Goal: Task Accomplishment & Management: Complete application form

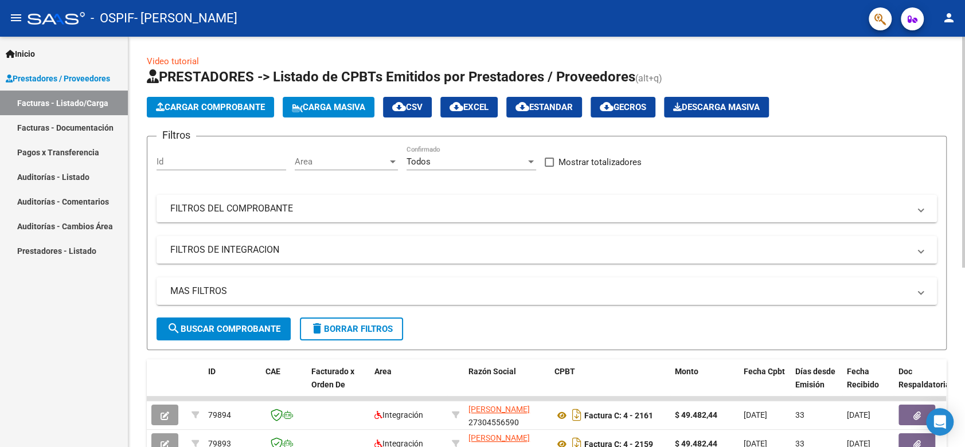
click at [249, 109] on span "Cargar Comprobante" at bounding box center [210, 107] width 109 height 10
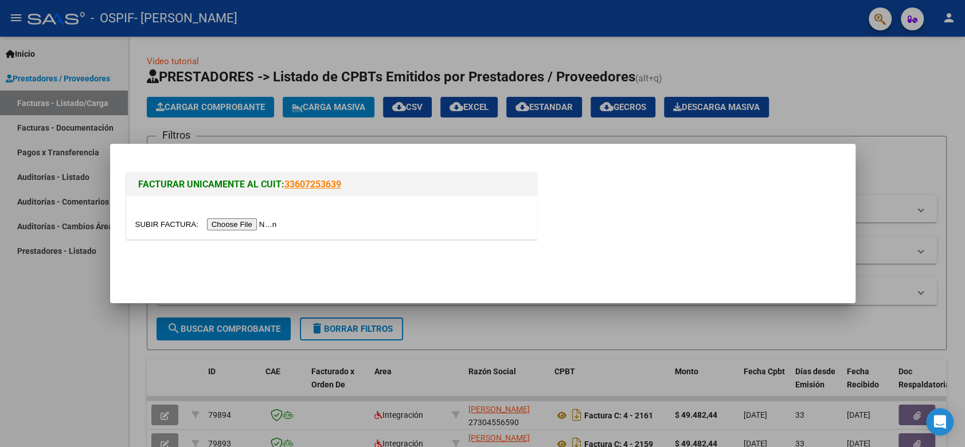
click at [221, 221] on input "file" at bounding box center [207, 225] width 145 height 12
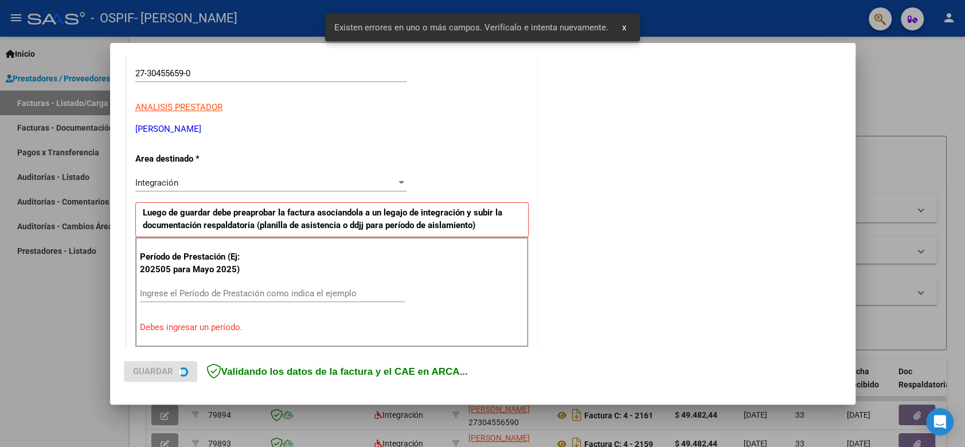
scroll to position [232, 0]
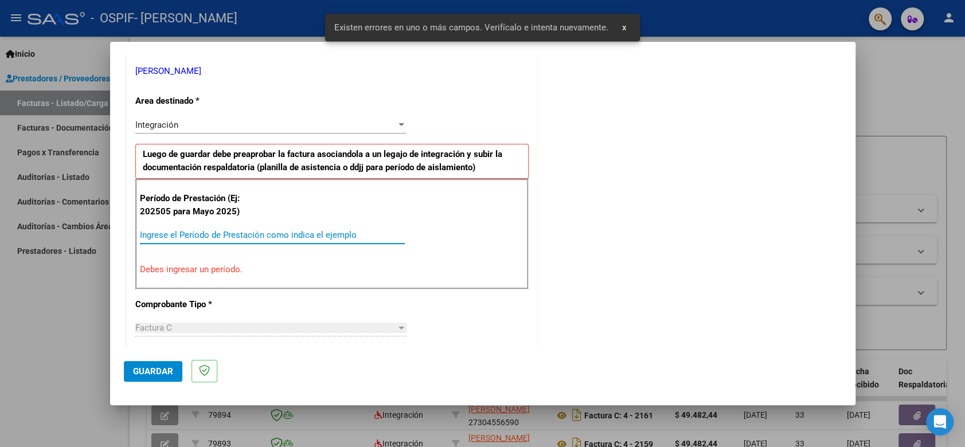
click at [250, 236] on input "Ingrese el Período de Prestación como indica el ejemplo" at bounding box center [272, 235] width 265 height 10
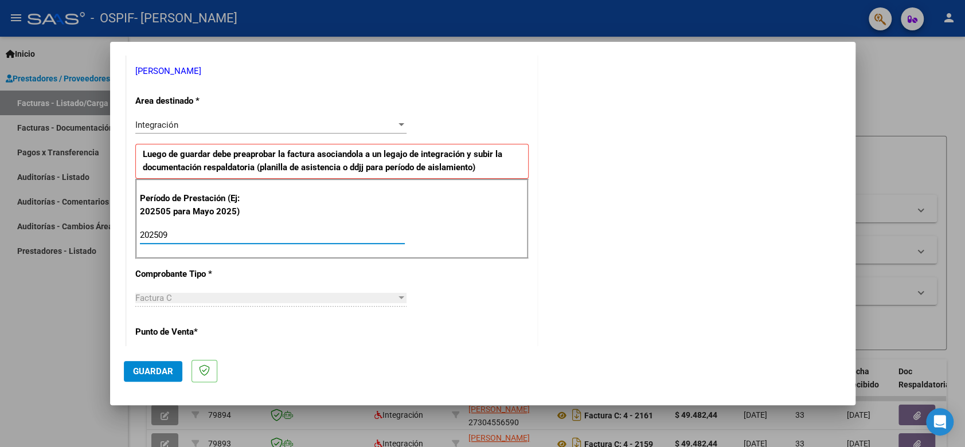
type input "202509"
click at [143, 372] on span "Guardar" at bounding box center [153, 372] width 40 height 10
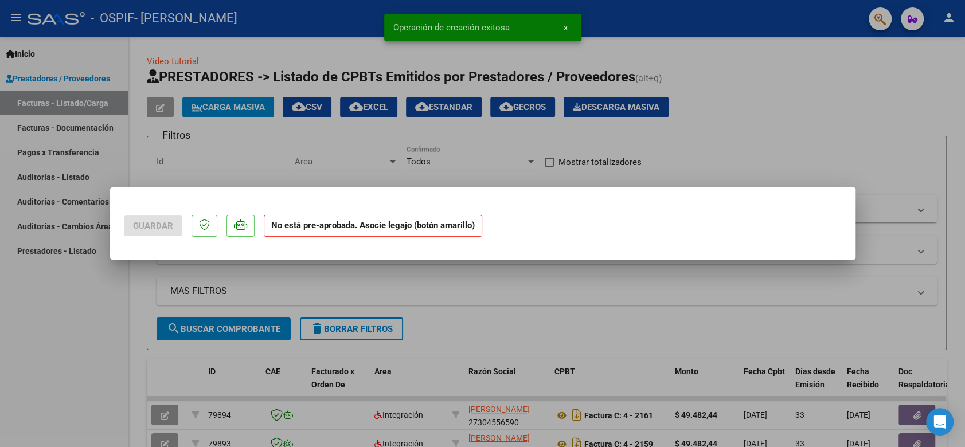
scroll to position [0, 0]
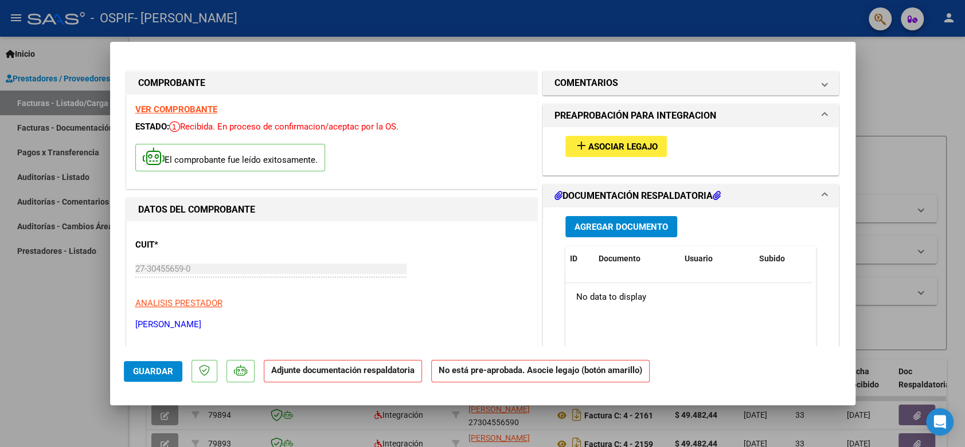
click at [609, 155] on button "add Asociar Legajo" at bounding box center [617, 146] width 102 height 21
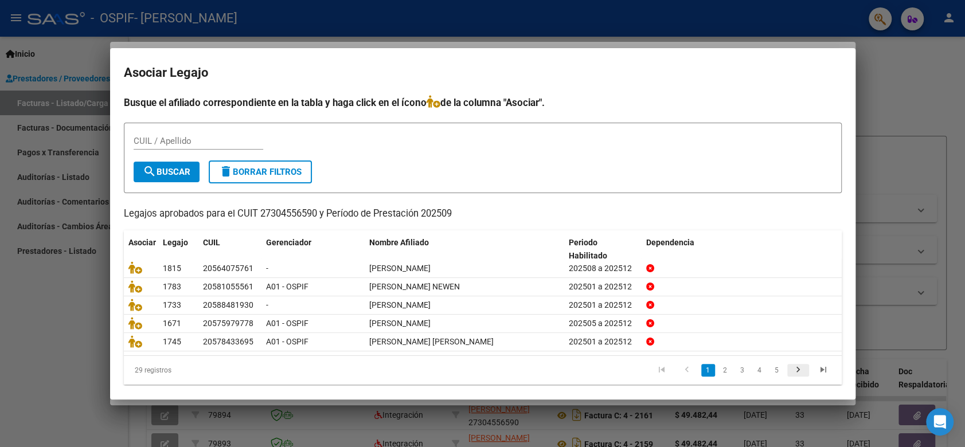
click at [791, 372] on icon "go to next page" at bounding box center [798, 372] width 15 height 14
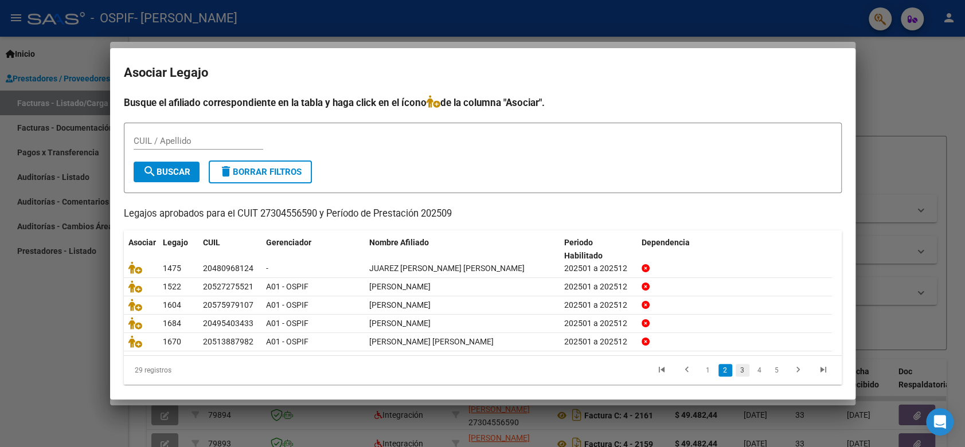
click at [736, 370] on link "3" at bounding box center [743, 370] width 14 height 13
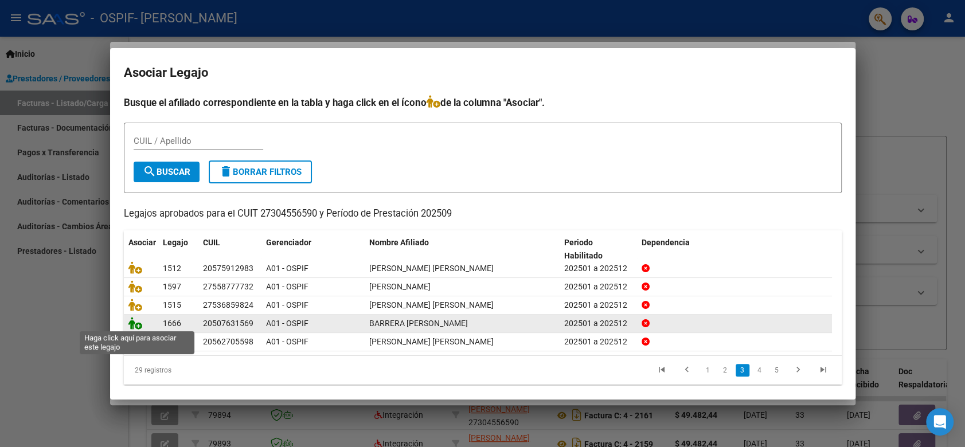
click at [135, 327] on icon at bounding box center [135, 323] width 14 height 13
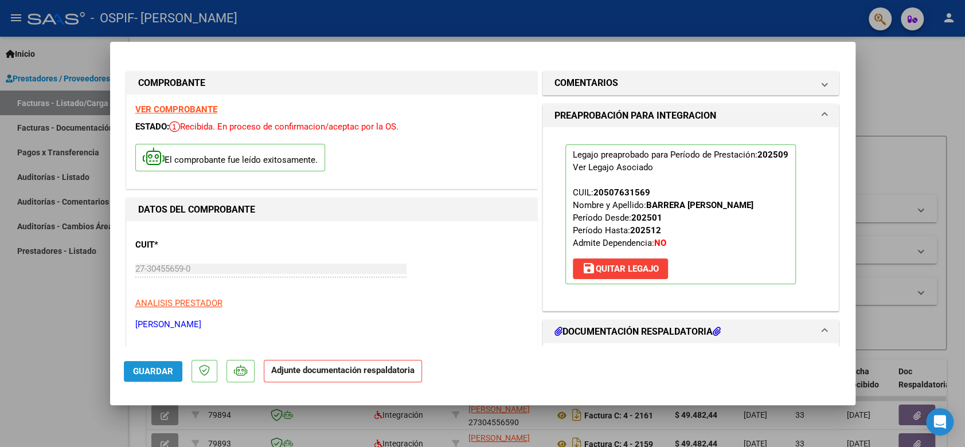
click at [176, 377] on button "Guardar" at bounding box center [153, 371] width 59 height 21
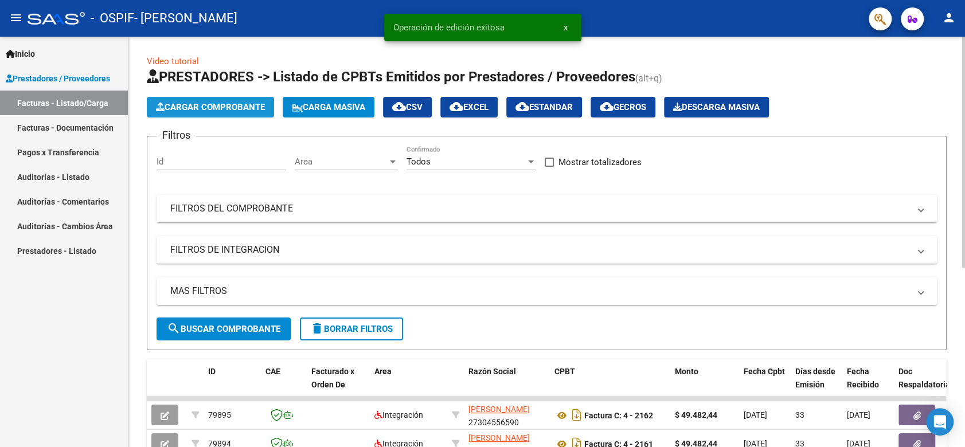
click at [187, 106] on span "Cargar Comprobante" at bounding box center [210, 107] width 109 height 10
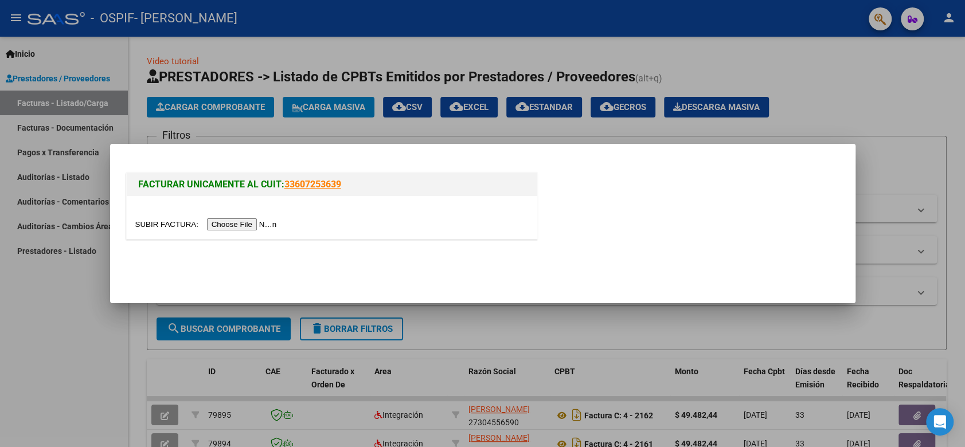
click at [242, 223] on input "file" at bounding box center [207, 225] width 145 height 12
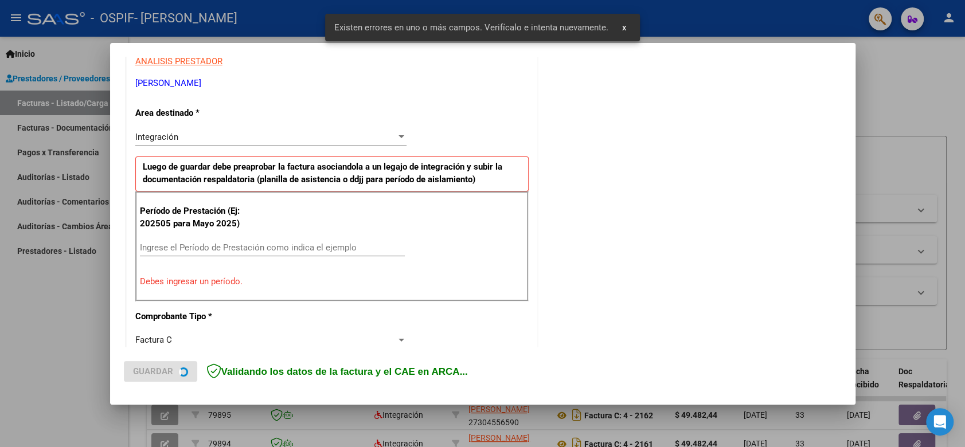
scroll to position [232, 0]
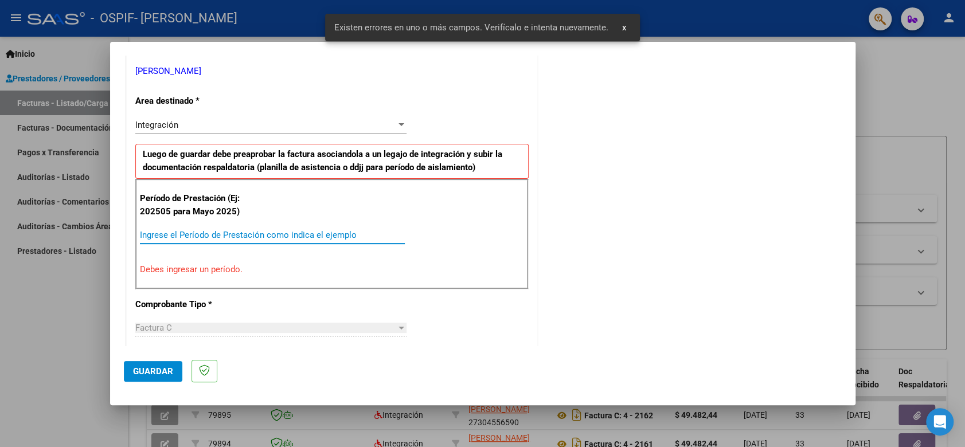
click at [230, 231] on input "Ingrese el Período de Prestación como indica el ejemplo" at bounding box center [272, 235] width 265 height 10
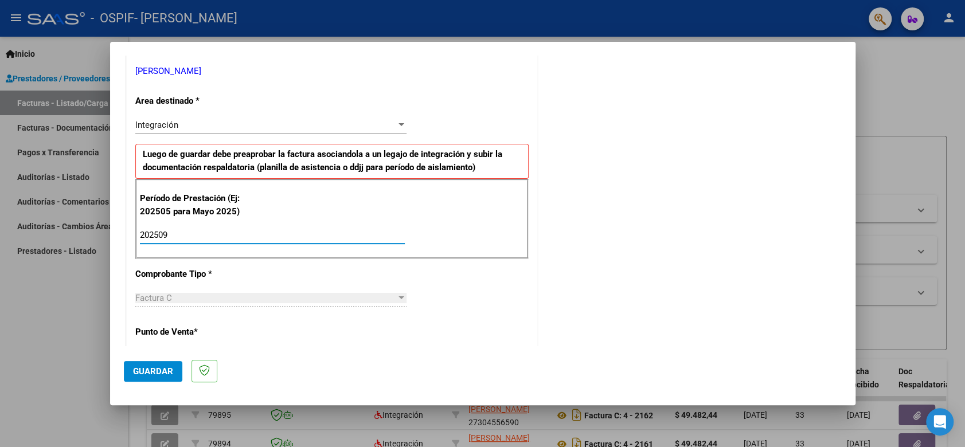
type input "202509"
click at [143, 373] on span "Guardar" at bounding box center [153, 372] width 40 height 10
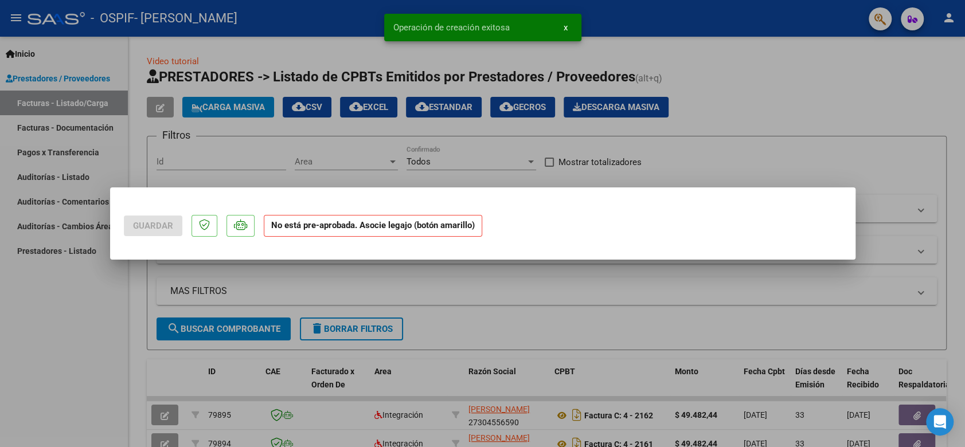
scroll to position [0, 0]
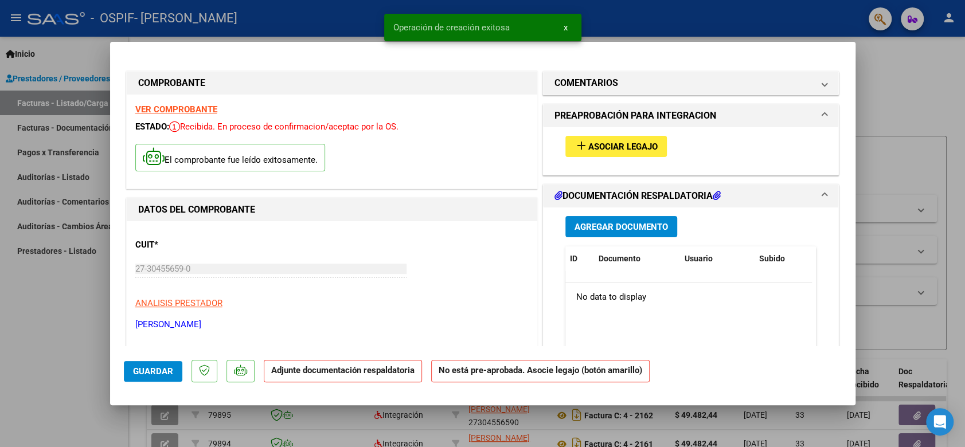
click at [638, 143] on span "Asociar Legajo" at bounding box center [623, 147] width 69 height 10
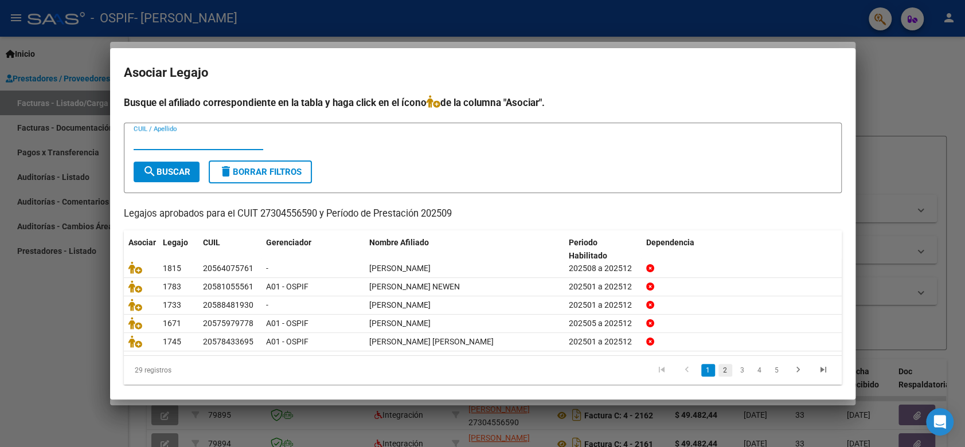
click at [719, 371] on link "2" at bounding box center [726, 370] width 14 height 13
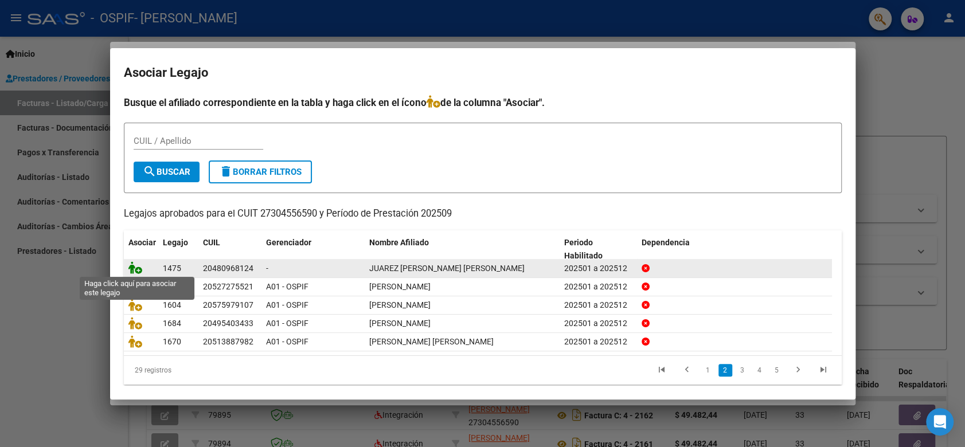
click at [131, 268] on icon at bounding box center [135, 268] width 14 height 13
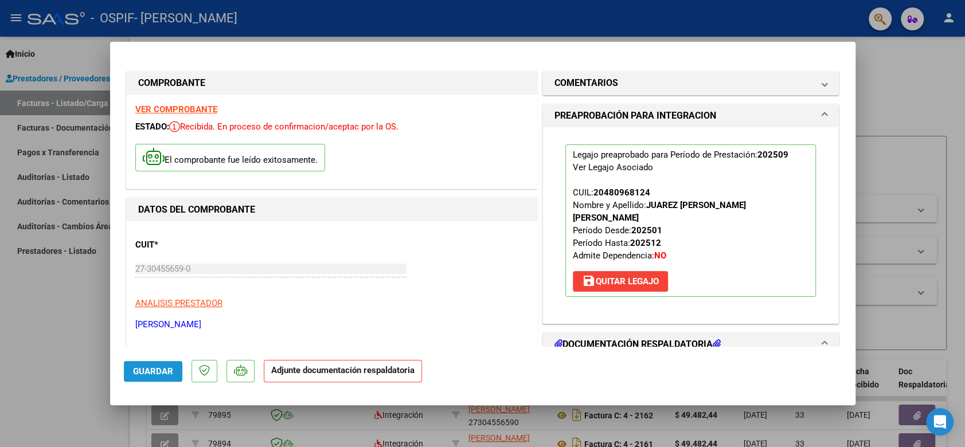
click at [163, 368] on span "Guardar" at bounding box center [153, 372] width 40 height 10
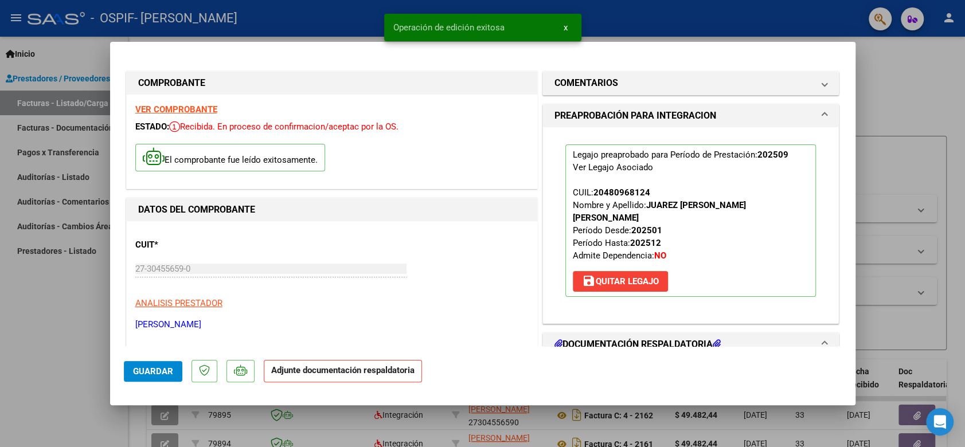
type input "$ 0,00"
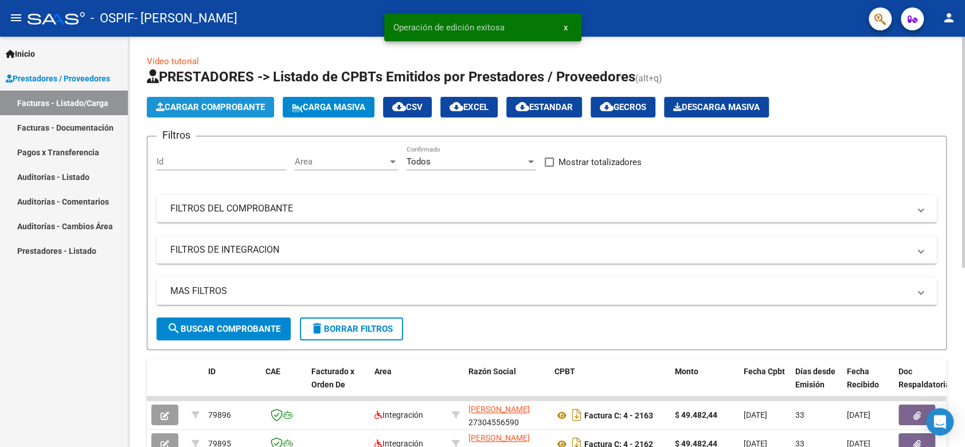
click at [235, 107] on span "Cargar Comprobante" at bounding box center [210, 107] width 109 height 10
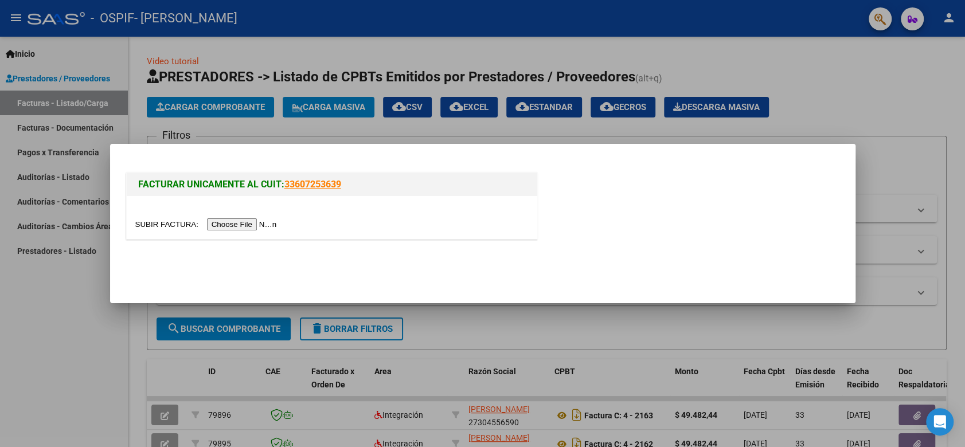
click at [250, 226] on input "file" at bounding box center [207, 225] width 145 height 12
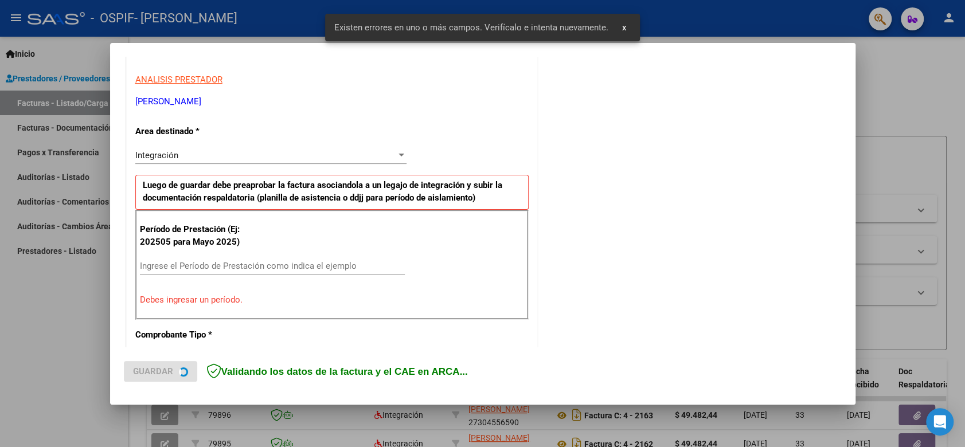
scroll to position [232, 0]
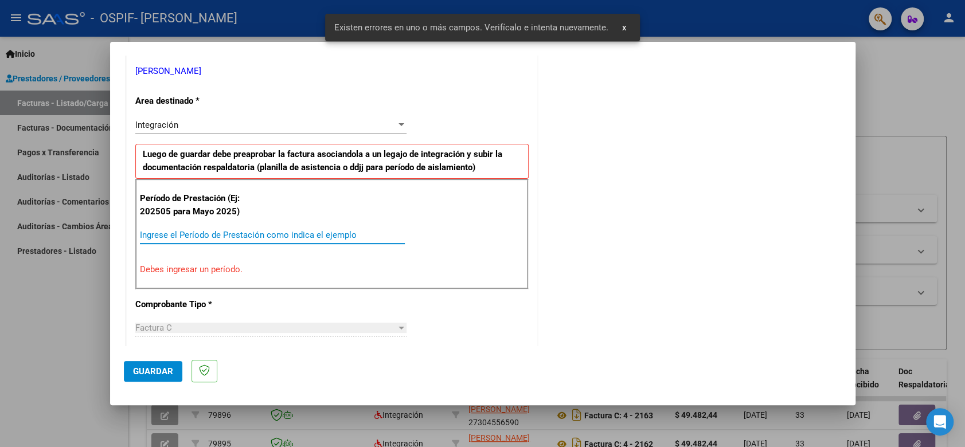
click at [305, 230] on input "Ingrese el Período de Prestación como indica el ejemplo" at bounding box center [272, 235] width 265 height 10
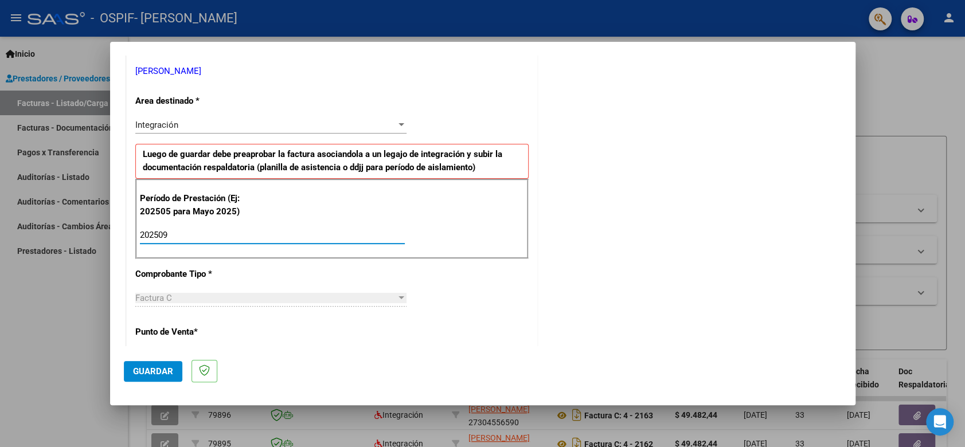
type input "202509"
click at [159, 368] on span "Guardar" at bounding box center [153, 372] width 40 height 10
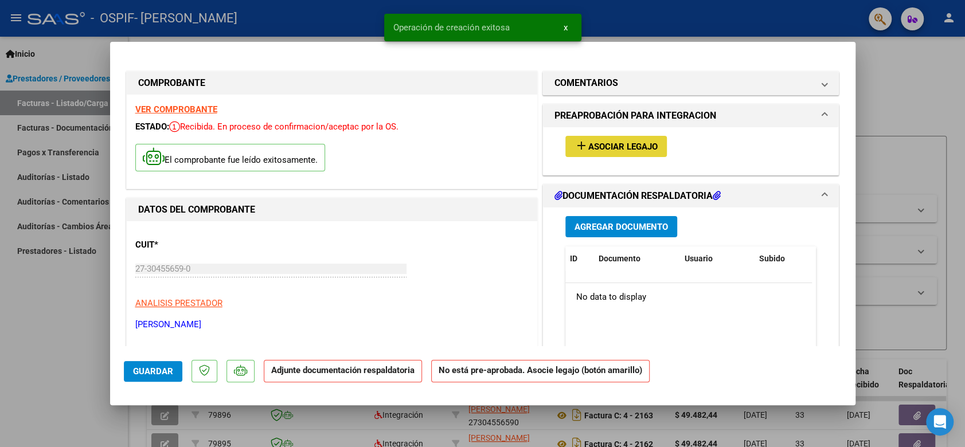
click at [607, 151] on span "Asociar Legajo" at bounding box center [623, 147] width 69 height 10
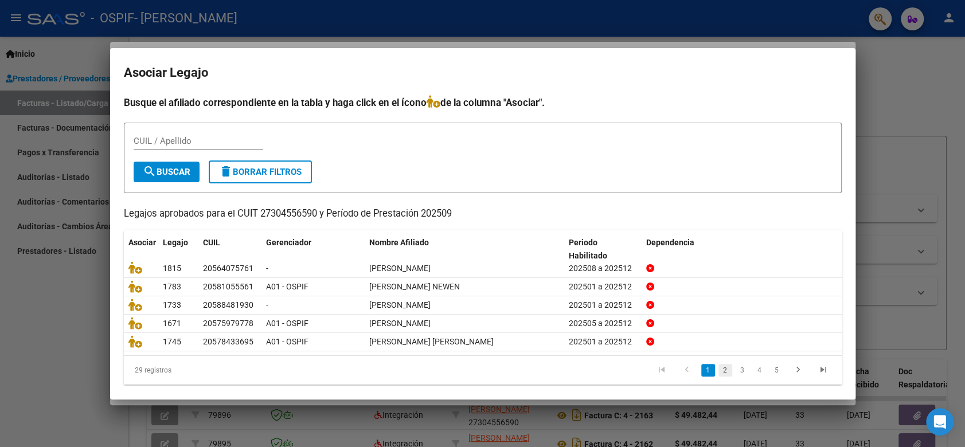
click at [719, 365] on link "2" at bounding box center [726, 370] width 14 height 13
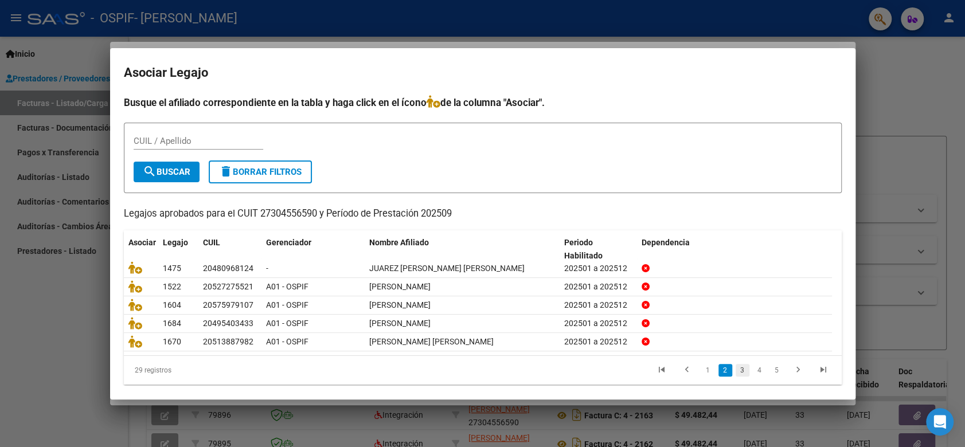
click at [736, 371] on link "3" at bounding box center [743, 370] width 14 height 13
click at [753, 374] on link "4" at bounding box center [760, 370] width 14 height 13
click at [754, 372] on link "5" at bounding box center [760, 370] width 14 height 13
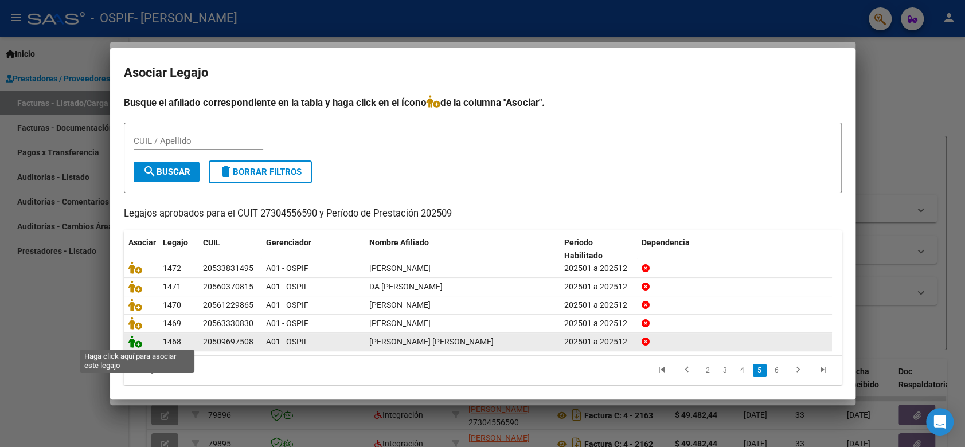
click at [137, 344] on icon at bounding box center [135, 342] width 14 height 13
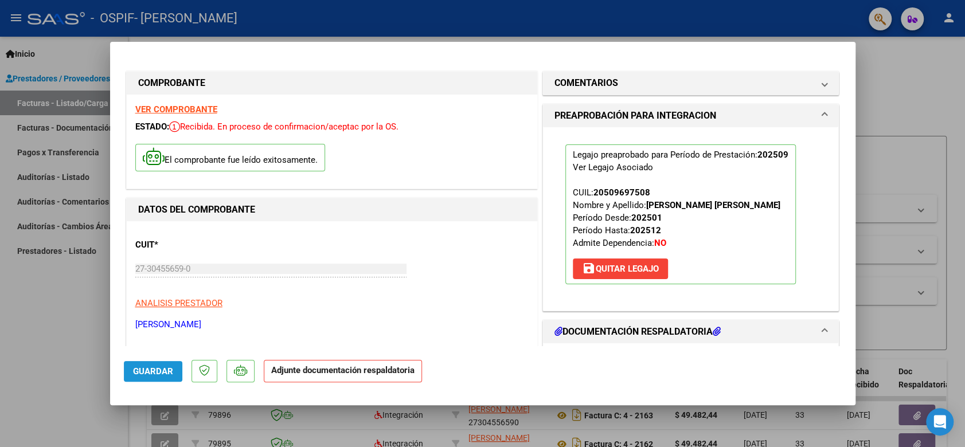
click at [164, 375] on button "Guardar" at bounding box center [153, 371] width 59 height 21
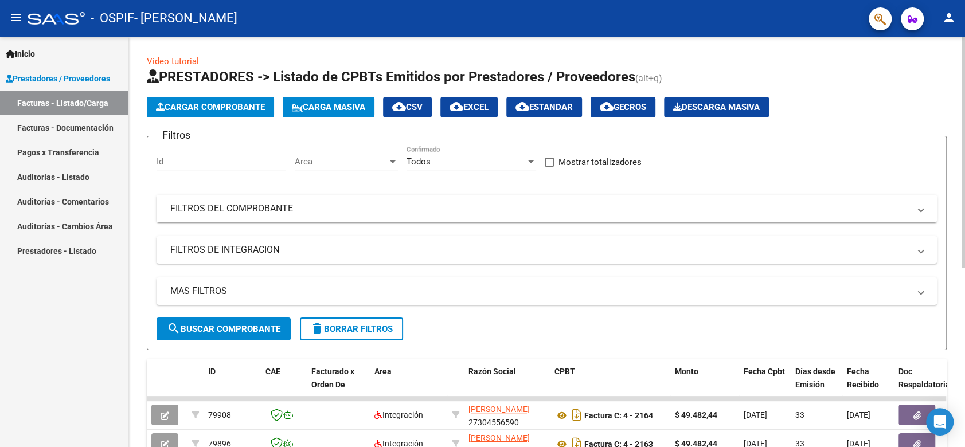
click at [200, 100] on button "Cargar Comprobante" at bounding box center [210, 107] width 127 height 21
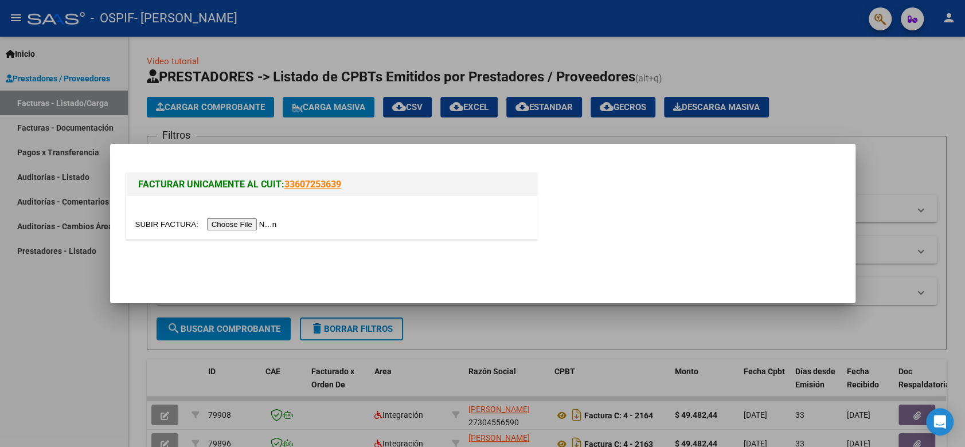
click at [237, 221] on input "file" at bounding box center [207, 225] width 145 height 12
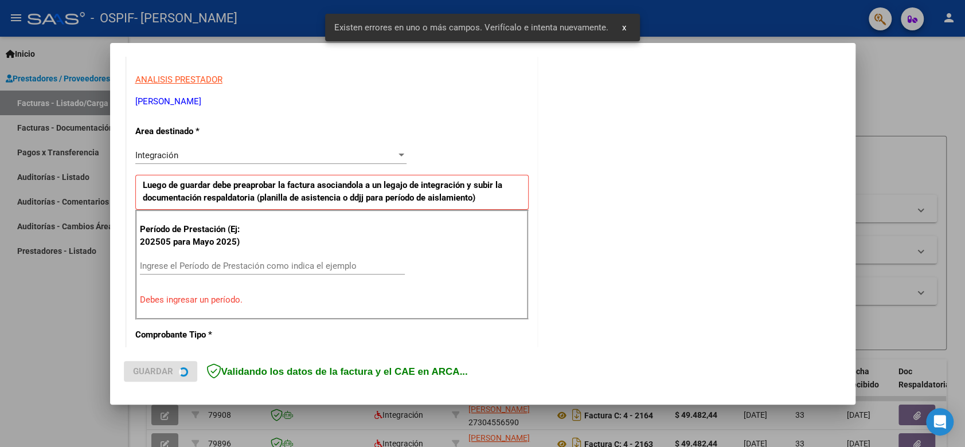
scroll to position [232, 0]
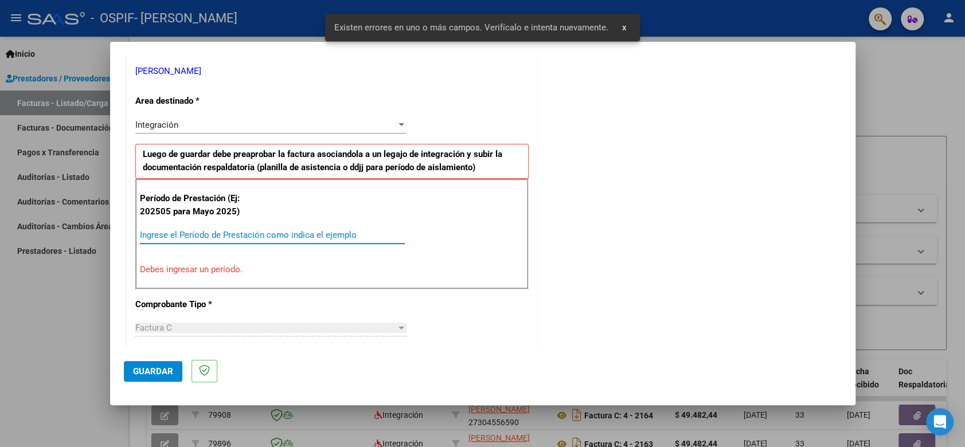
click at [267, 230] on input "Ingrese el Período de Prestación como indica el ejemplo" at bounding box center [272, 235] width 265 height 10
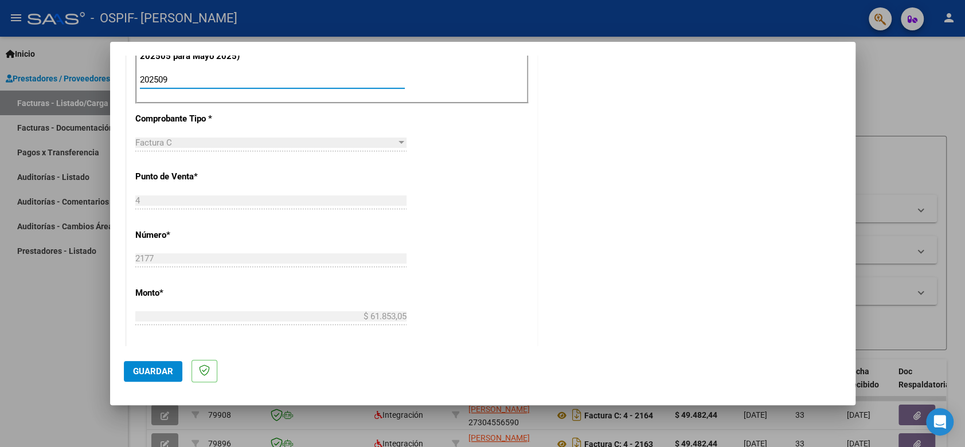
scroll to position [295, 0]
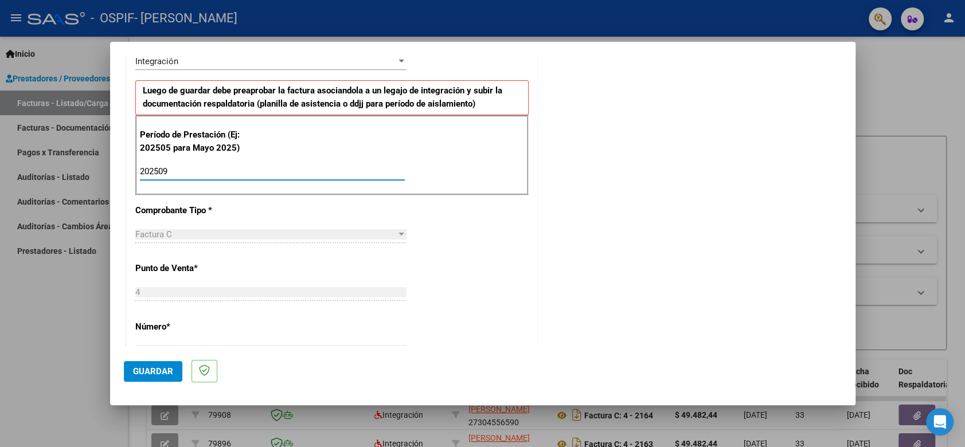
type input "202509"
click at [176, 369] on button "Guardar" at bounding box center [153, 371] width 59 height 21
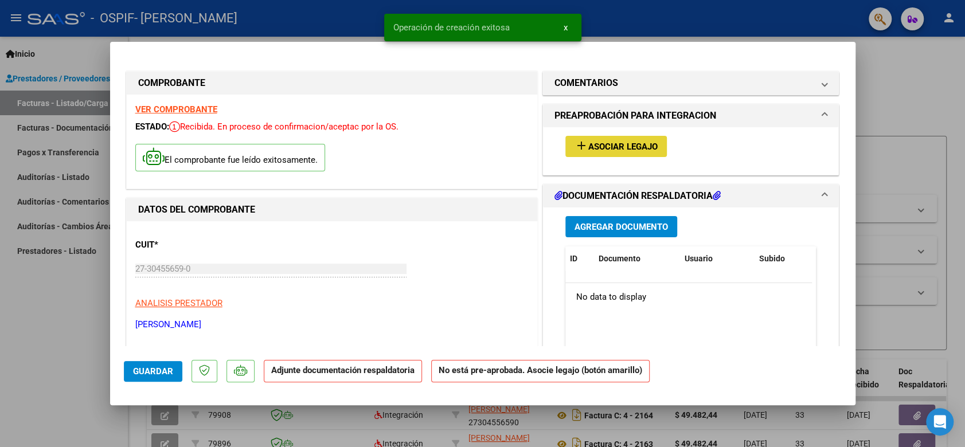
click at [652, 154] on button "add Asociar Legajo" at bounding box center [617, 146] width 102 height 21
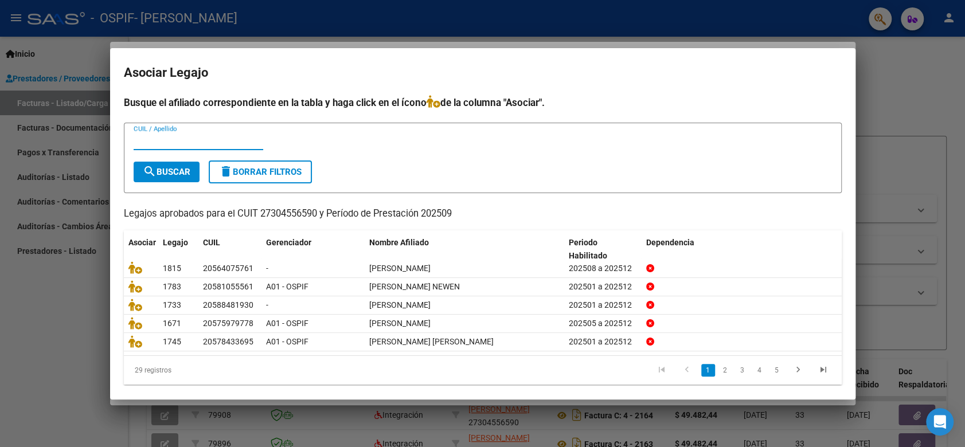
click at [717, 376] on li "2" at bounding box center [725, 371] width 17 height 20
click at [719, 371] on link "2" at bounding box center [726, 370] width 14 height 13
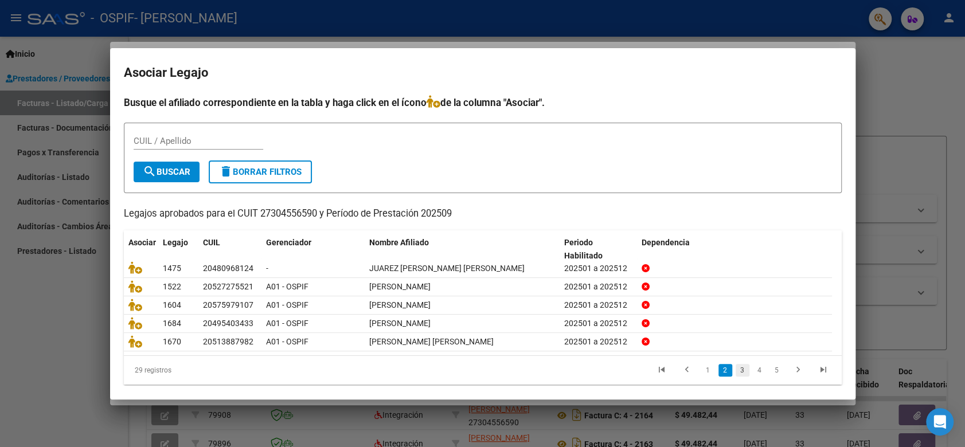
click at [736, 367] on link "3" at bounding box center [743, 370] width 14 height 13
click at [753, 365] on link "4" at bounding box center [760, 370] width 14 height 13
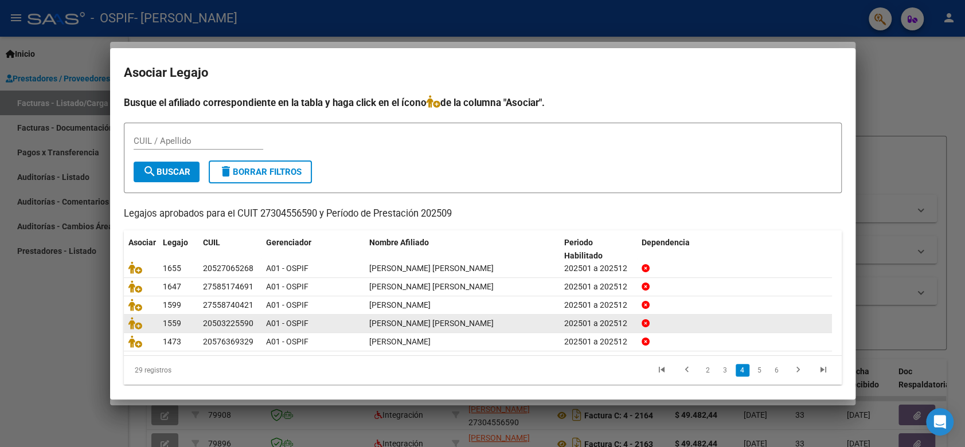
click at [753, 365] on link "5" at bounding box center [760, 370] width 14 height 13
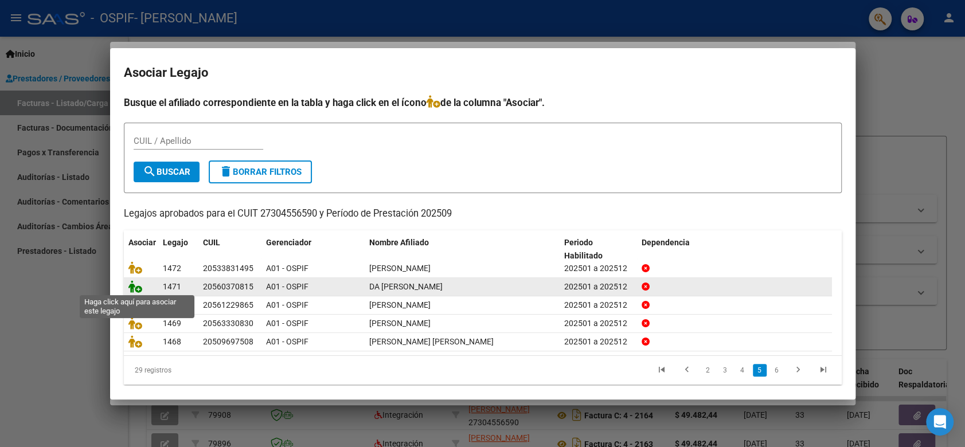
click at [137, 287] on icon at bounding box center [135, 287] width 14 height 13
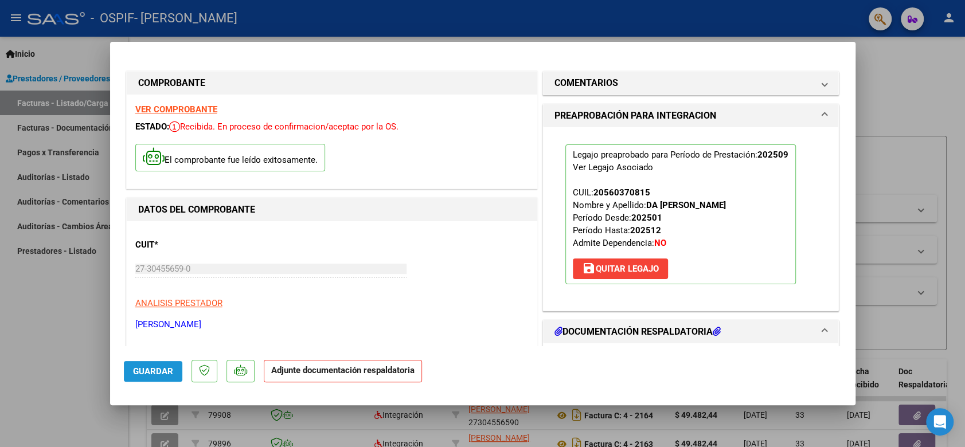
click at [159, 369] on span "Guardar" at bounding box center [153, 372] width 40 height 10
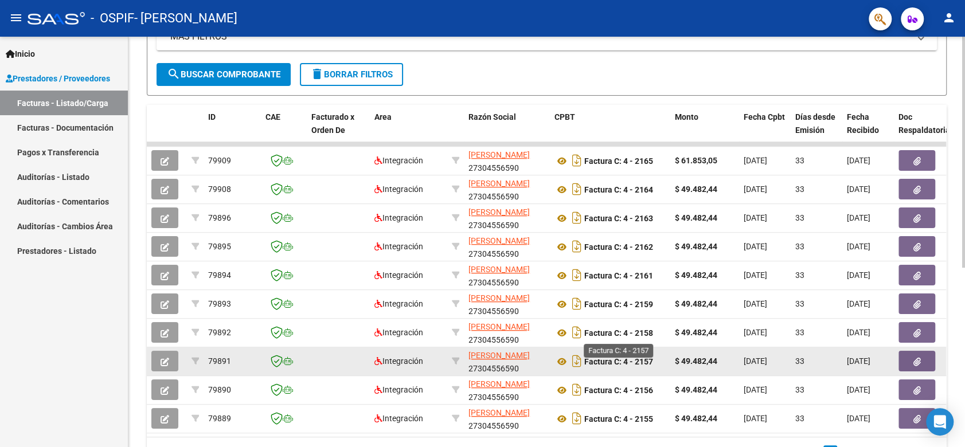
scroll to position [320, 0]
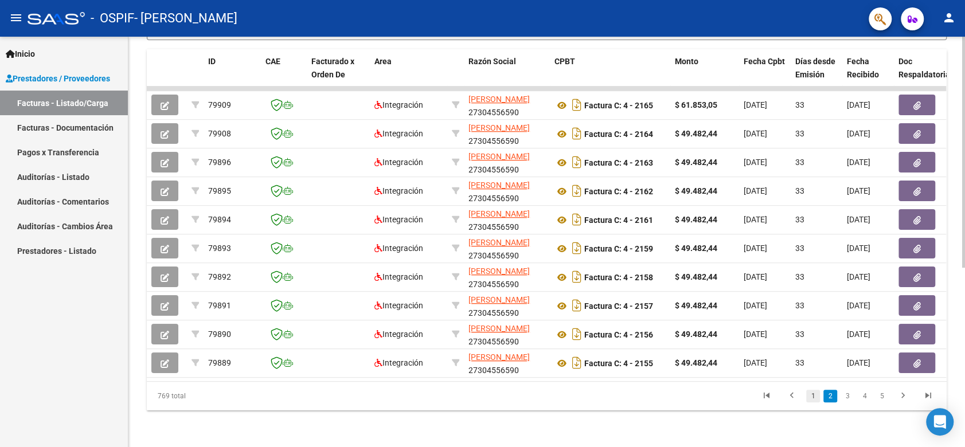
click at [815, 394] on link "1" at bounding box center [814, 396] width 14 height 13
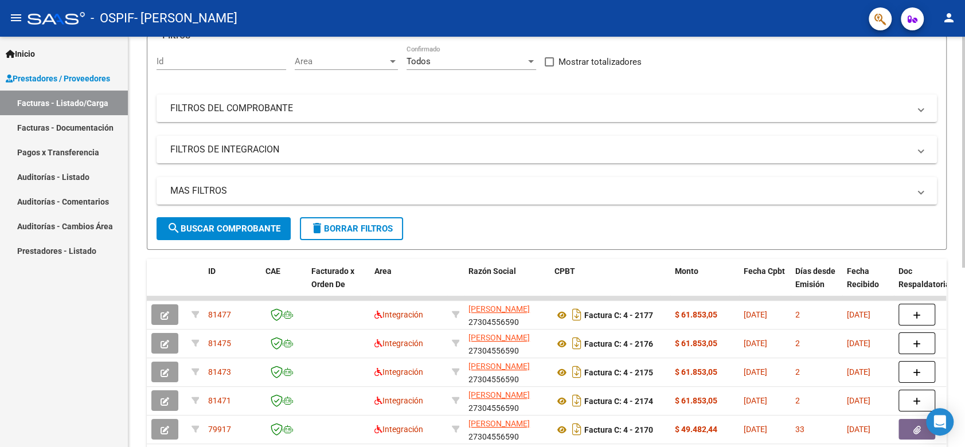
scroll to position [64, 0]
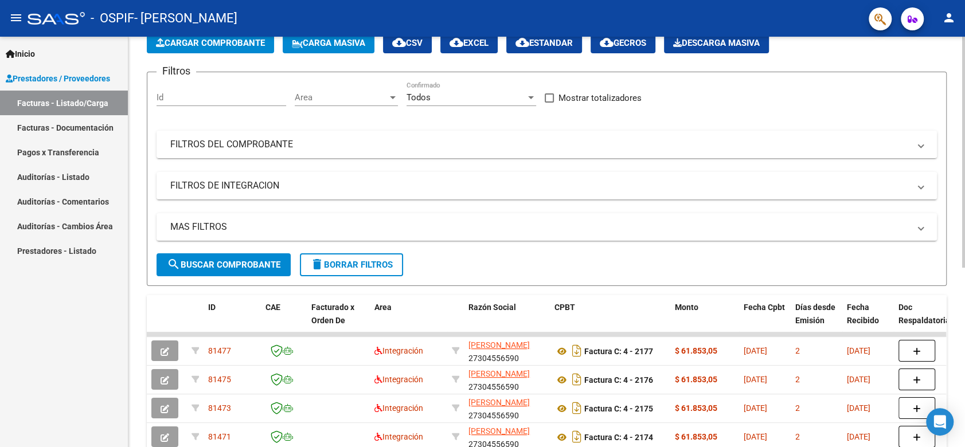
click at [209, 40] on span "Cargar Comprobante" at bounding box center [210, 43] width 109 height 10
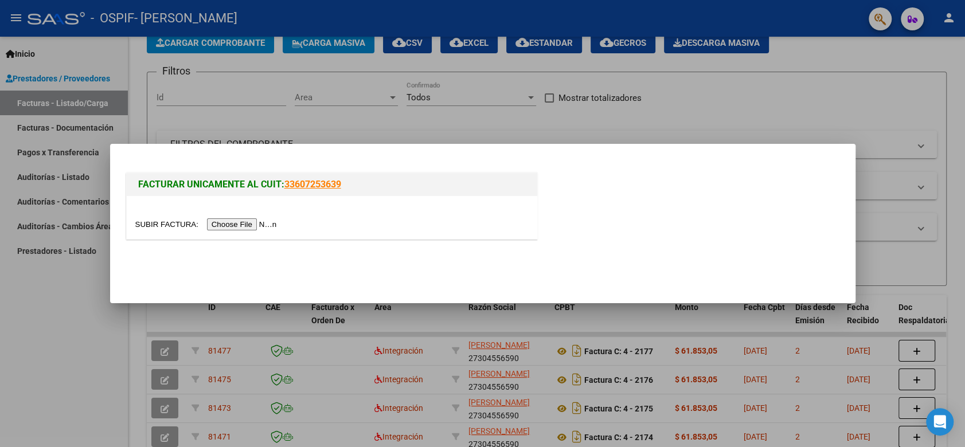
click at [225, 223] on input "file" at bounding box center [207, 225] width 145 height 12
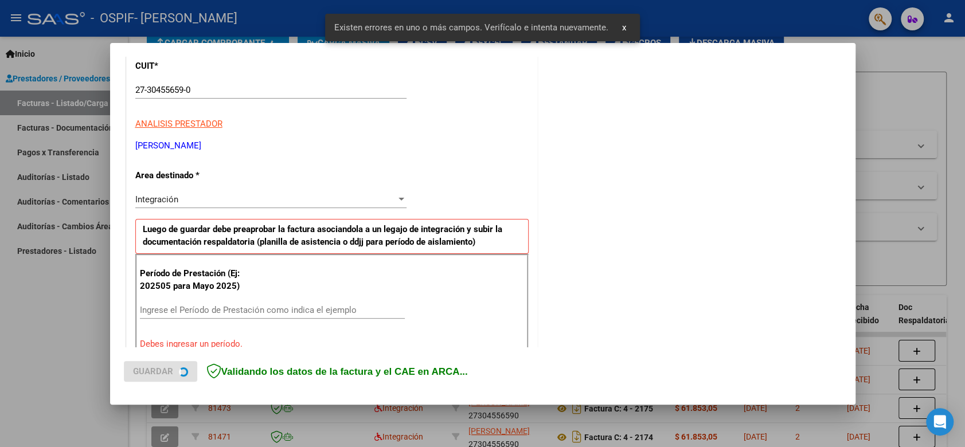
scroll to position [232, 0]
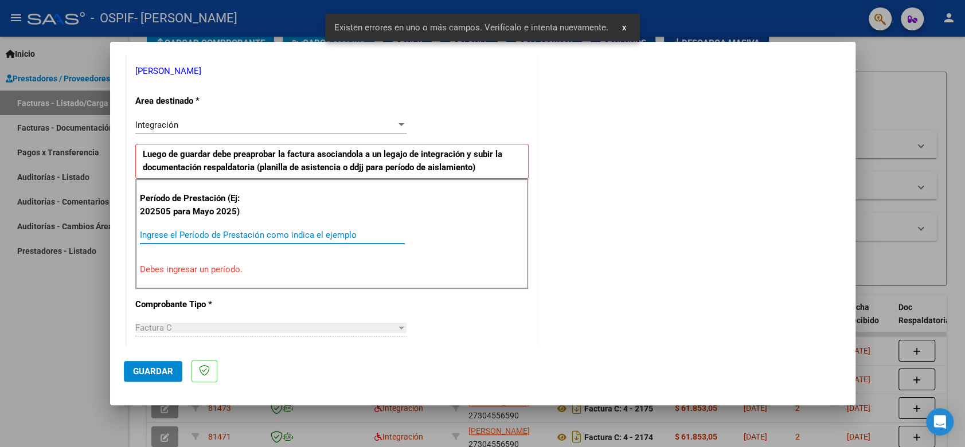
click at [266, 233] on input "Ingrese el Período de Prestación como indica el ejemplo" at bounding box center [272, 235] width 265 height 10
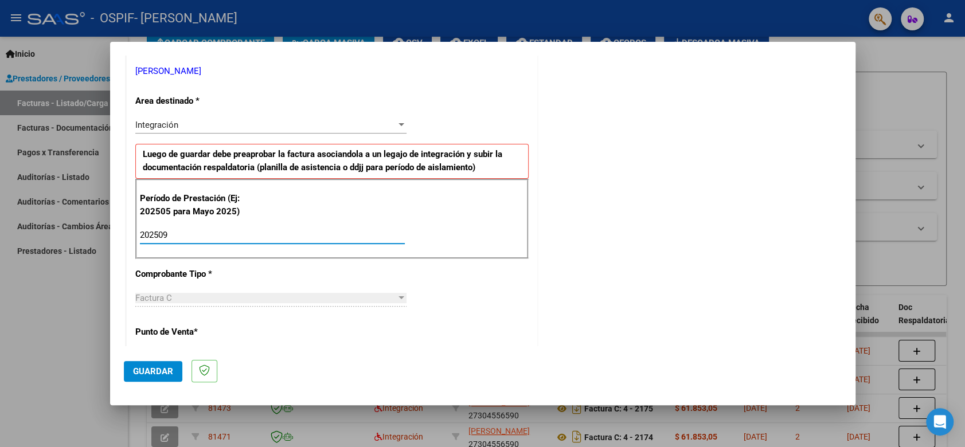
type input "202509"
click at [149, 369] on span "Guardar" at bounding box center [153, 372] width 40 height 10
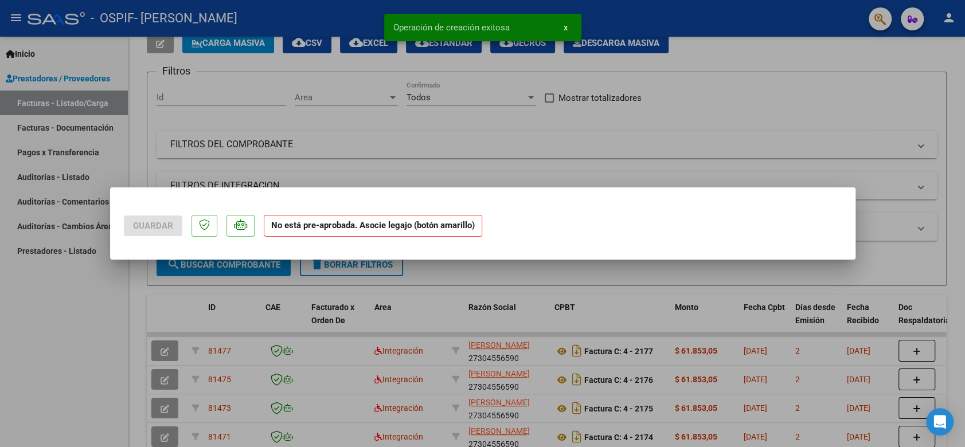
scroll to position [0, 0]
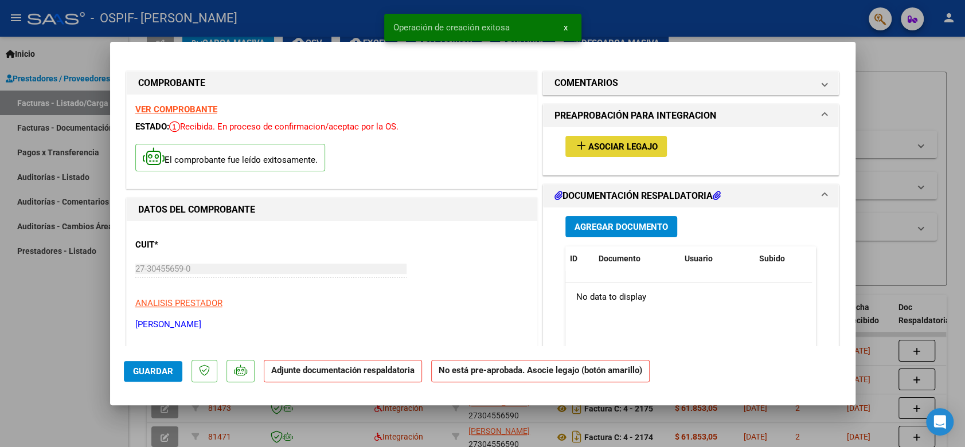
drag, startPoint x: 614, startPoint y: 144, endPoint x: 611, endPoint y: 136, distance: 8.5
click at [611, 136] on button "add Asociar Legajo" at bounding box center [617, 146] width 102 height 21
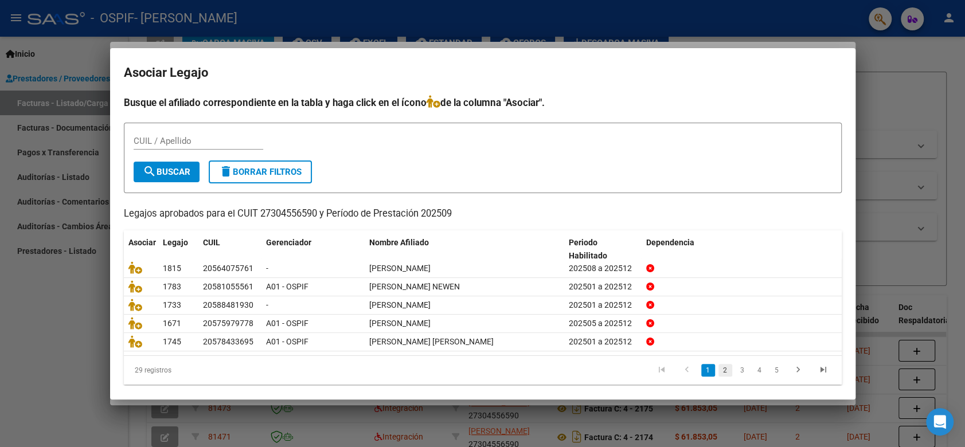
click at [719, 370] on link "2" at bounding box center [726, 370] width 14 height 13
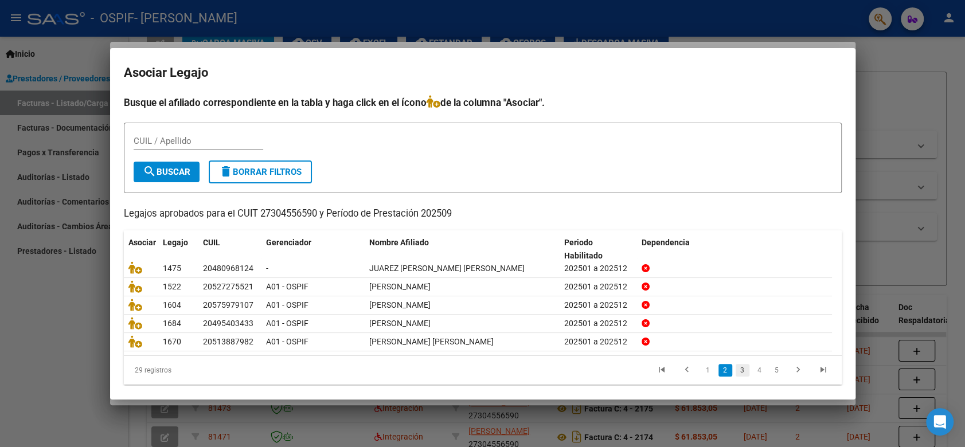
click at [736, 367] on link "3" at bounding box center [743, 370] width 14 height 13
click at [753, 370] on link "4" at bounding box center [760, 370] width 14 height 13
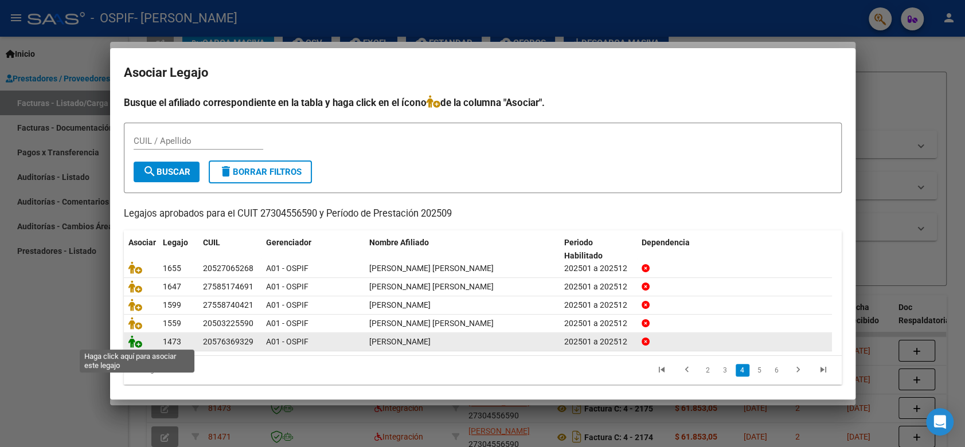
click at [133, 342] on icon at bounding box center [135, 342] width 14 height 13
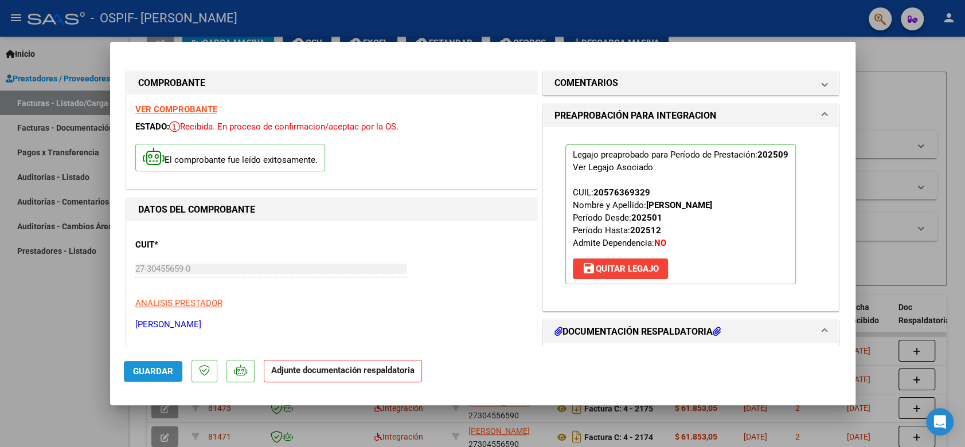
click at [151, 372] on span "Guardar" at bounding box center [153, 372] width 40 height 10
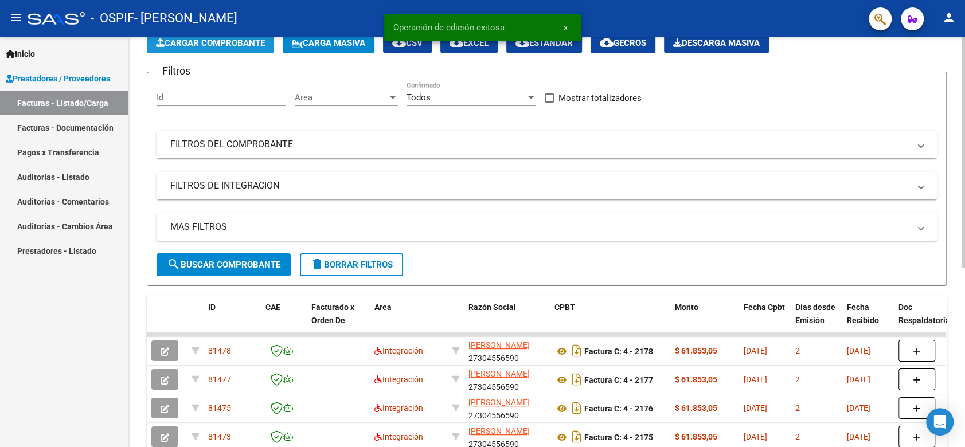
click at [233, 49] on button "Cargar Comprobante" at bounding box center [210, 43] width 127 height 21
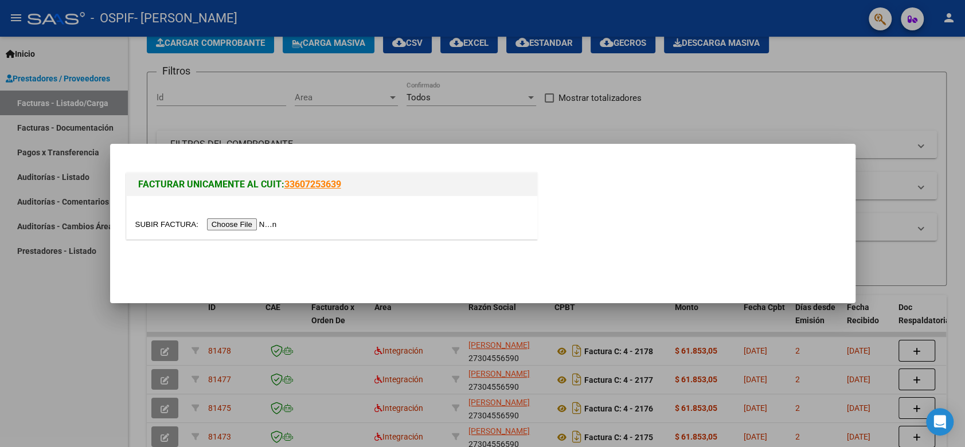
click at [246, 222] on input "file" at bounding box center [207, 225] width 145 height 12
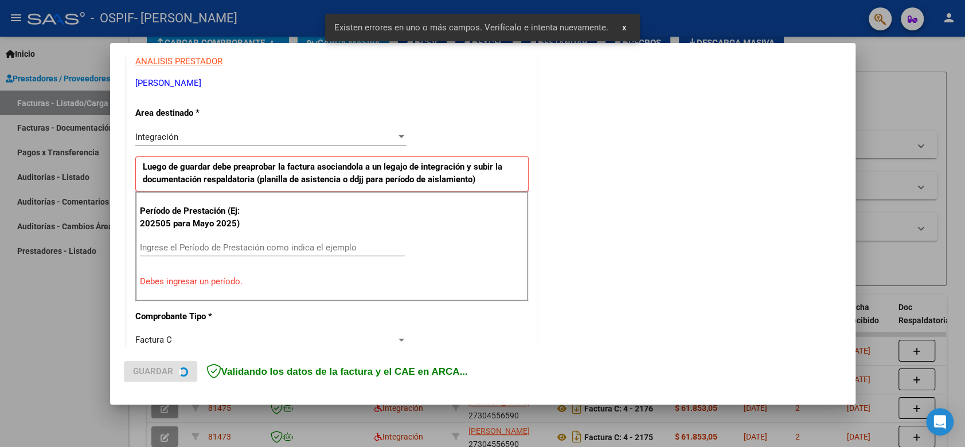
scroll to position [232, 0]
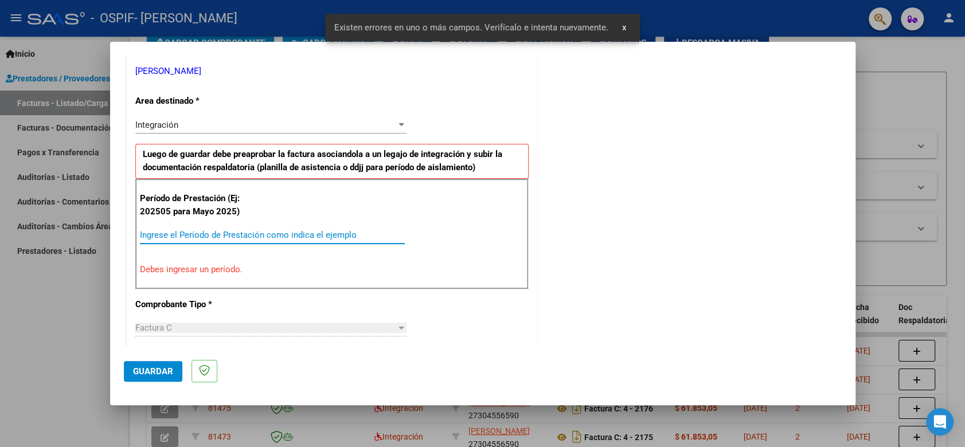
click at [259, 239] on input "Ingrese el Período de Prestación como indica el ejemplo" at bounding box center [272, 235] width 265 height 10
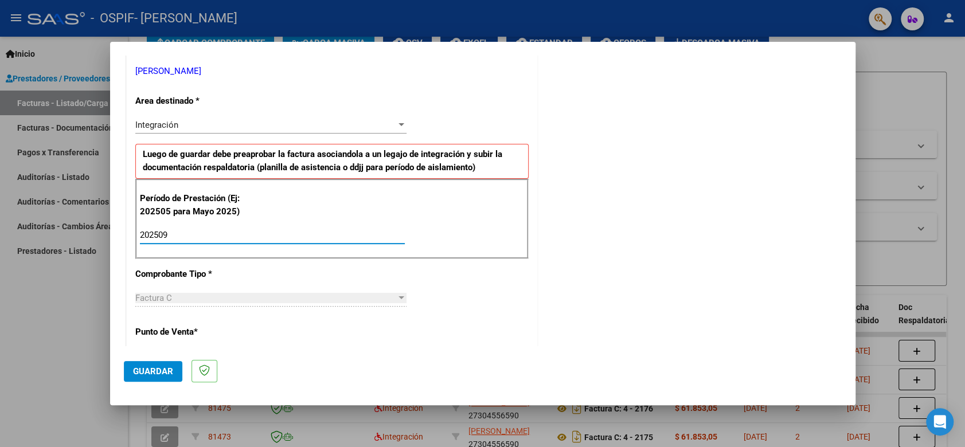
type input "202509"
click at [156, 377] on button "Guardar" at bounding box center [153, 371] width 59 height 21
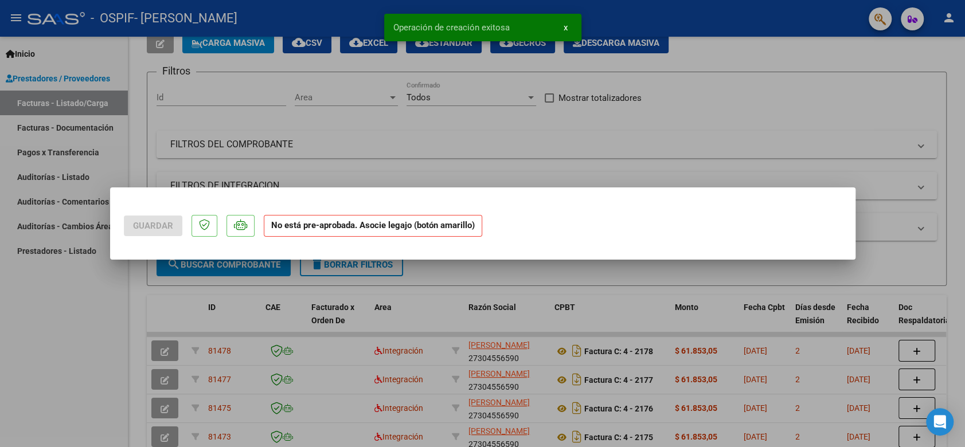
scroll to position [0, 0]
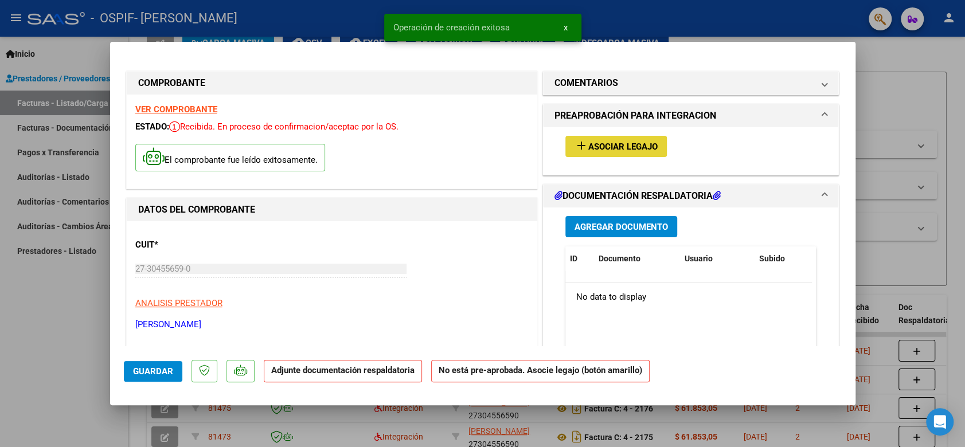
click at [637, 154] on button "add Asociar Legajo" at bounding box center [617, 146] width 102 height 21
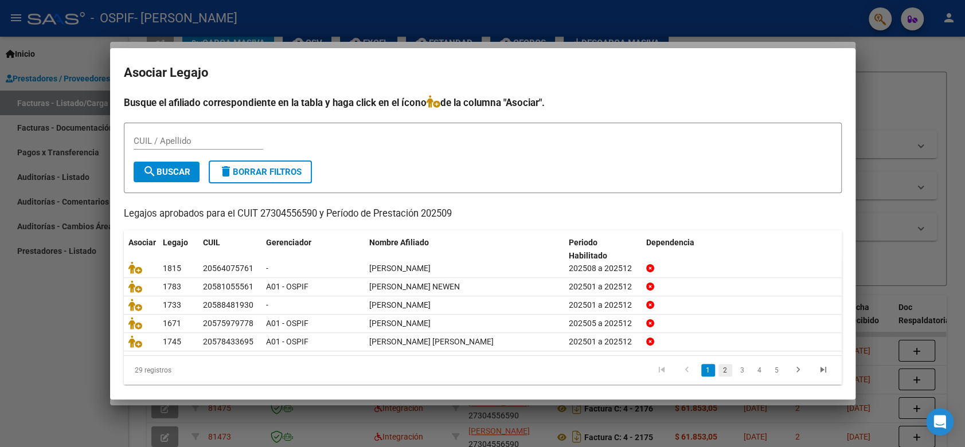
click at [719, 369] on link "2" at bounding box center [726, 370] width 14 height 13
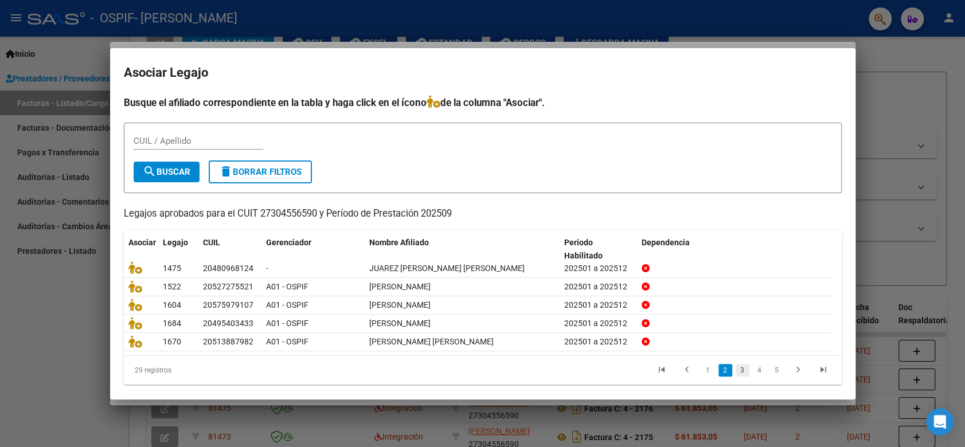
click at [736, 367] on link "3" at bounding box center [743, 370] width 14 height 13
click at [753, 372] on link "4" at bounding box center [760, 370] width 14 height 13
click at [753, 372] on link "5" at bounding box center [760, 370] width 14 height 13
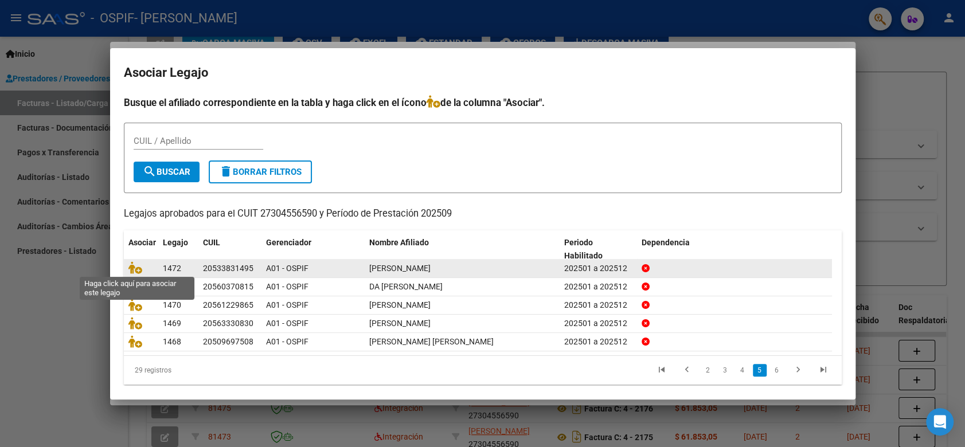
click at [142, 271] on span at bounding box center [136, 268] width 17 height 9
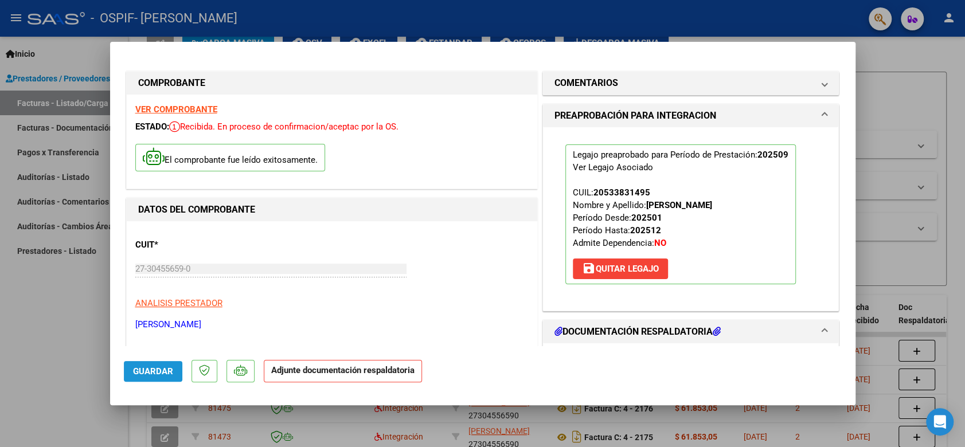
click at [163, 363] on button "Guardar" at bounding box center [153, 371] width 59 height 21
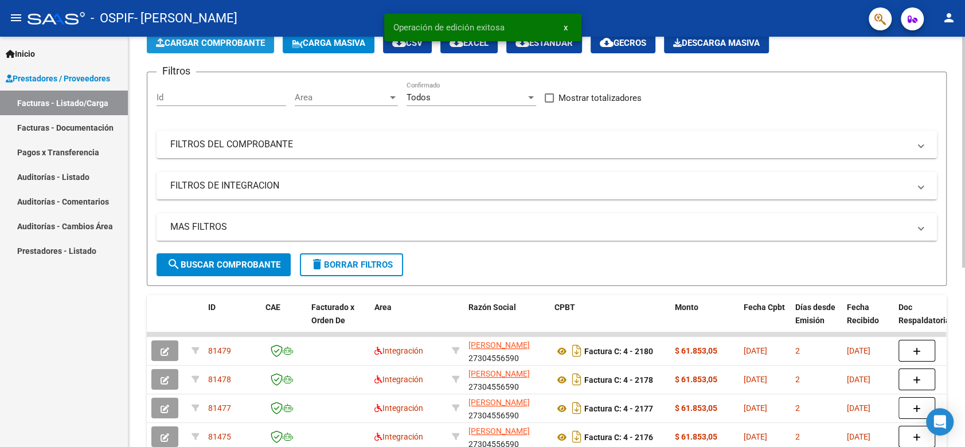
click at [244, 49] on button "Cargar Comprobante" at bounding box center [210, 43] width 127 height 21
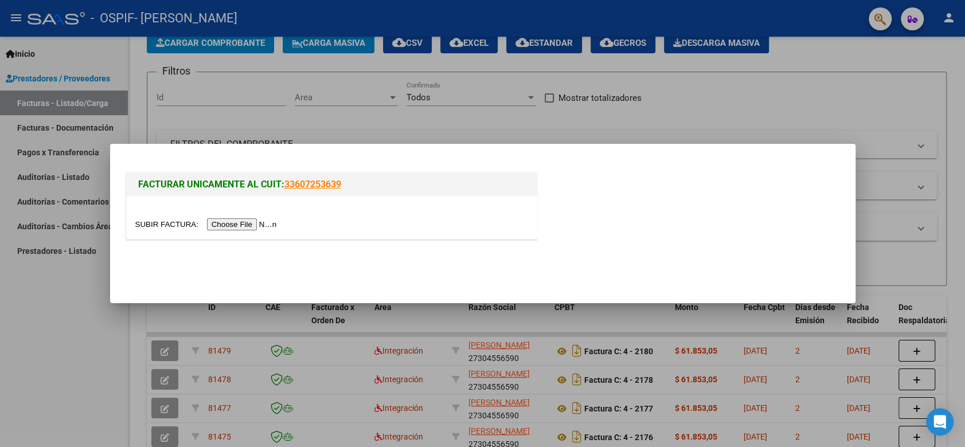
click at [250, 232] on div at bounding box center [332, 217] width 411 height 43
click at [245, 224] on input "file" at bounding box center [207, 225] width 145 height 12
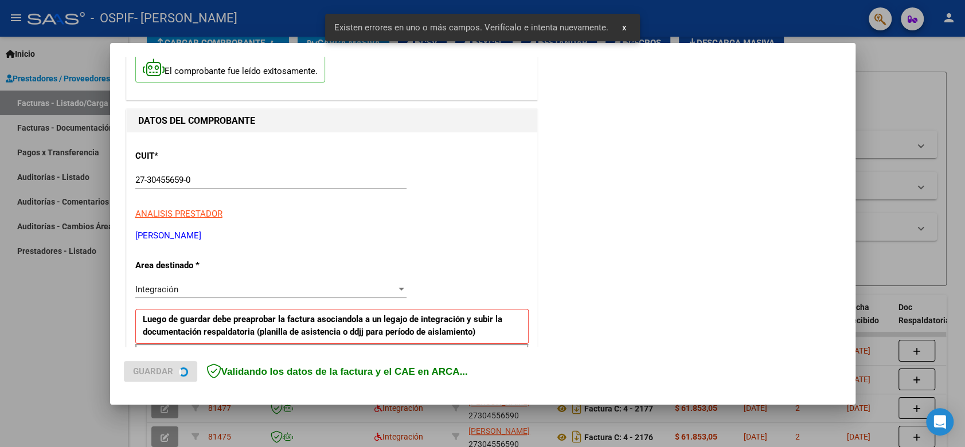
scroll to position [232, 0]
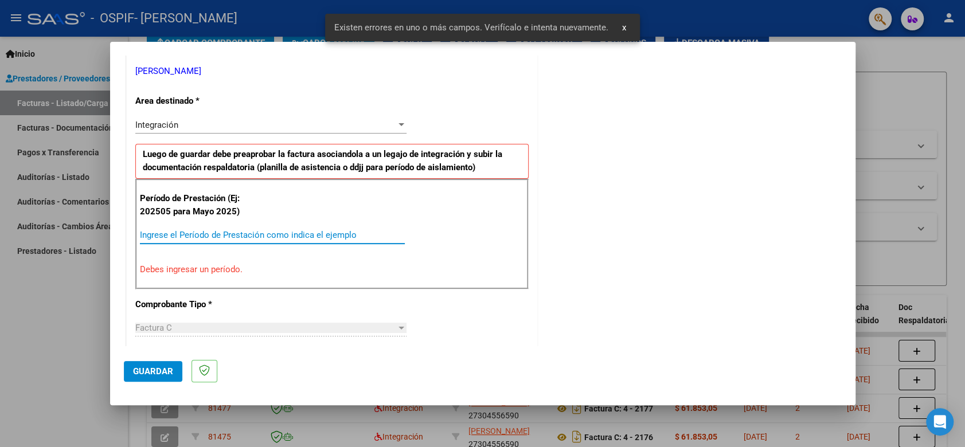
click at [251, 233] on input "Ingrese el Período de Prestación como indica el ejemplo" at bounding box center [272, 235] width 265 height 10
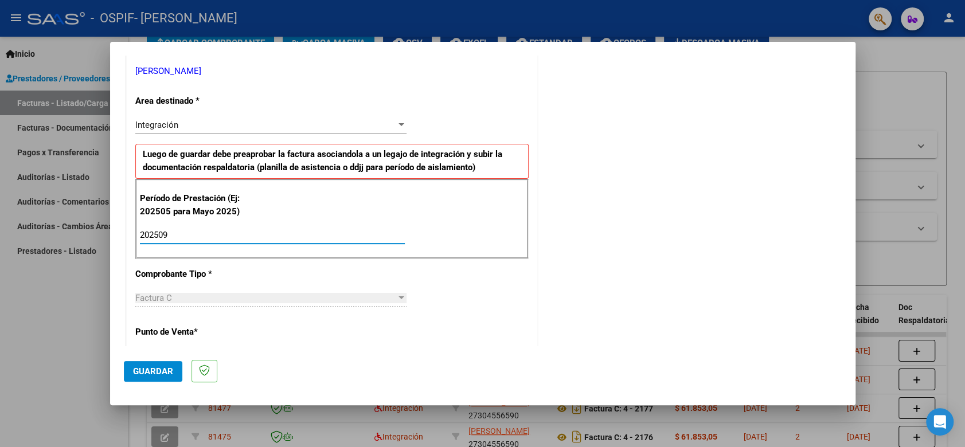
type input "202509"
click at [171, 381] on button "Guardar" at bounding box center [153, 371] width 59 height 21
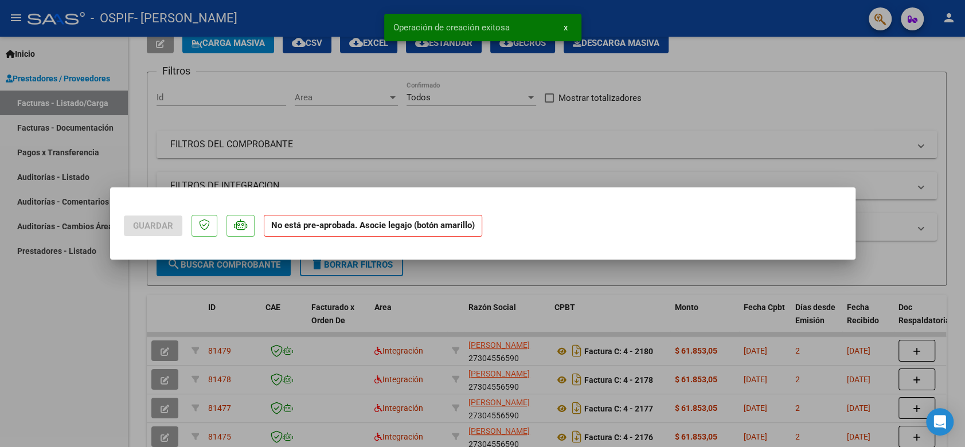
scroll to position [0, 0]
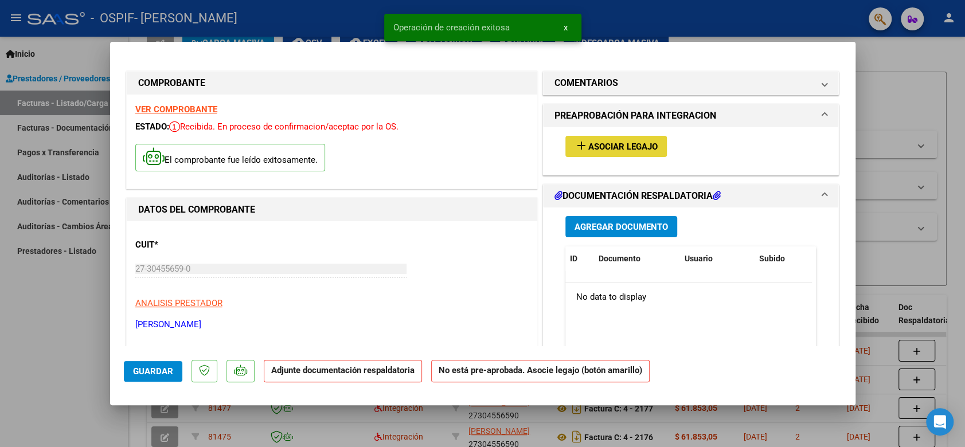
click at [594, 146] on span "Asociar Legajo" at bounding box center [623, 147] width 69 height 10
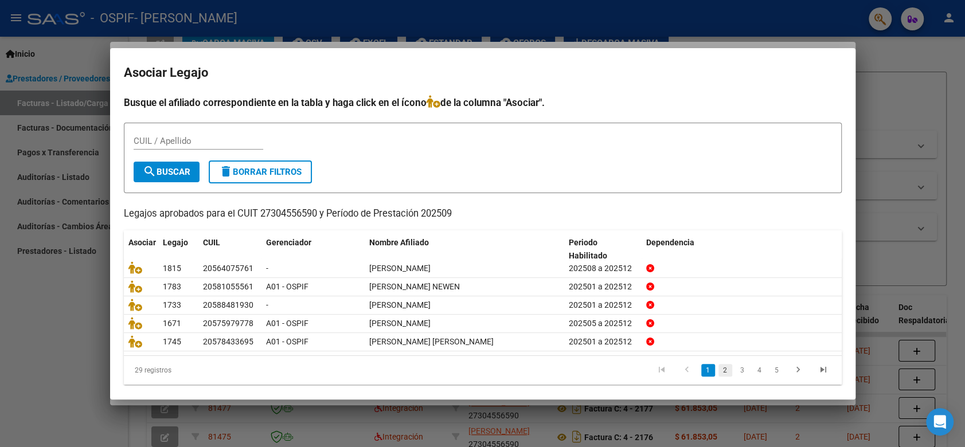
click at [719, 371] on link "2" at bounding box center [726, 370] width 14 height 13
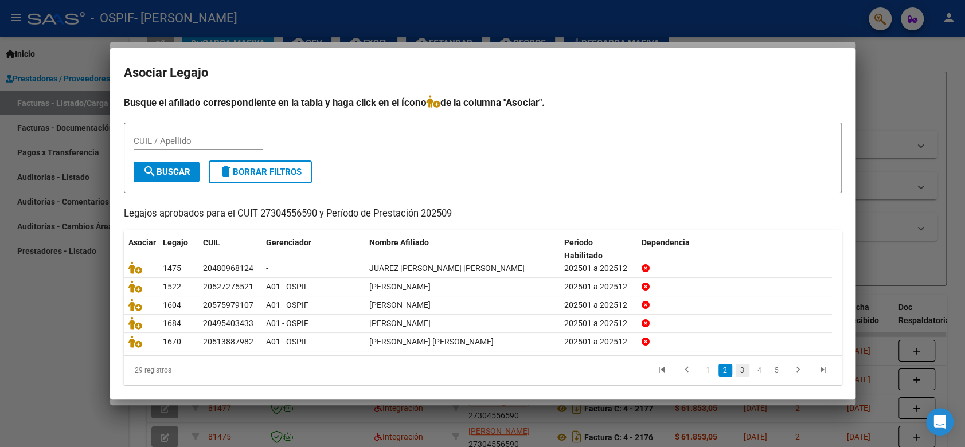
click at [736, 368] on link "3" at bounding box center [743, 370] width 14 height 13
click at [753, 368] on link "4" at bounding box center [760, 370] width 14 height 13
click at [753, 368] on link "5" at bounding box center [760, 370] width 14 height 13
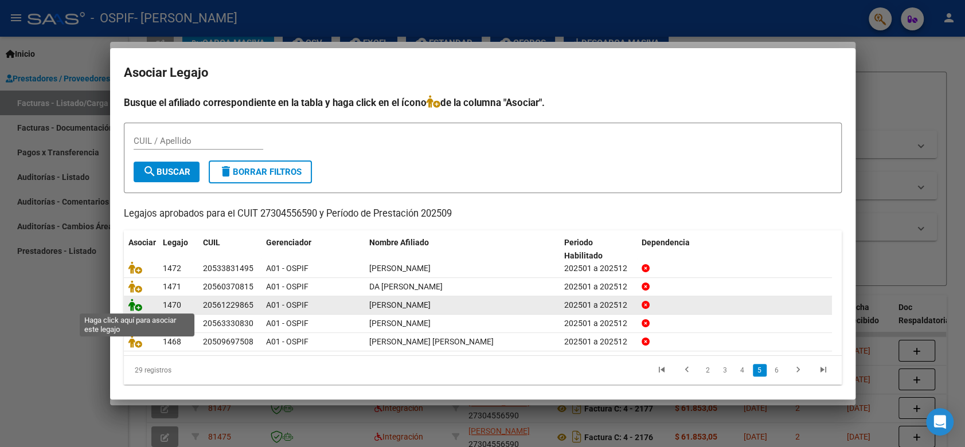
click at [138, 306] on icon at bounding box center [135, 305] width 14 height 13
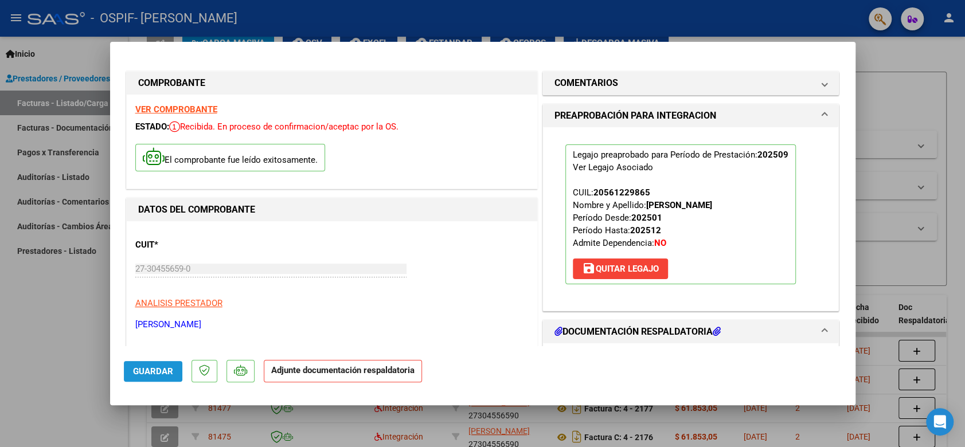
click at [150, 367] on span "Guardar" at bounding box center [153, 372] width 40 height 10
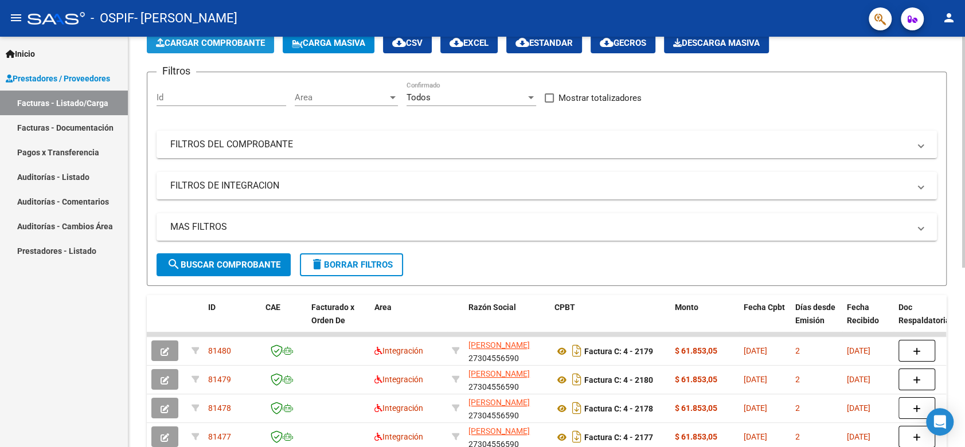
click at [247, 43] on span "Cargar Comprobante" at bounding box center [210, 43] width 109 height 10
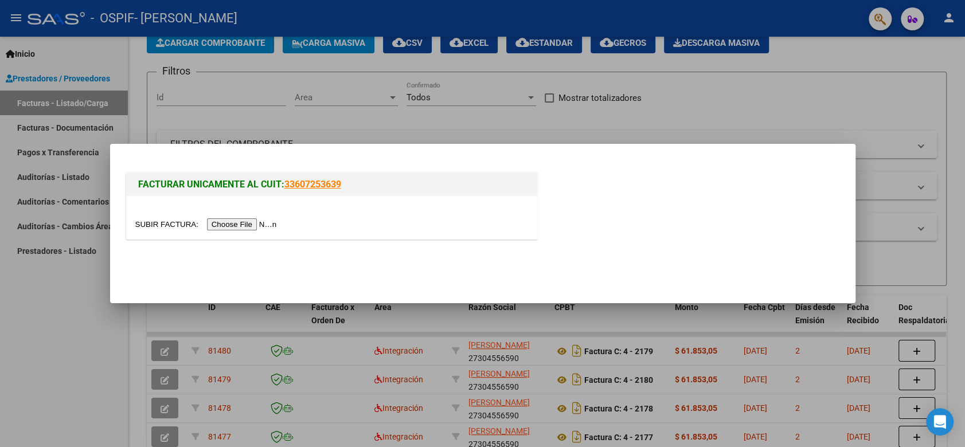
click at [252, 226] on input "file" at bounding box center [207, 225] width 145 height 12
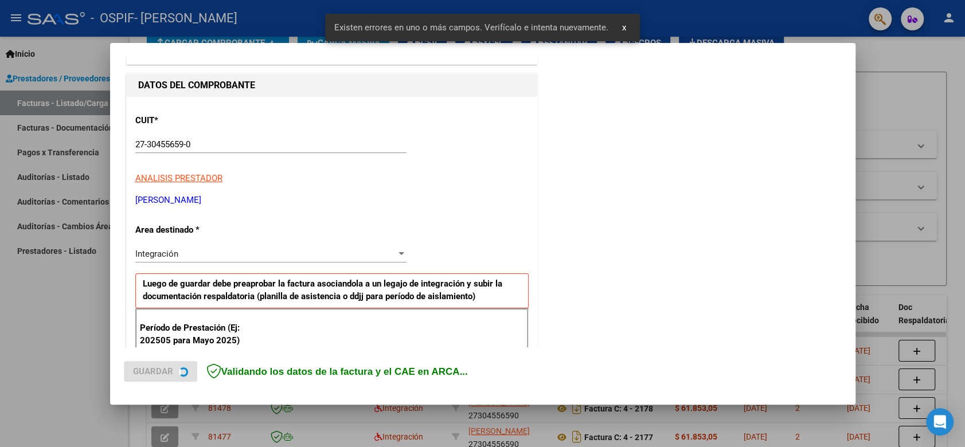
scroll to position [232, 0]
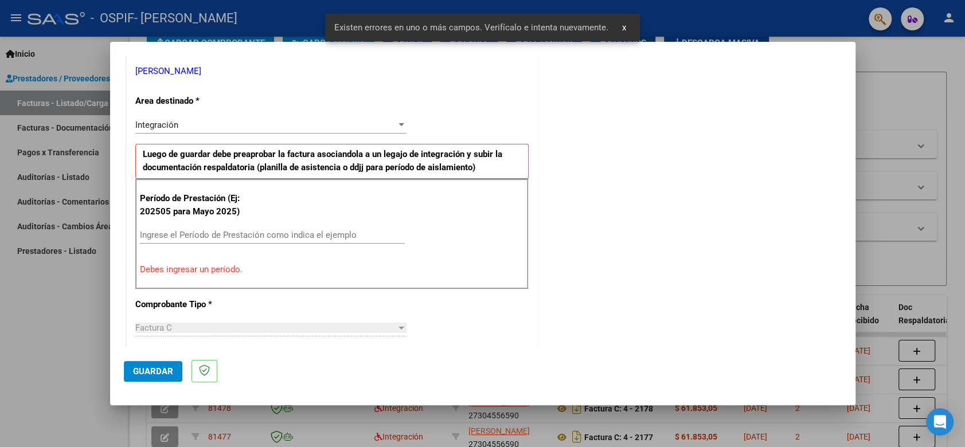
click at [289, 227] on div "Ingrese el Período de Prestación como indica el ejemplo" at bounding box center [272, 235] width 265 height 17
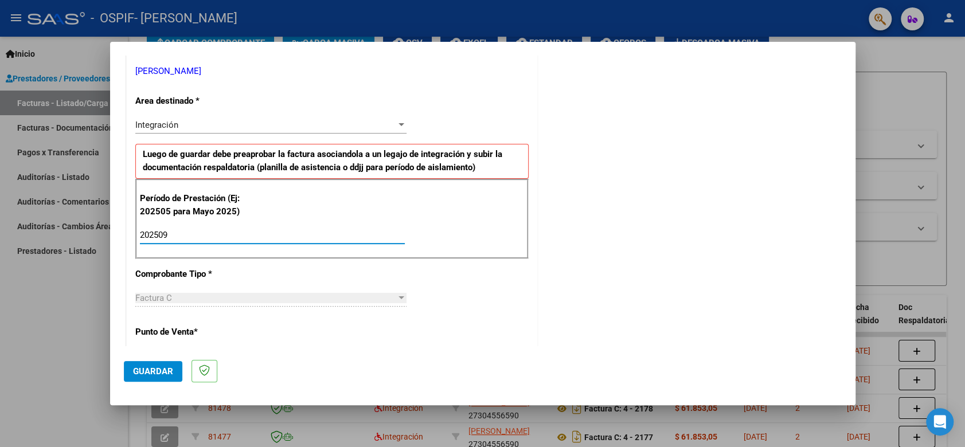
type input "202509"
click at [155, 365] on button "Guardar" at bounding box center [153, 371] width 59 height 21
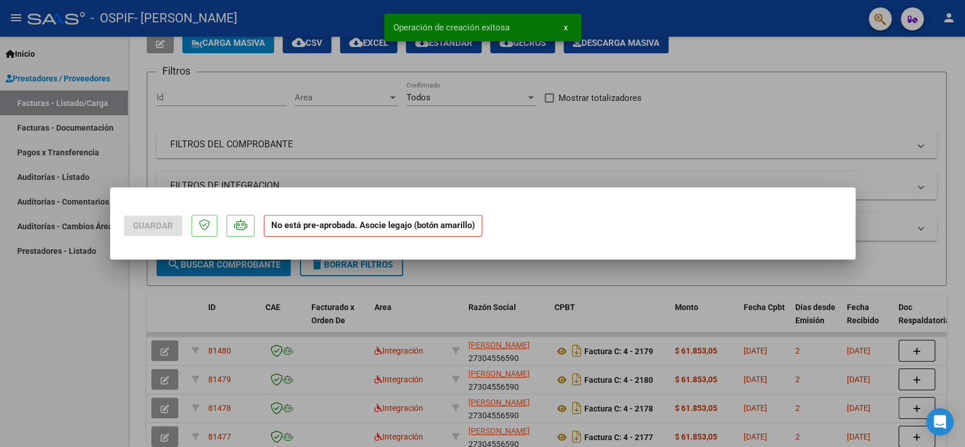
scroll to position [0, 0]
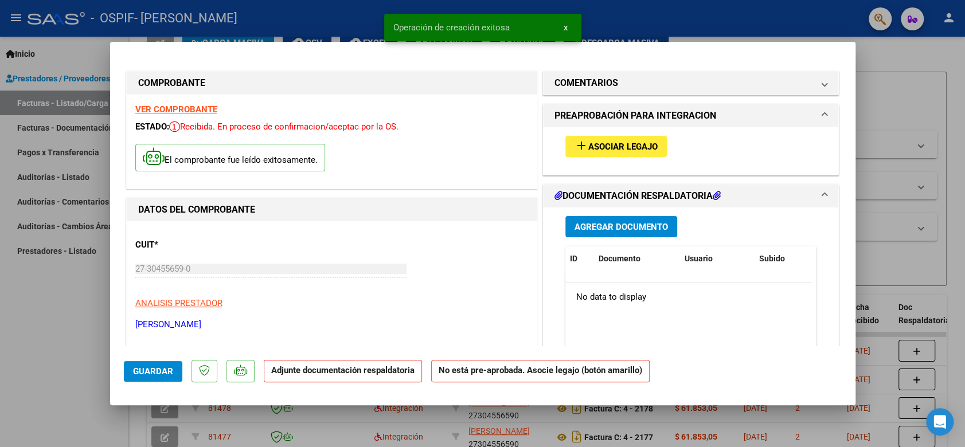
click at [638, 145] on span "Asociar Legajo" at bounding box center [623, 147] width 69 height 10
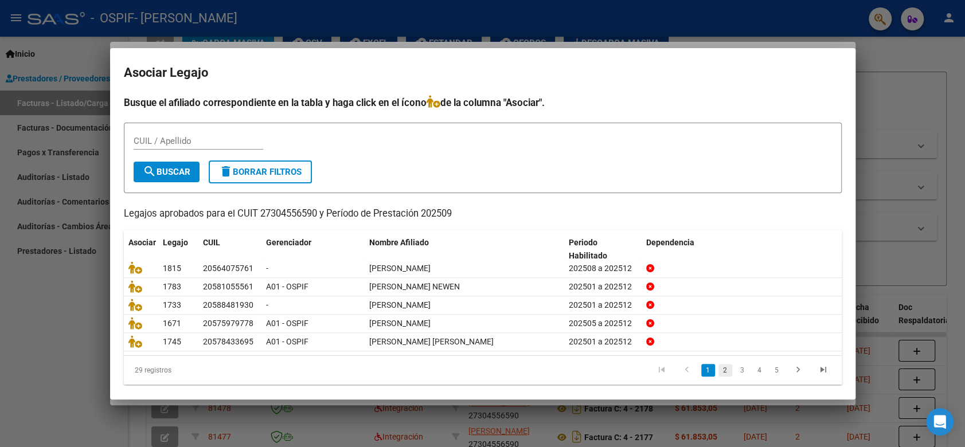
click at [719, 368] on link "2" at bounding box center [726, 370] width 14 height 13
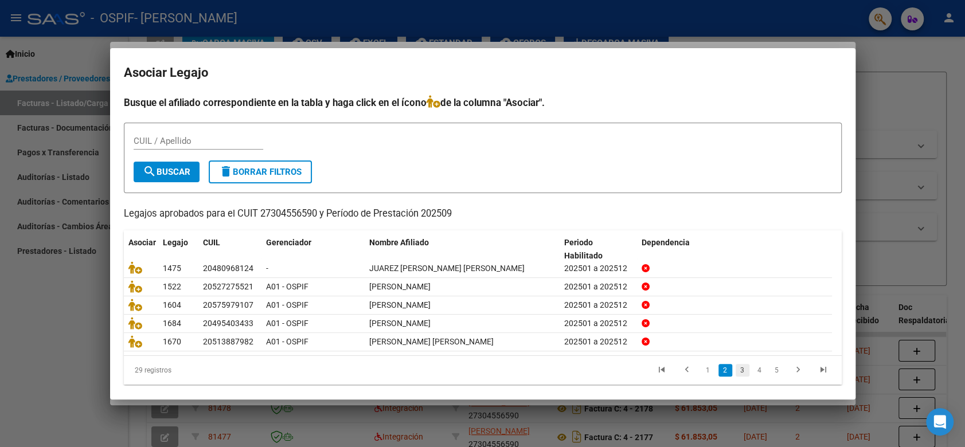
click at [736, 368] on link "3" at bounding box center [743, 370] width 14 height 13
click at [754, 368] on link "4" at bounding box center [760, 370] width 14 height 13
click at [753, 367] on link "5" at bounding box center [760, 370] width 14 height 13
click at [770, 373] on link "6" at bounding box center [777, 370] width 14 height 13
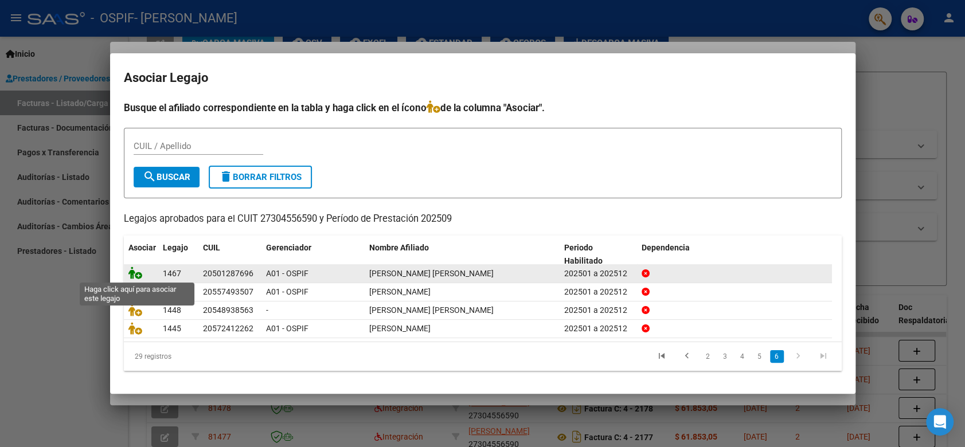
click at [139, 277] on icon at bounding box center [135, 273] width 14 height 13
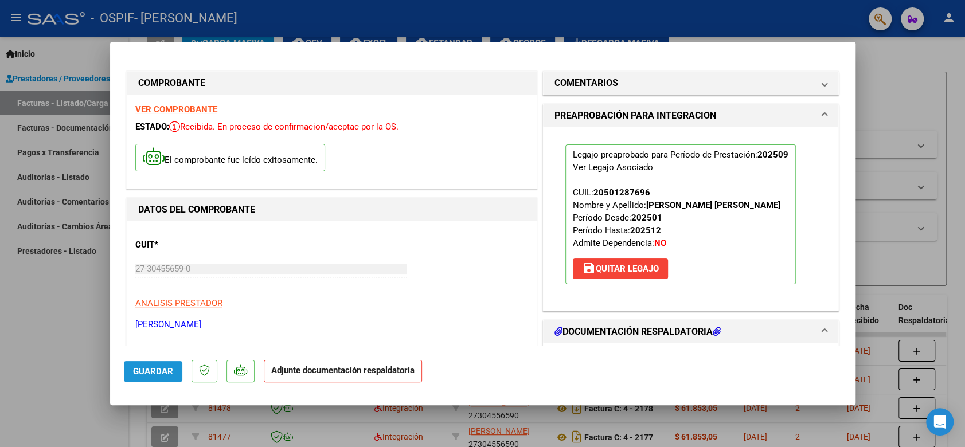
click at [166, 374] on span "Guardar" at bounding box center [153, 372] width 40 height 10
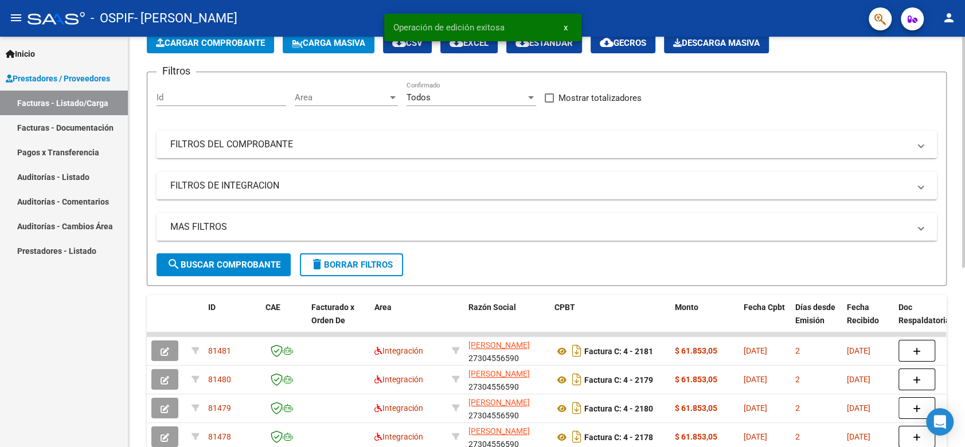
click at [217, 49] on button "Cargar Comprobante" at bounding box center [210, 43] width 127 height 21
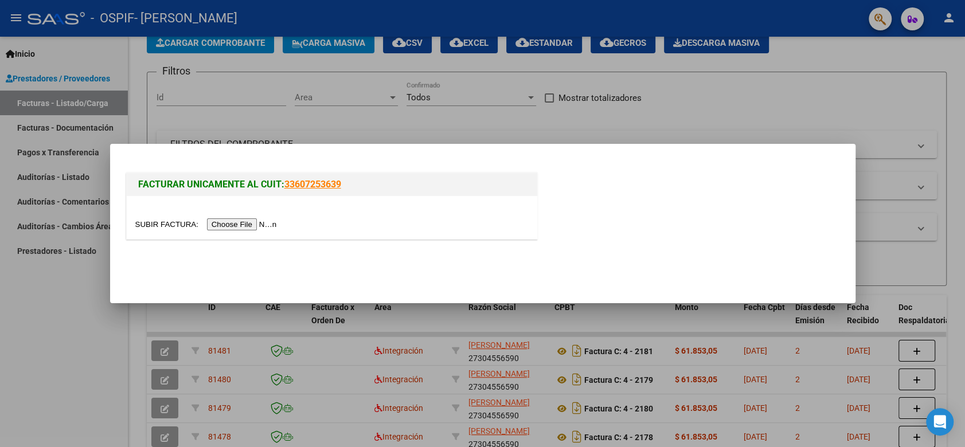
click at [248, 224] on input "file" at bounding box center [207, 225] width 145 height 12
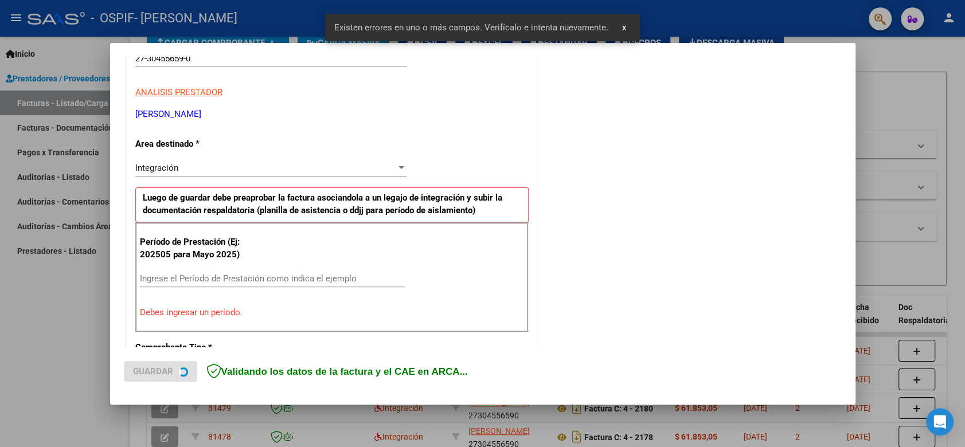
scroll to position [232, 0]
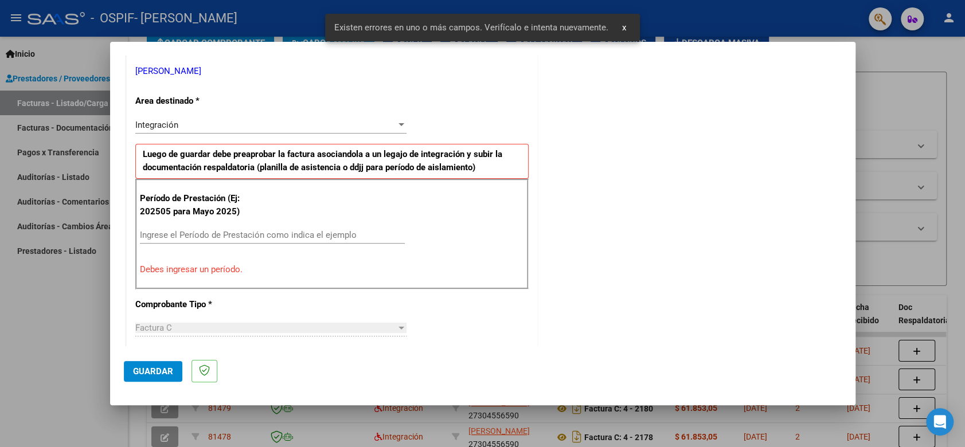
click at [264, 239] on input "Ingrese el Período de Prestación como indica el ejemplo" at bounding box center [272, 235] width 265 height 10
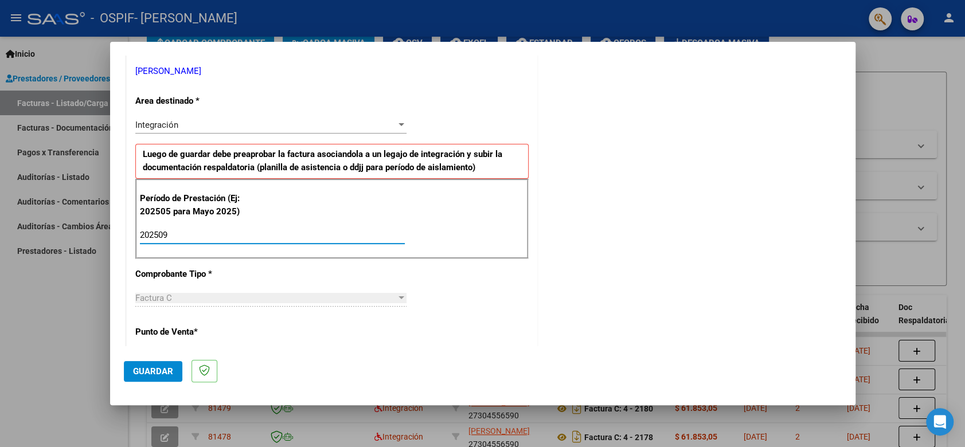
type input "202509"
click at [159, 368] on span "Guardar" at bounding box center [153, 372] width 40 height 10
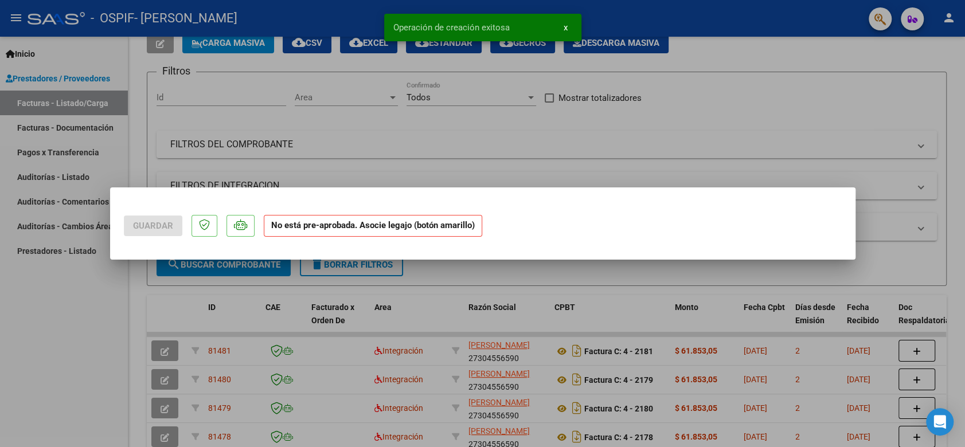
scroll to position [0, 0]
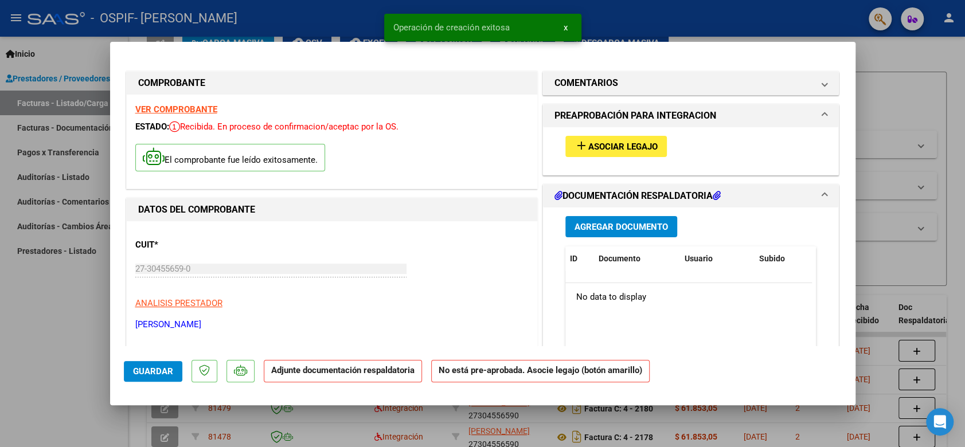
click at [590, 148] on span "Asociar Legajo" at bounding box center [623, 147] width 69 height 10
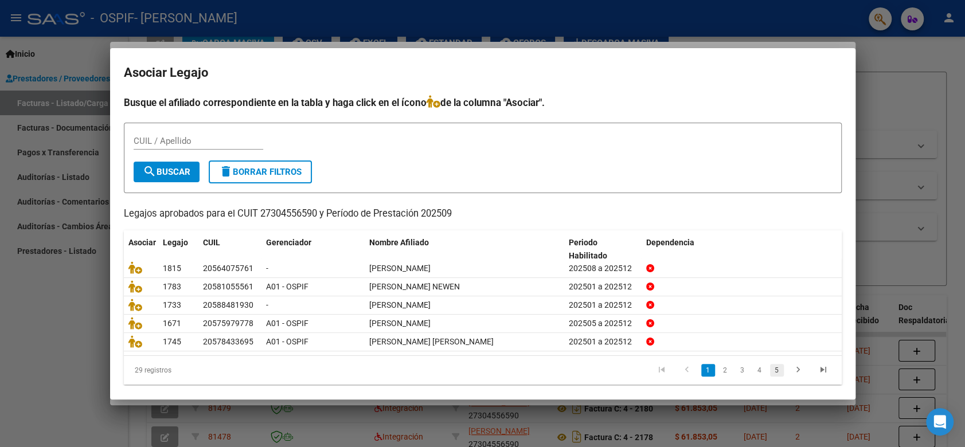
click at [770, 368] on link "5" at bounding box center [777, 370] width 14 height 13
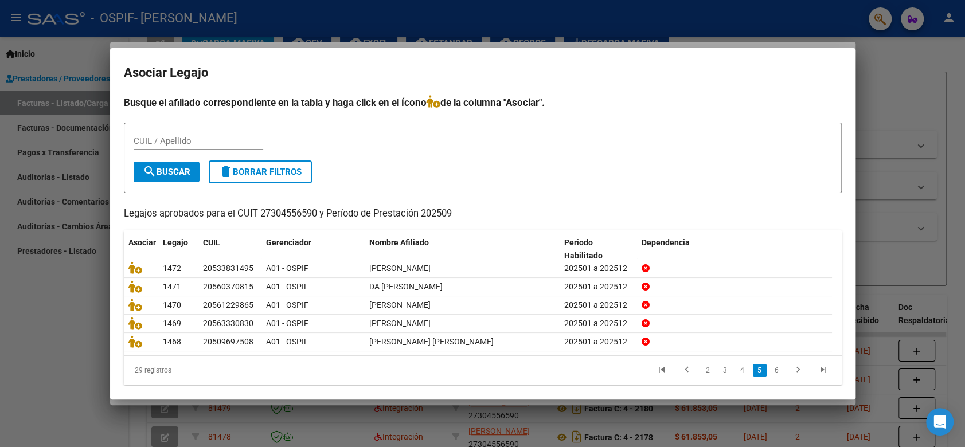
click at [770, 368] on link "6" at bounding box center [777, 370] width 14 height 13
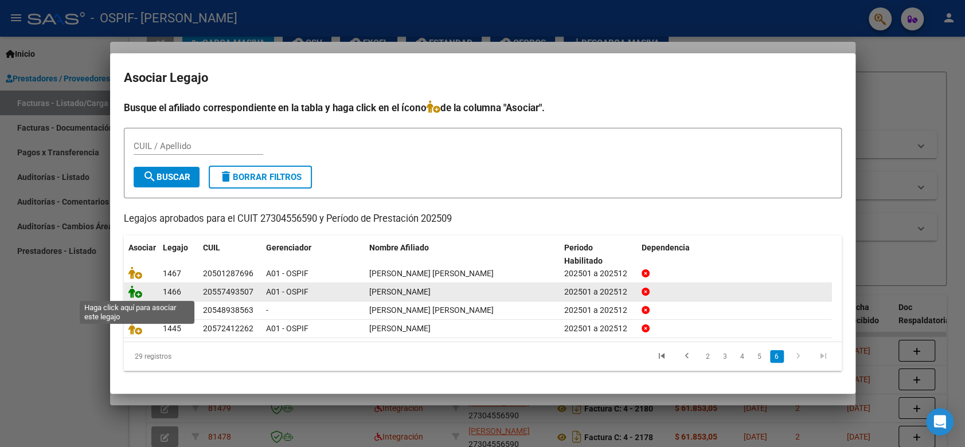
click at [130, 291] on icon at bounding box center [135, 292] width 14 height 13
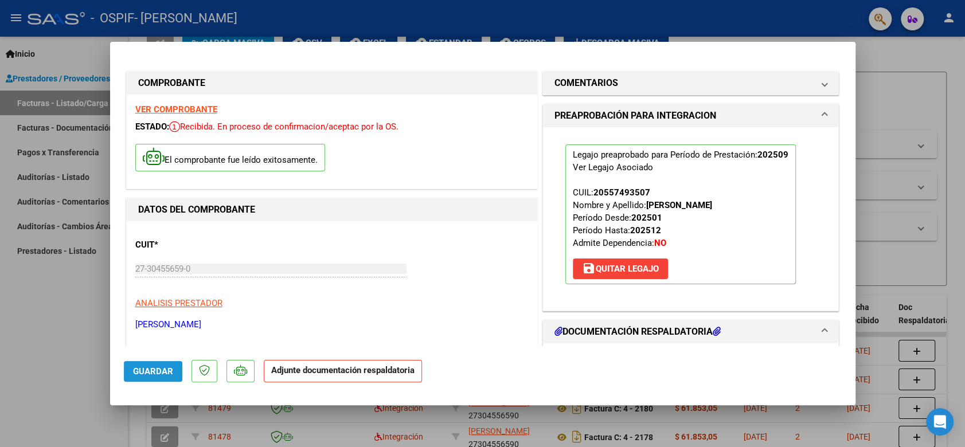
click at [169, 371] on span "Guardar" at bounding box center [153, 372] width 40 height 10
click at [142, 379] on button "Guardar" at bounding box center [153, 371] width 59 height 21
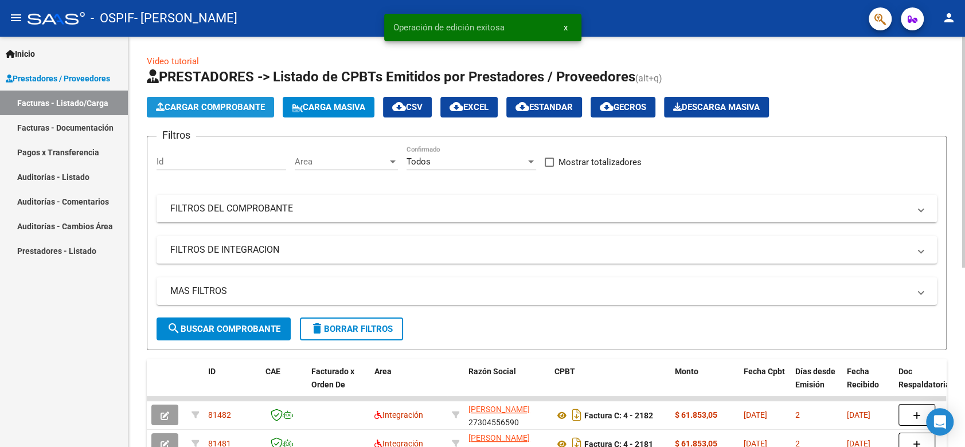
click at [256, 111] on span "Cargar Comprobante" at bounding box center [210, 107] width 109 height 10
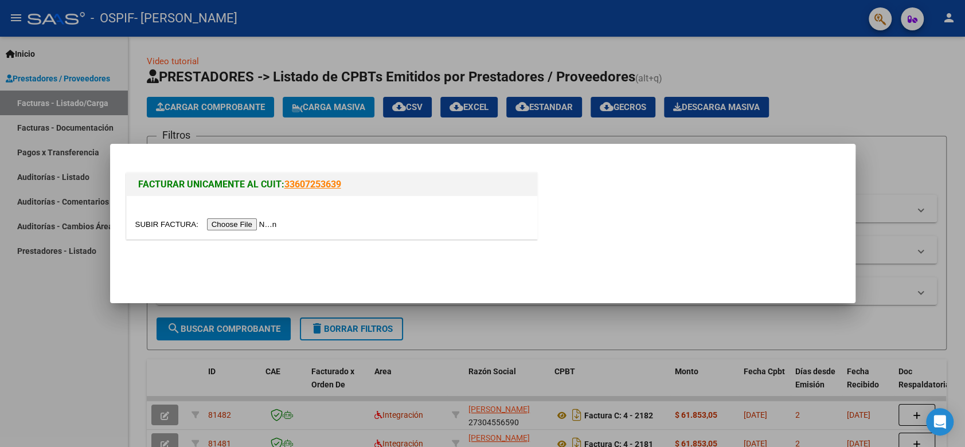
click at [252, 226] on input "file" at bounding box center [207, 225] width 145 height 12
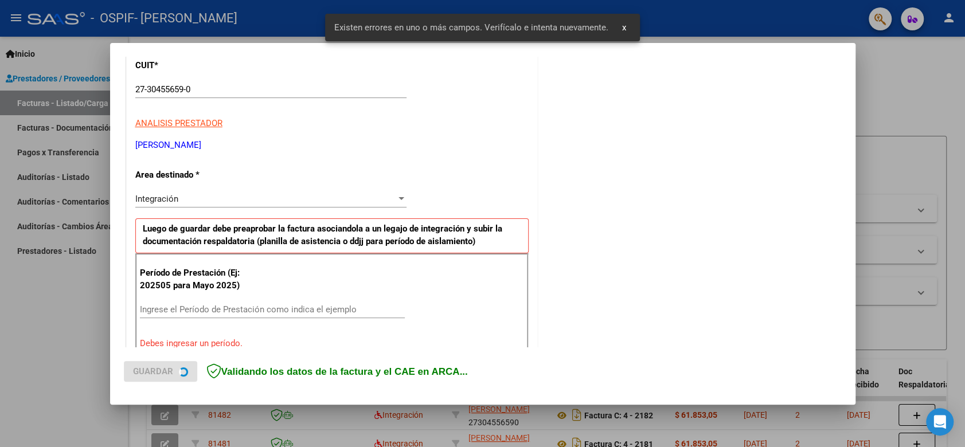
scroll to position [232, 0]
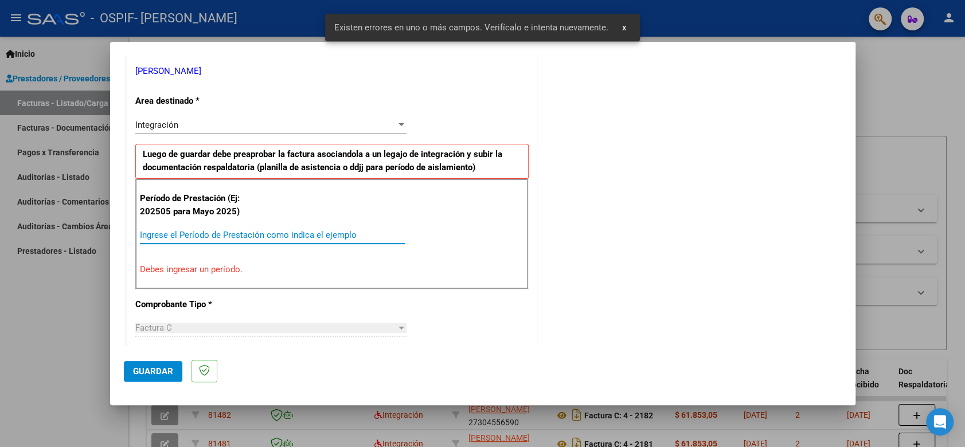
click at [358, 236] on input "Ingrese el Período de Prestación como indica el ejemplo" at bounding box center [272, 235] width 265 height 10
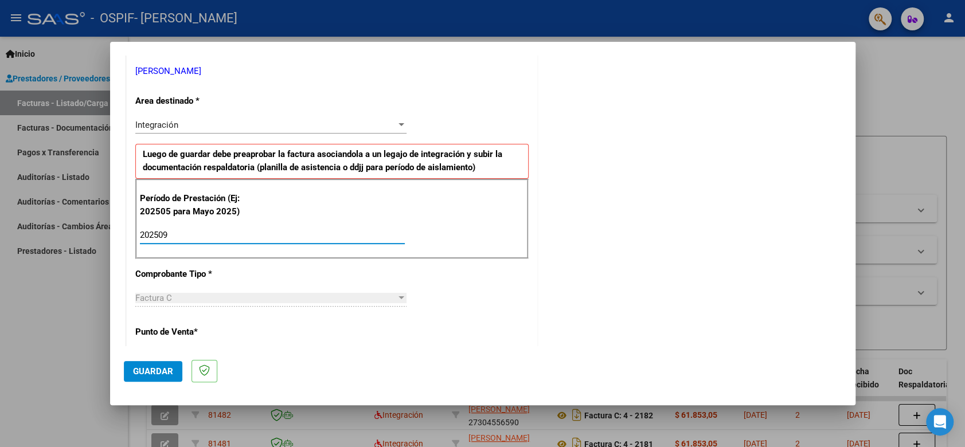
type input "202509"
click at [148, 375] on span "Guardar" at bounding box center [153, 372] width 40 height 10
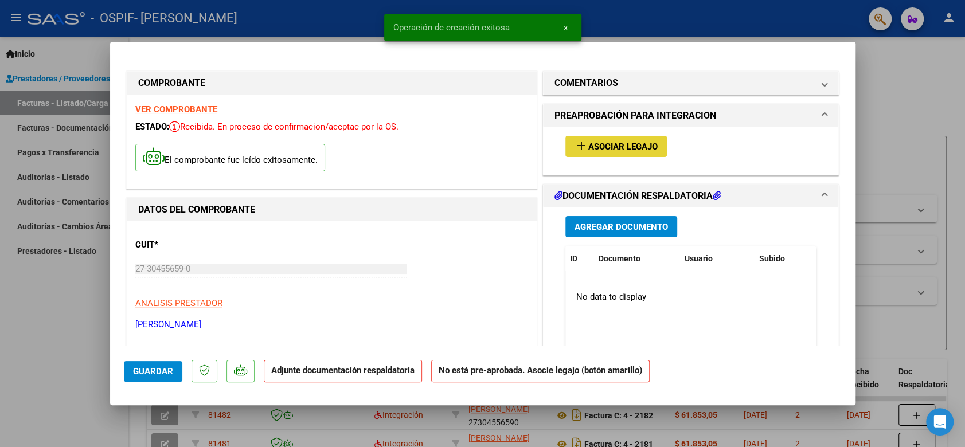
click at [617, 153] on button "add Asociar Legajo" at bounding box center [617, 146] width 102 height 21
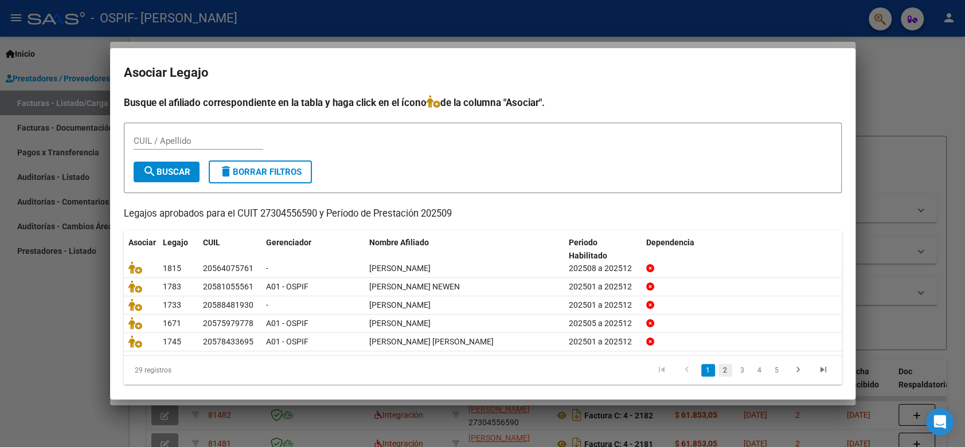
click at [719, 372] on link "2" at bounding box center [726, 370] width 14 height 13
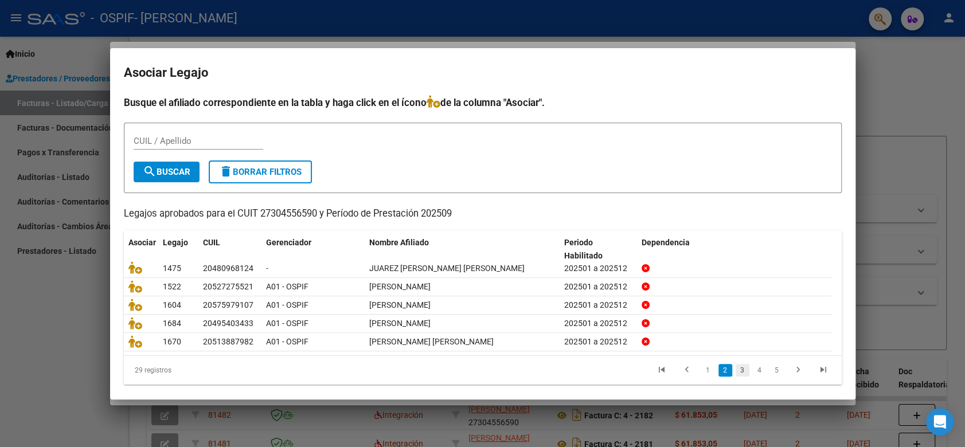
click at [738, 369] on link "3" at bounding box center [743, 370] width 14 height 13
click at [753, 368] on link "4" at bounding box center [760, 370] width 14 height 13
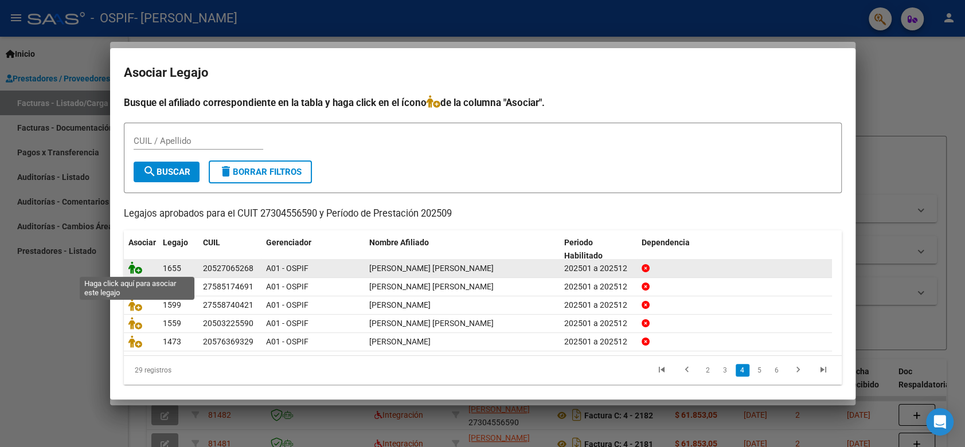
click at [140, 268] on icon at bounding box center [135, 268] width 14 height 13
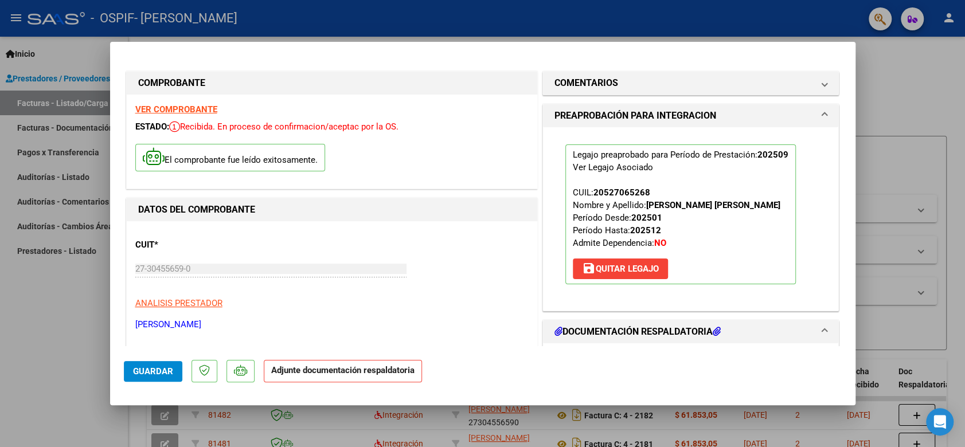
click at [161, 371] on span "Guardar" at bounding box center [153, 372] width 40 height 10
click at [160, 367] on span "Guardar" at bounding box center [153, 372] width 40 height 10
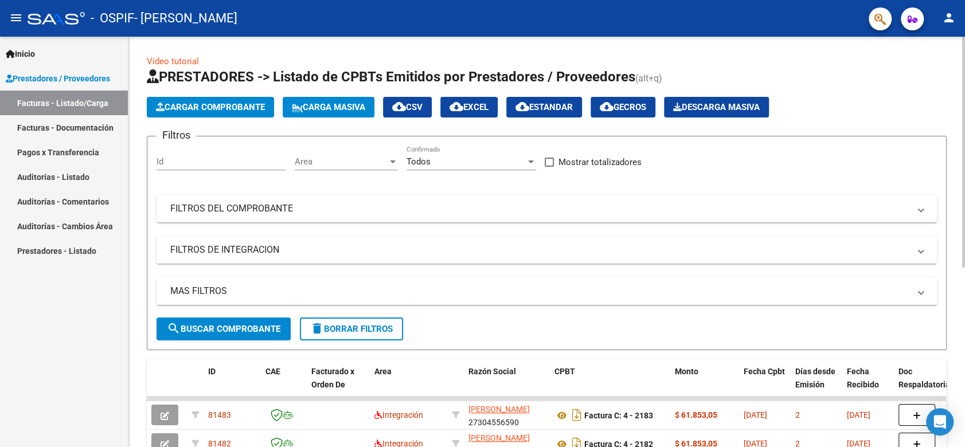
click at [225, 115] on button "Cargar Comprobante" at bounding box center [210, 107] width 127 height 21
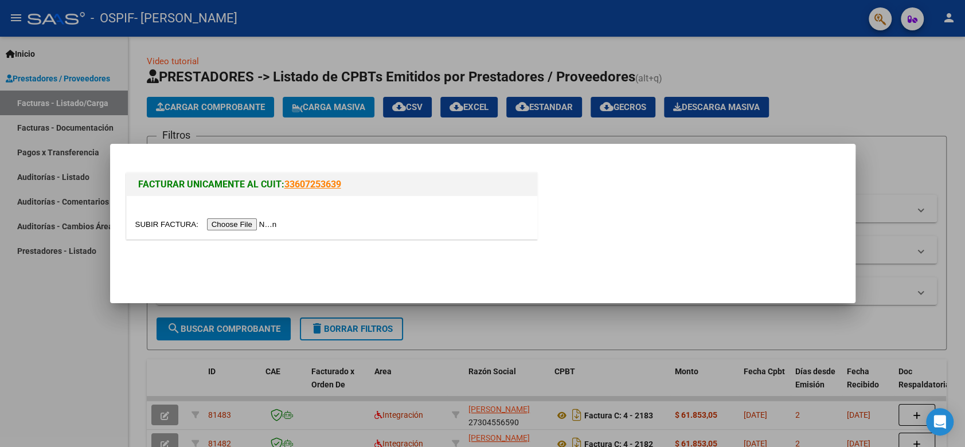
click at [220, 226] on input "file" at bounding box center [207, 225] width 145 height 12
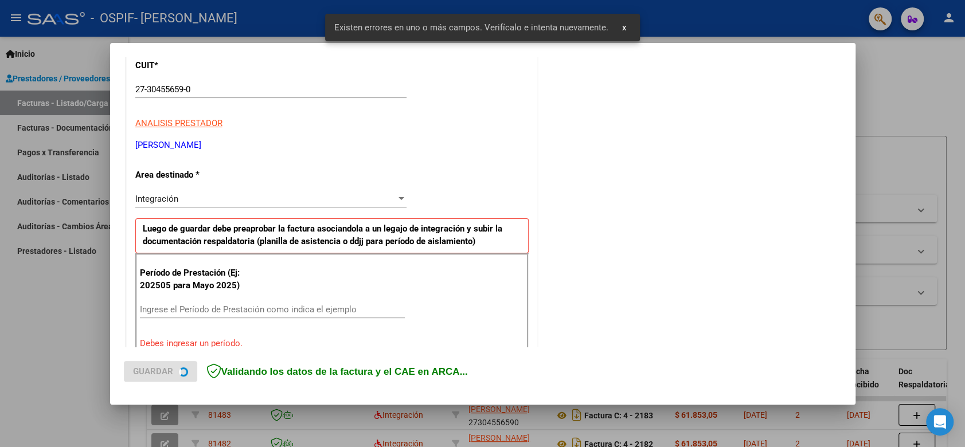
scroll to position [232, 0]
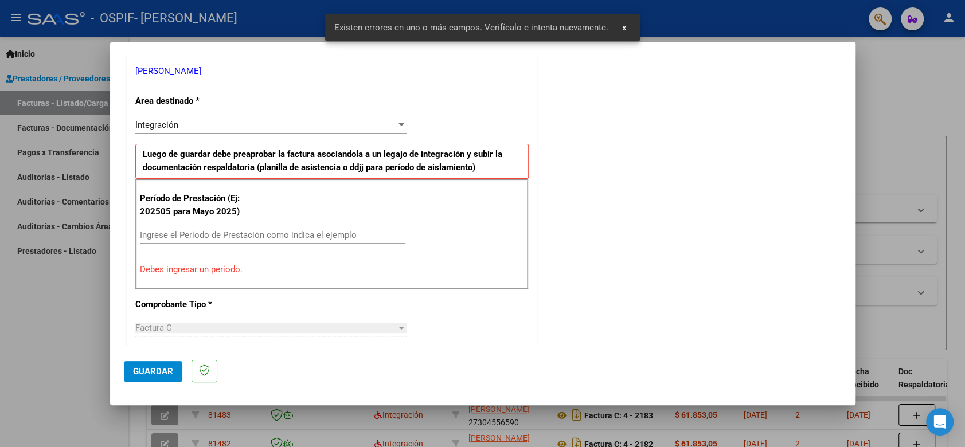
click at [366, 233] on input "Ingrese el Período de Prestación como indica el ejemplo" at bounding box center [272, 235] width 265 height 10
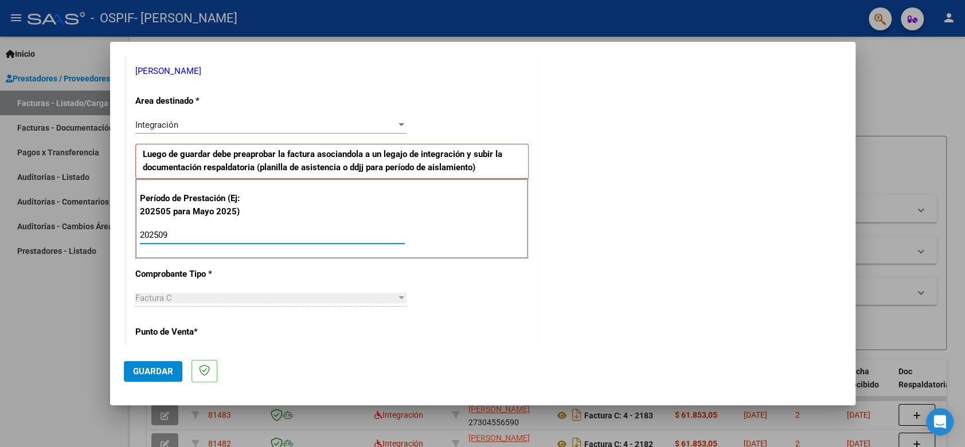
type input "202509"
click at [170, 367] on span "Guardar" at bounding box center [153, 372] width 40 height 10
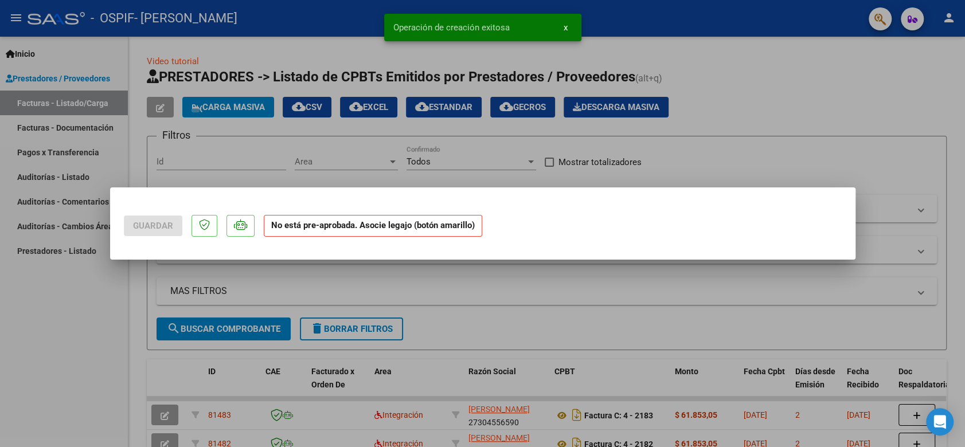
scroll to position [0, 0]
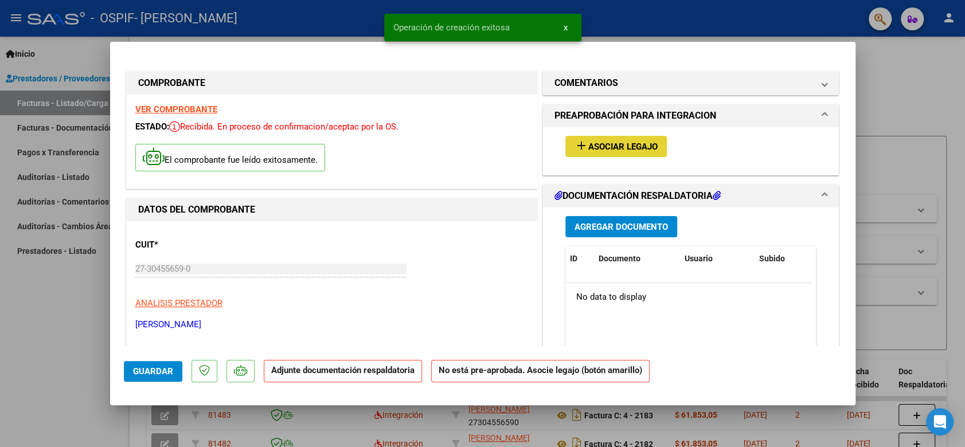
click at [604, 147] on span "Asociar Legajo" at bounding box center [623, 147] width 69 height 10
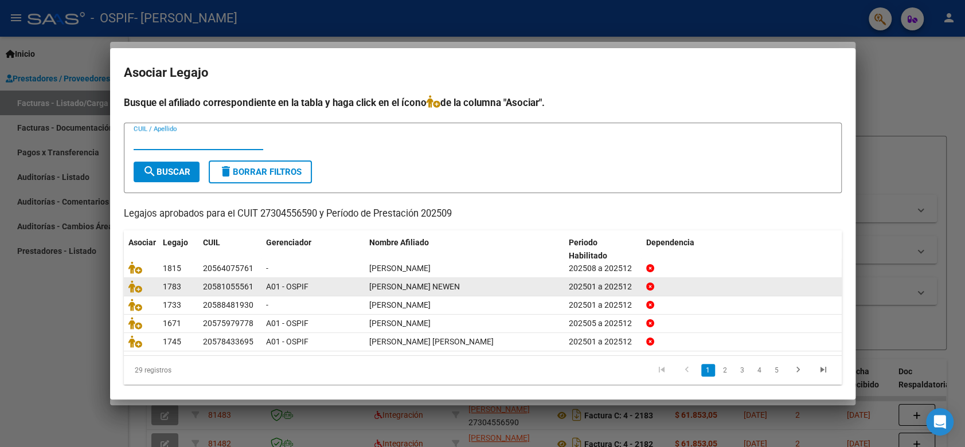
click at [127, 286] on datatable-body-cell at bounding box center [141, 287] width 34 height 18
click at [134, 288] on icon at bounding box center [135, 287] width 14 height 13
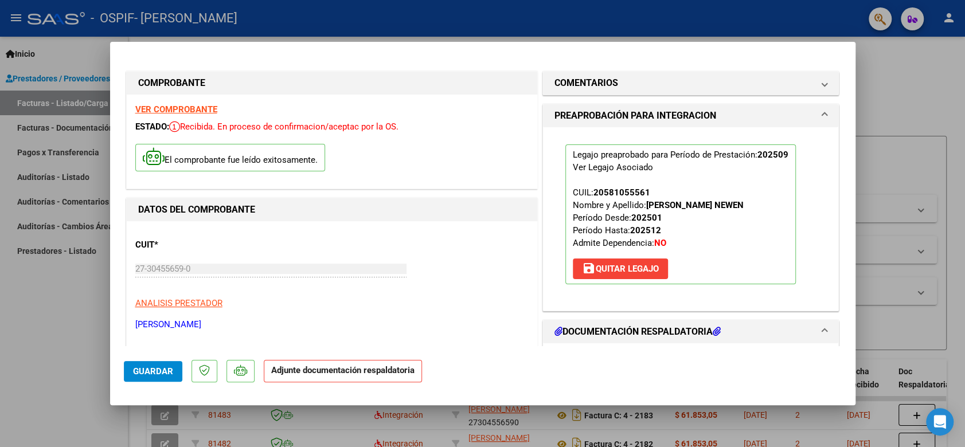
click at [153, 365] on button "Guardar" at bounding box center [153, 371] width 59 height 21
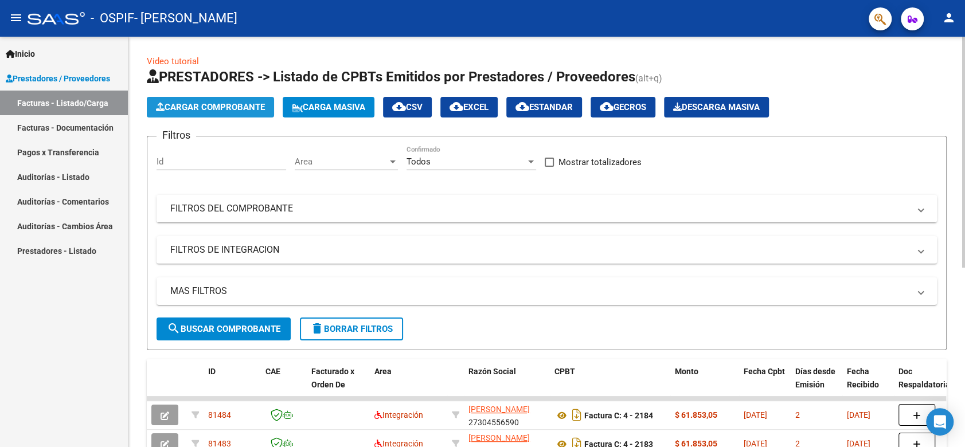
click at [228, 112] on button "Cargar Comprobante" at bounding box center [210, 107] width 127 height 21
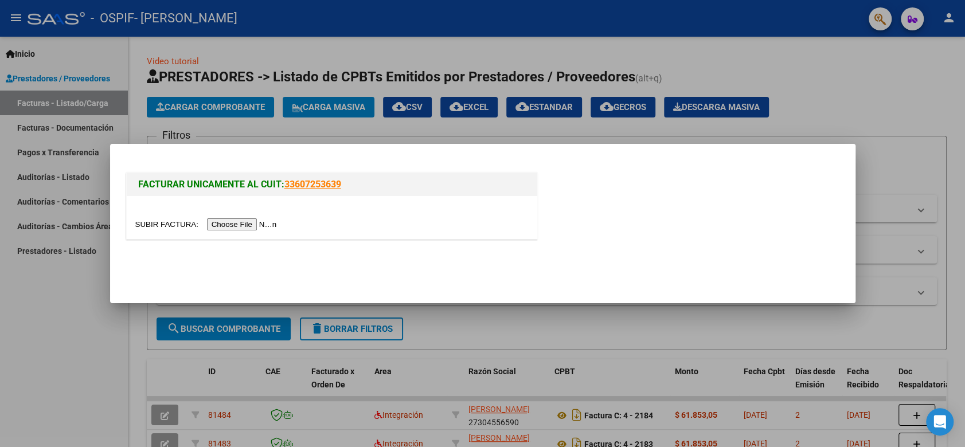
click at [228, 226] on input "file" at bounding box center [207, 225] width 145 height 12
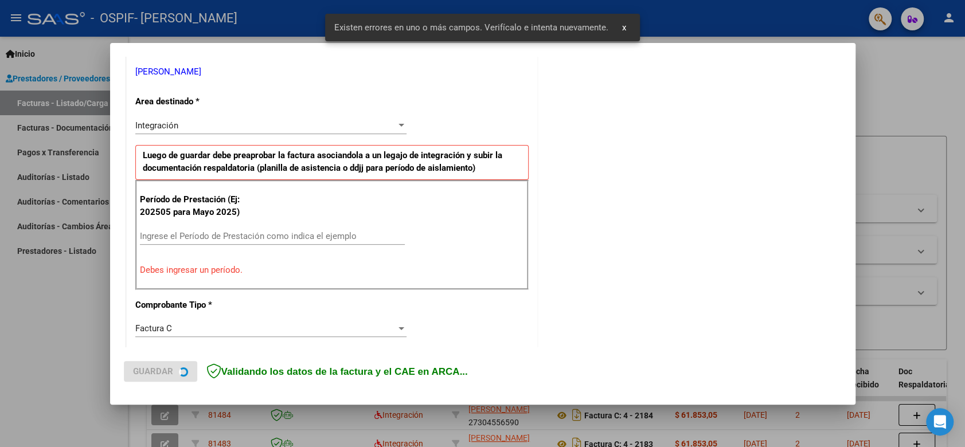
scroll to position [253, 0]
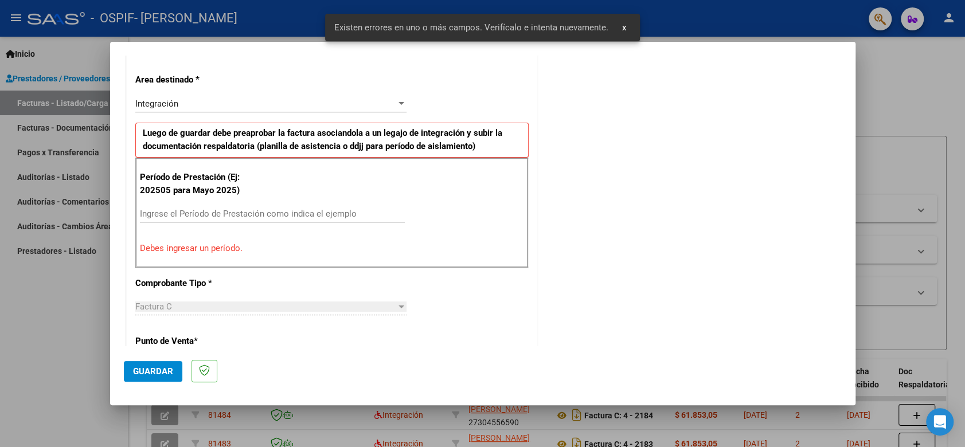
click at [317, 215] on input "Ingrese el Período de Prestación como indica el ejemplo" at bounding box center [272, 214] width 265 height 10
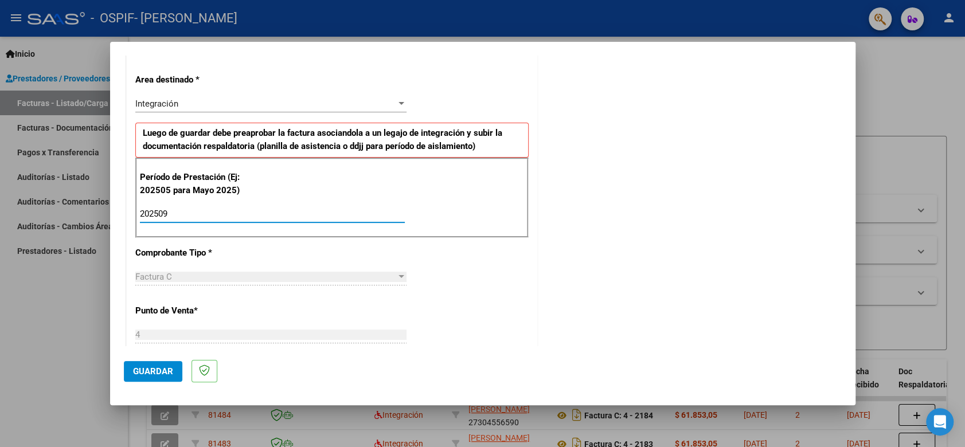
type input "202509"
click at [146, 371] on span "Guardar" at bounding box center [153, 372] width 40 height 10
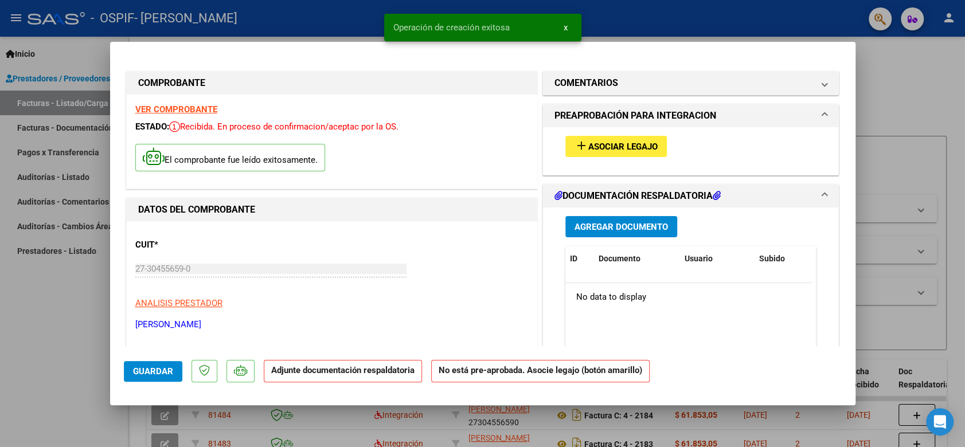
click at [620, 146] on span "Asociar Legajo" at bounding box center [623, 147] width 69 height 10
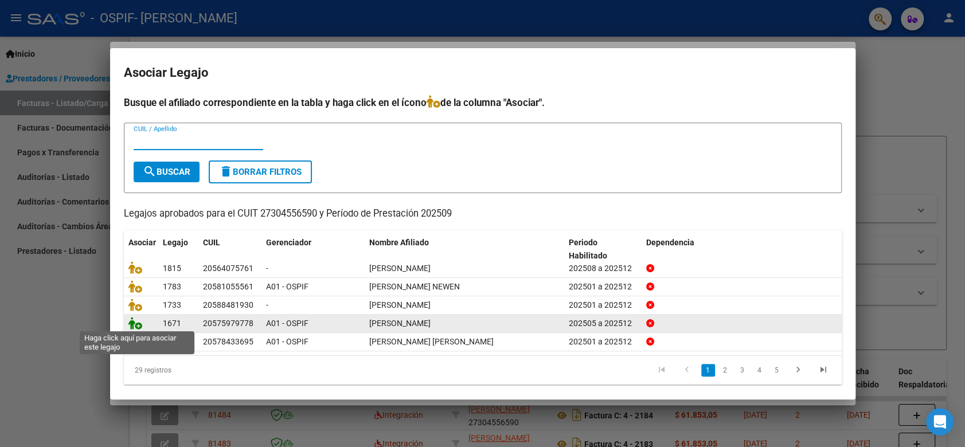
click at [131, 322] on icon at bounding box center [135, 323] width 14 height 13
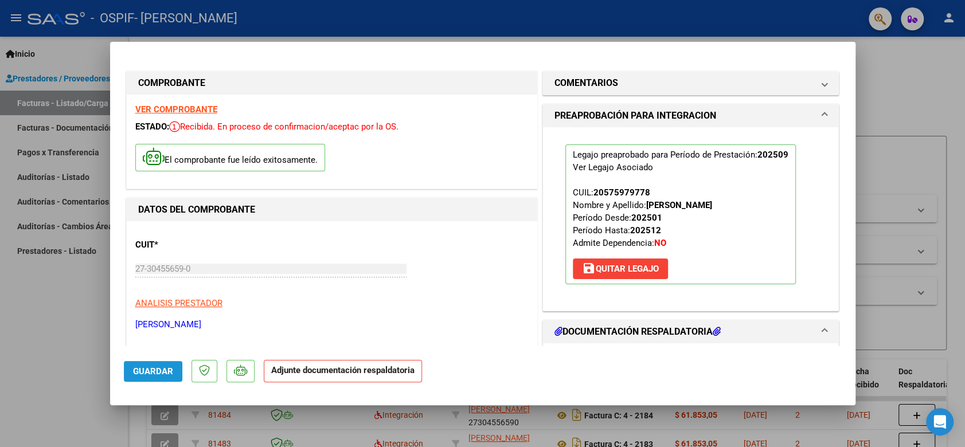
click at [148, 379] on button "Guardar" at bounding box center [153, 371] width 59 height 21
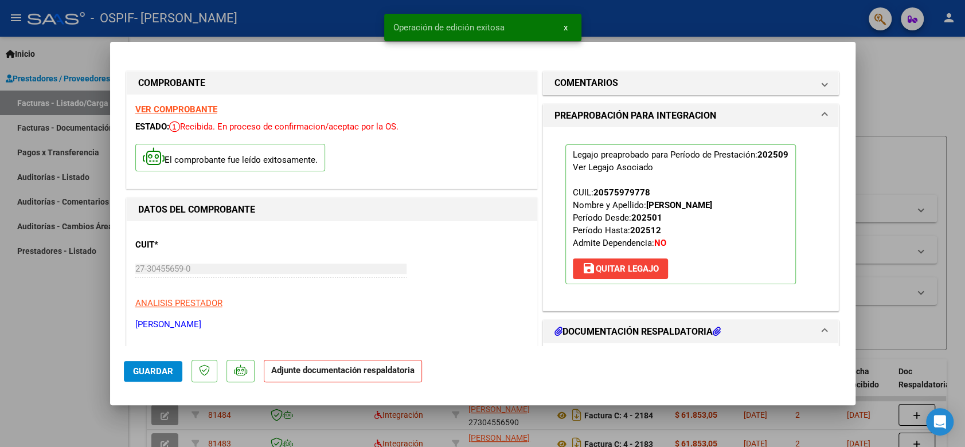
type input "$ 0,00"
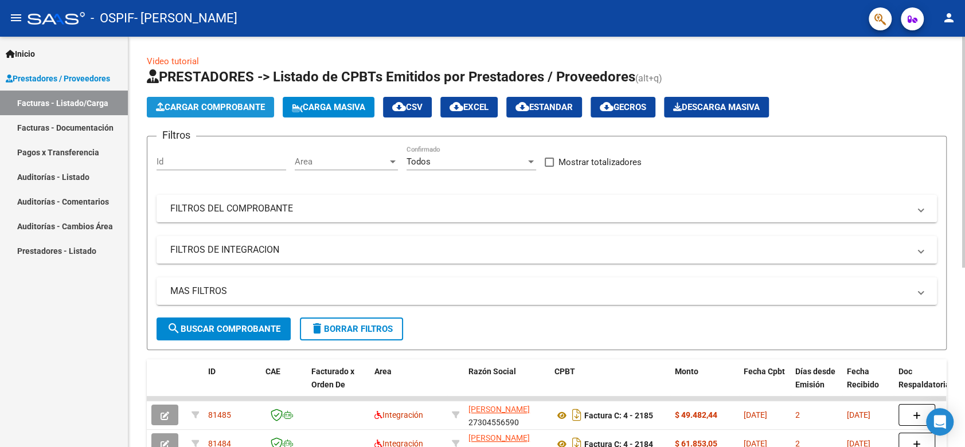
click at [201, 102] on span "Cargar Comprobante" at bounding box center [210, 107] width 109 height 10
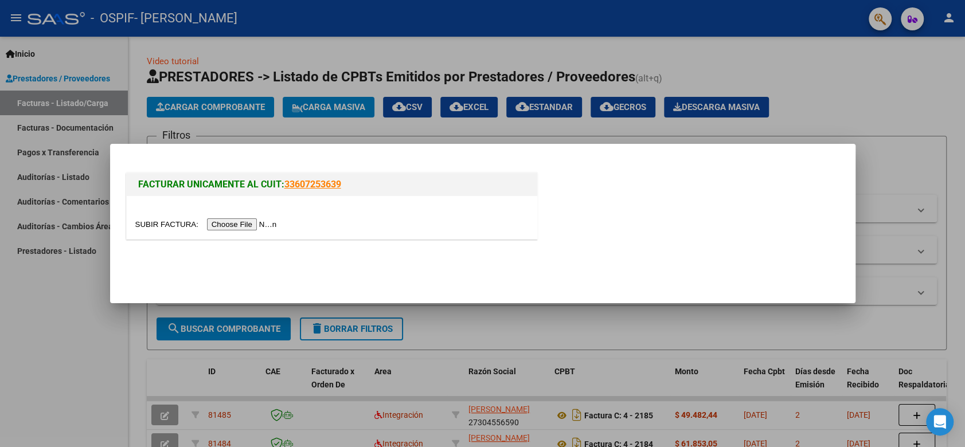
click at [237, 224] on input "file" at bounding box center [207, 225] width 145 height 12
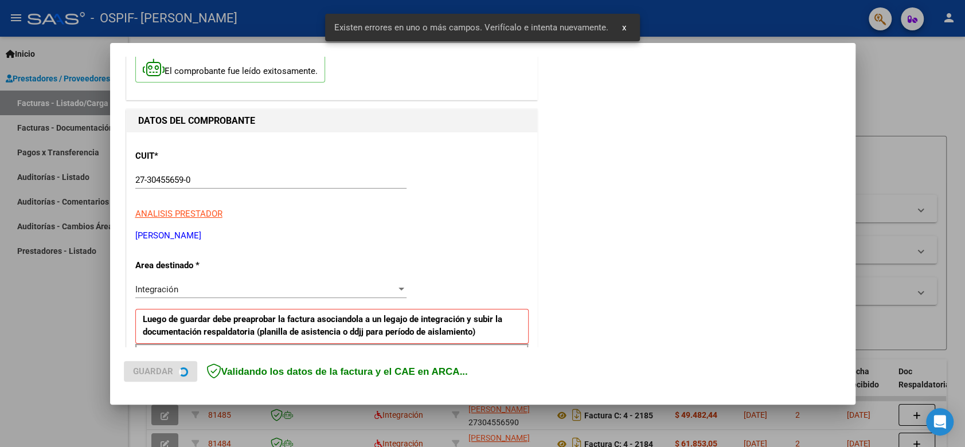
scroll to position [232, 0]
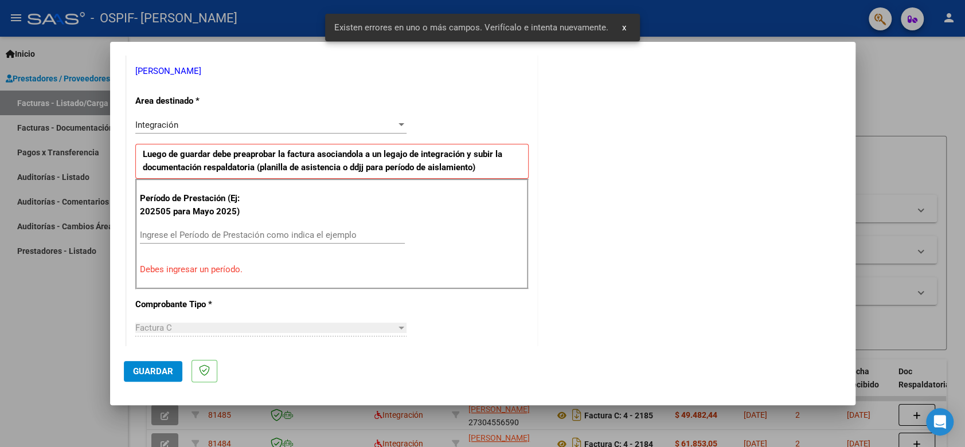
click at [333, 240] on div "Ingrese el Período de Prestación como indica el ejemplo" at bounding box center [272, 235] width 265 height 17
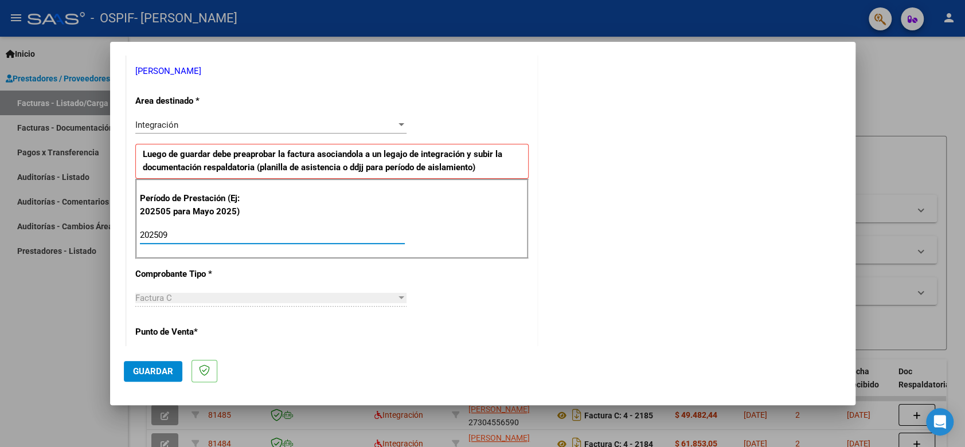
type input "202509"
click at [163, 371] on span "Guardar" at bounding box center [153, 372] width 40 height 10
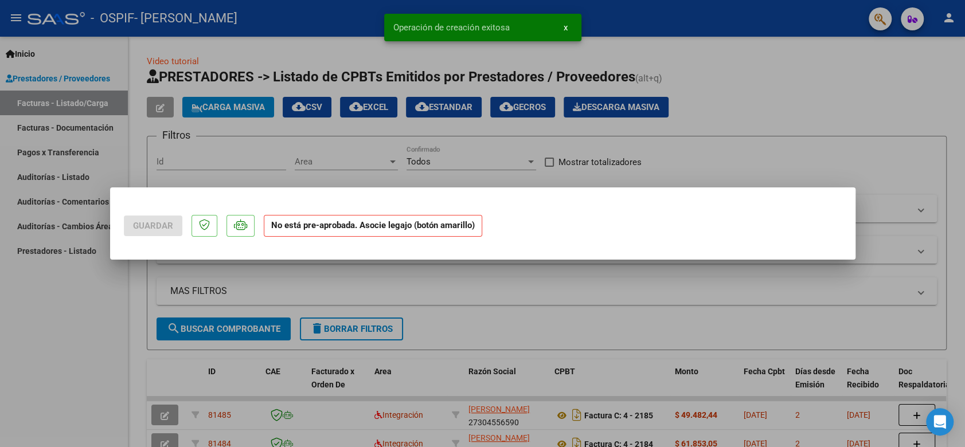
scroll to position [0, 0]
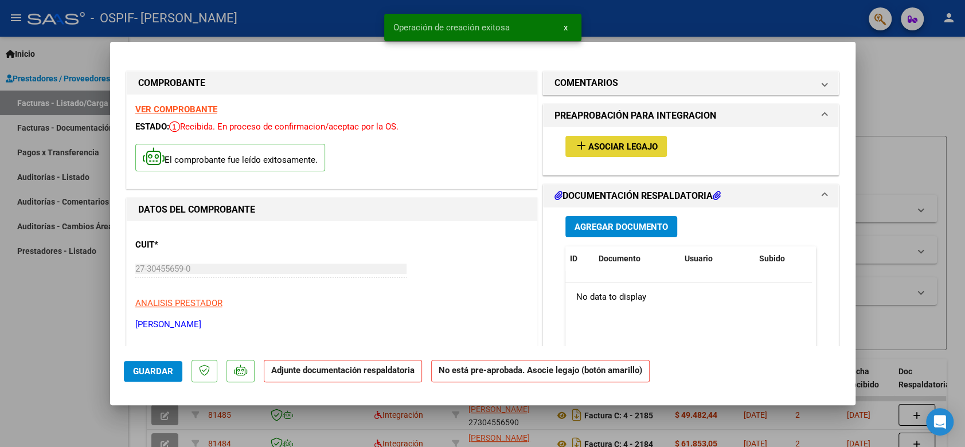
click at [606, 139] on button "add Asociar Legajo" at bounding box center [617, 146] width 102 height 21
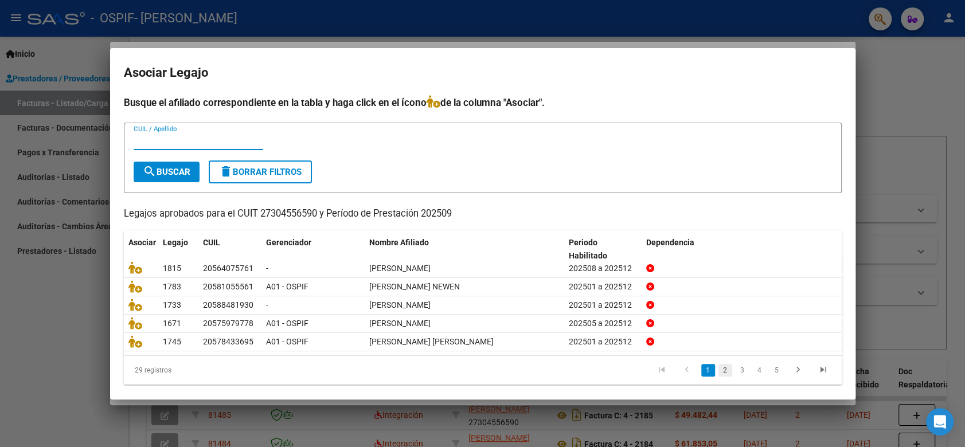
click at [719, 373] on link "2" at bounding box center [726, 370] width 14 height 13
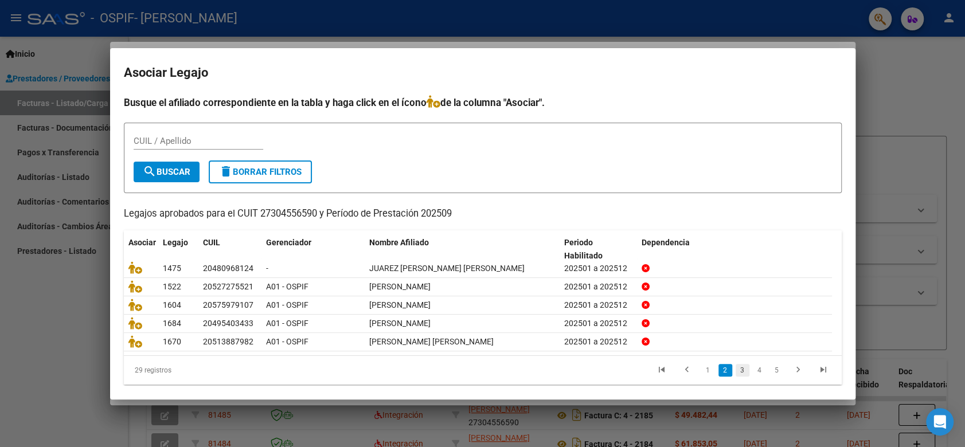
click at [736, 365] on link "3" at bounding box center [743, 370] width 14 height 13
click at [755, 371] on link "4" at bounding box center [760, 370] width 14 height 13
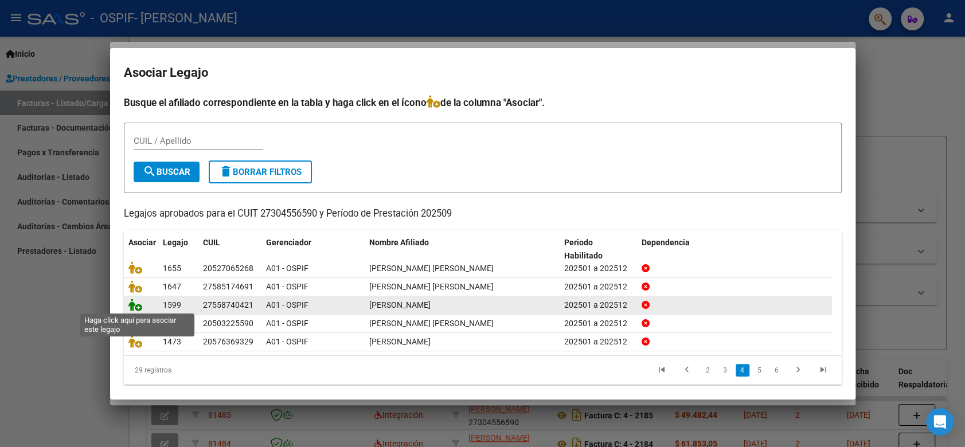
click at [134, 309] on icon at bounding box center [135, 305] width 14 height 13
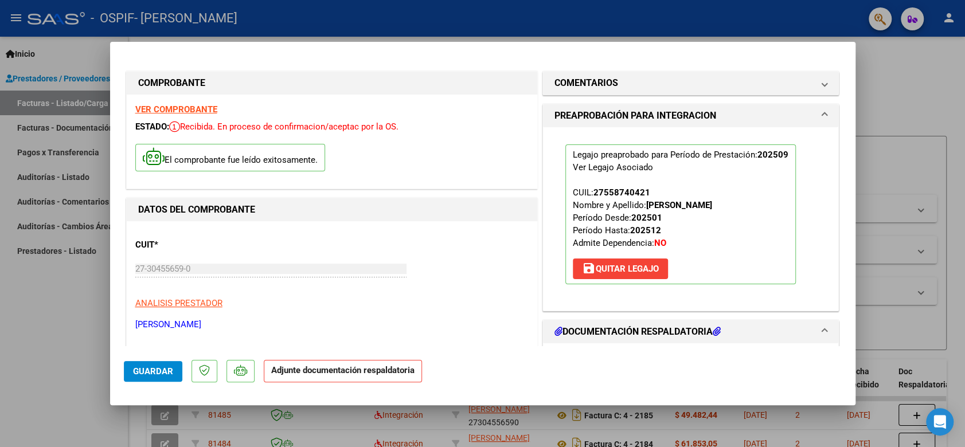
click at [131, 370] on button "Guardar" at bounding box center [153, 371] width 59 height 21
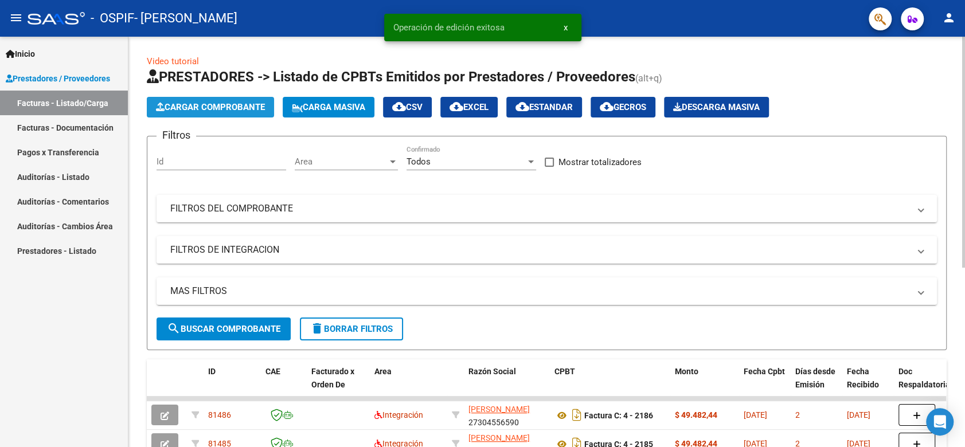
click at [207, 100] on button "Cargar Comprobante" at bounding box center [210, 107] width 127 height 21
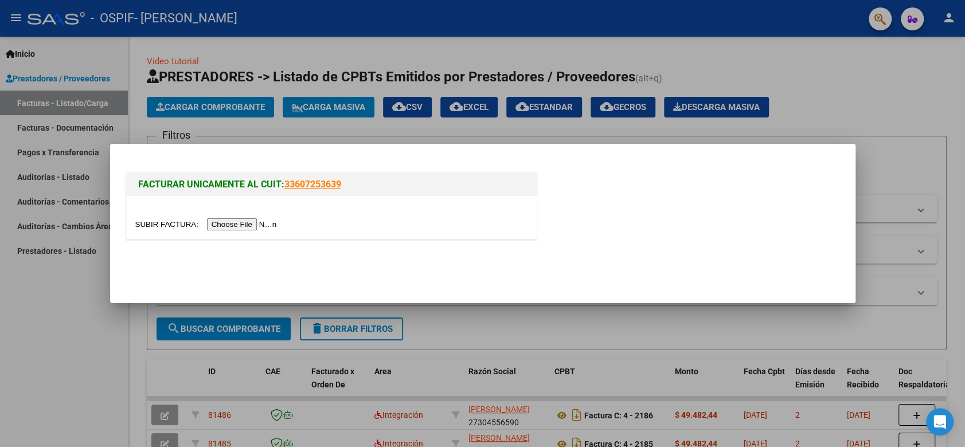
click at [235, 227] on input "file" at bounding box center [207, 225] width 145 height 12
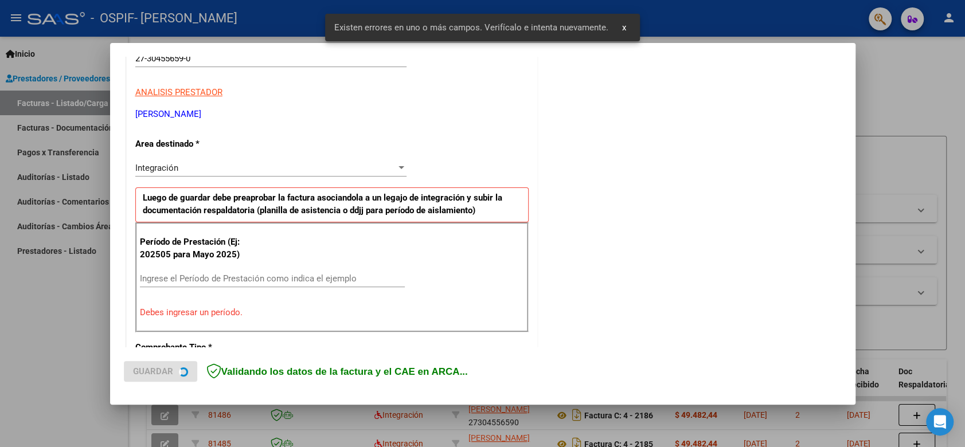
scroll to position [232, 0]
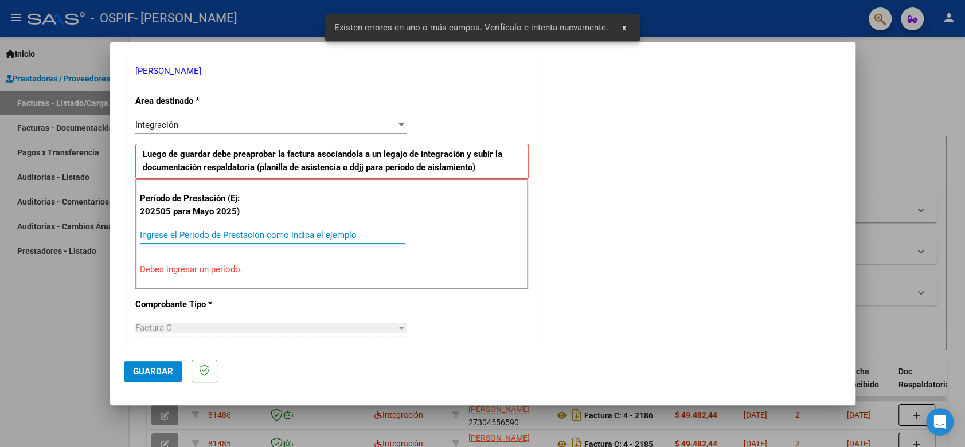
click at [206, 231] on input "Ingrese el Período de Prestación como indica el ejemplo" at bounding box center [272, 235] width 265 height 10
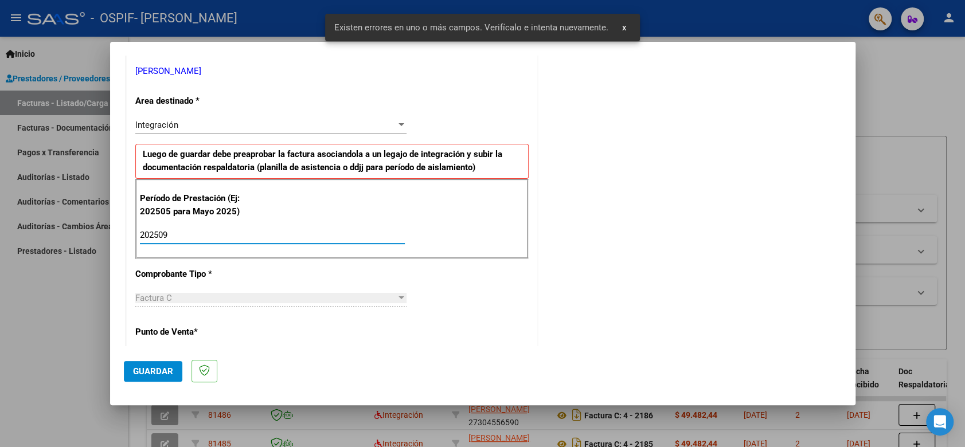
type input "202509"
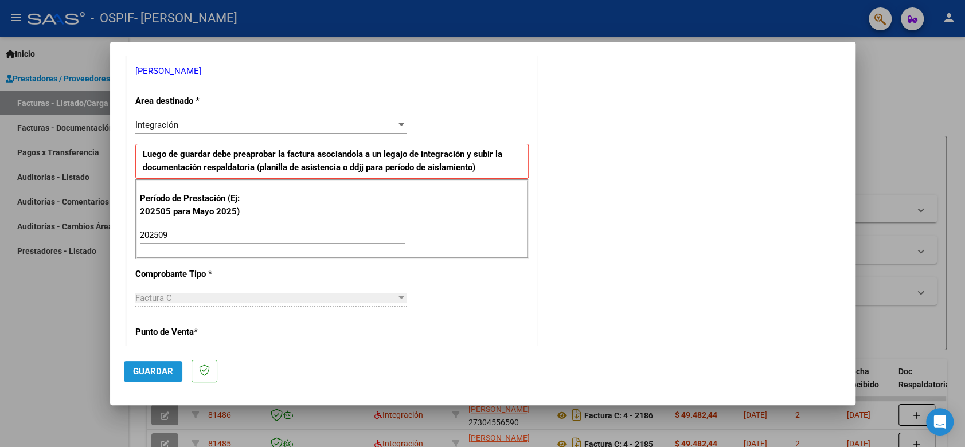
click at [148, 377] on button "Guardar" at bounding box center [153, 371] width 59 height 21
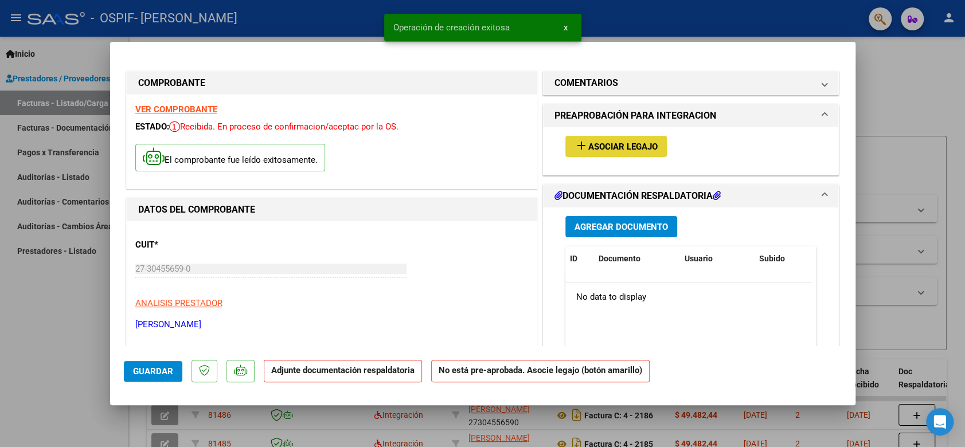
click at [614, 153] on button "add Asociar Legajo" at bounding box center [617, 146] width 102 height 21
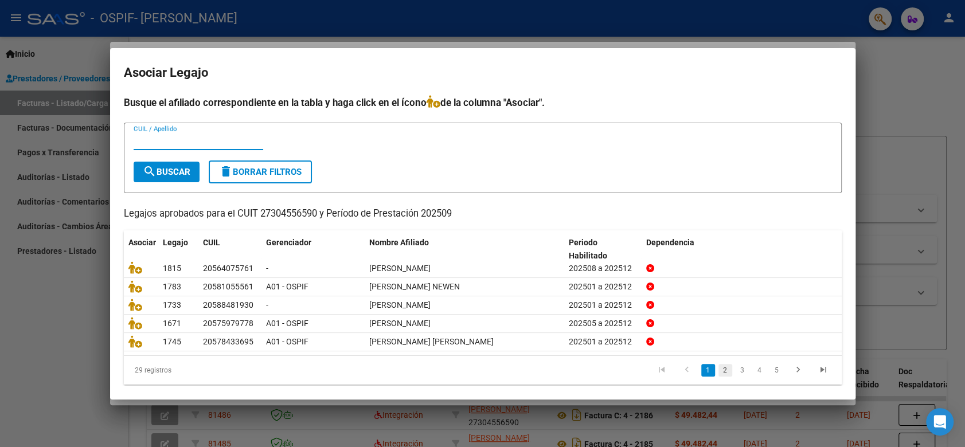
click at [719, 370] on link "2" at bounding box center [726, 370] width 14 height 13
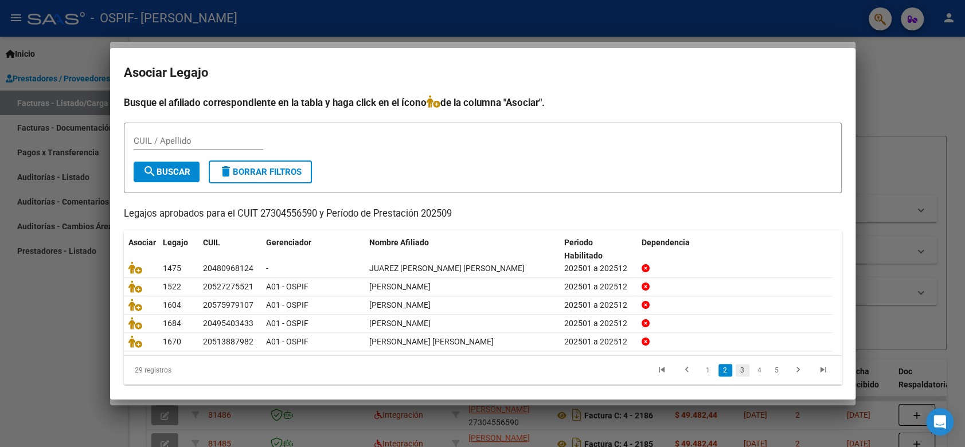
click at [736, 364] on link "3" at bounding box center [743, 370] width 14 height 13
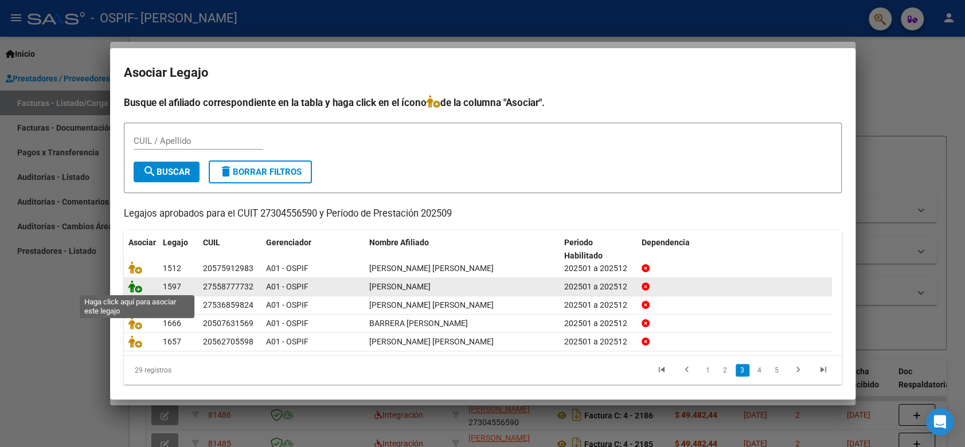
click at [135, 282] on icon at bounding box center [135, 287] width 14 height 13
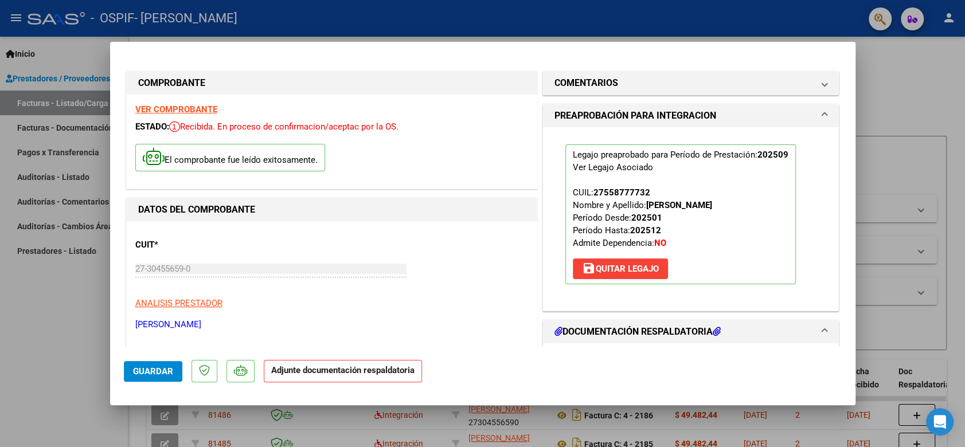
click at [169, 367] on span "Guardar" at bounding box center [153, 372] width 40 height 10
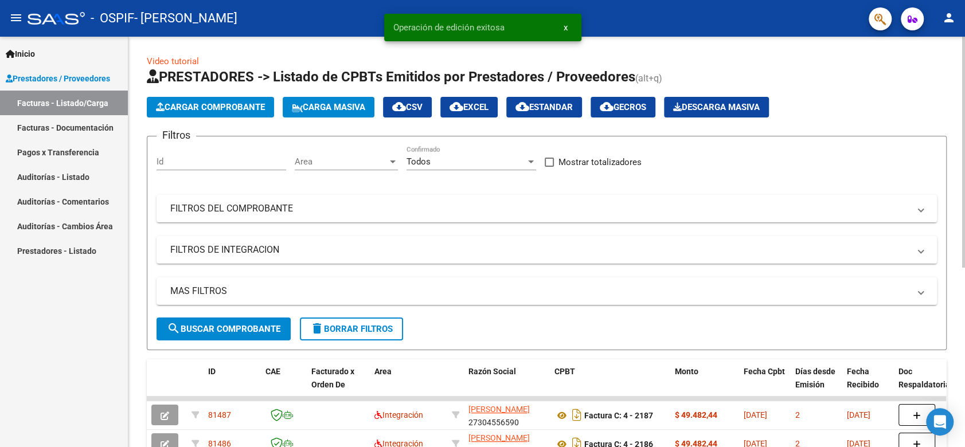
click at [237, 112] on button "Cargar Comprobante" at bounding box center [210, 107] width 127 height 21
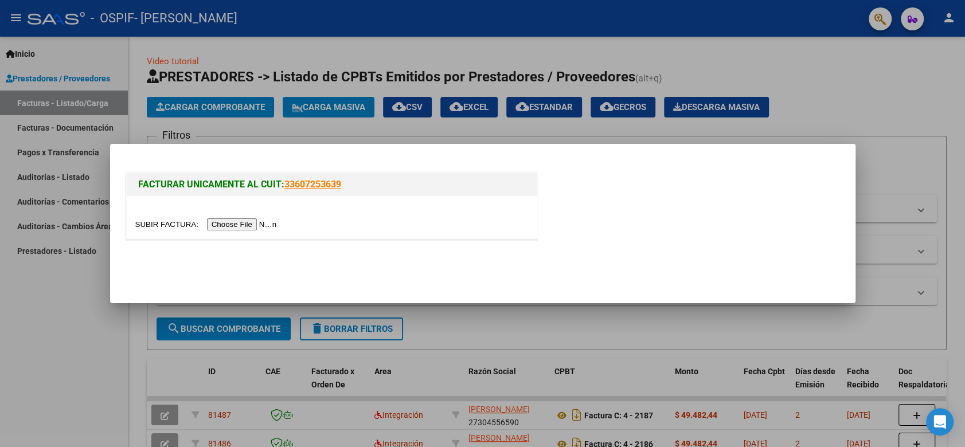
click at [243, 221] on input "file" at bounding box center [207, 225] width 145 height 12
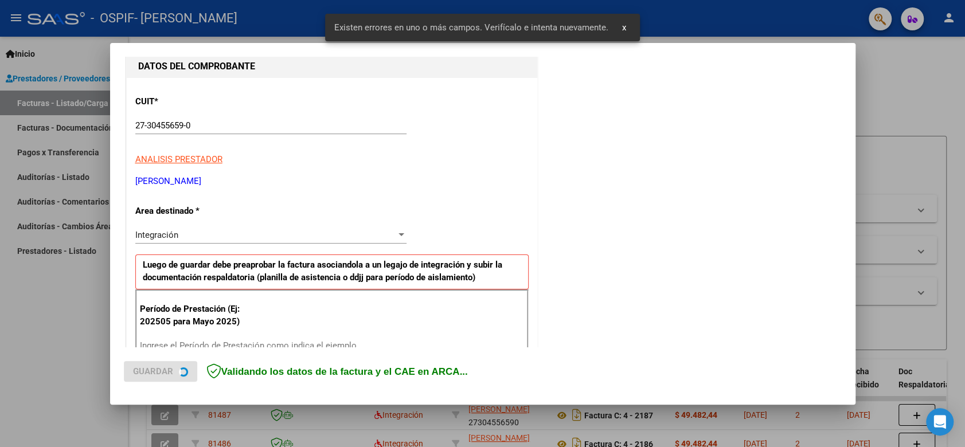
scroll to position [232, 0]
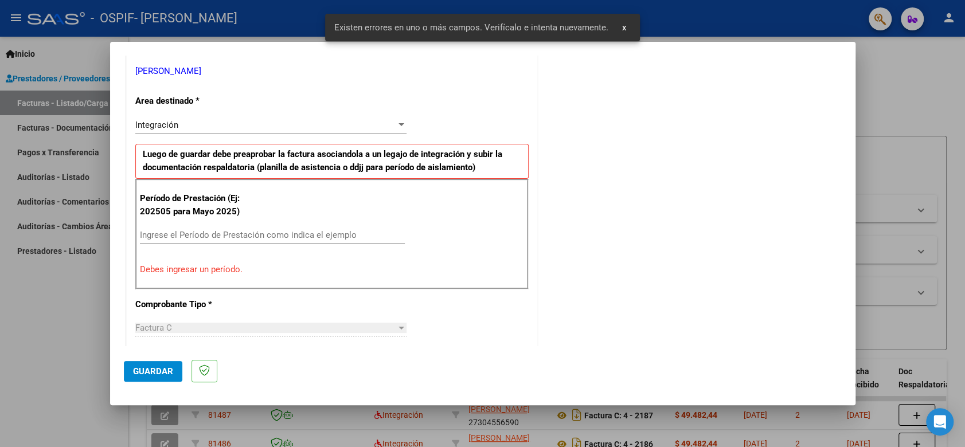
click at [251, 231] on input "Ingrese el Período de Prestación como indica el ejemplo" at bounding box center [272, 235] width 265 height 10
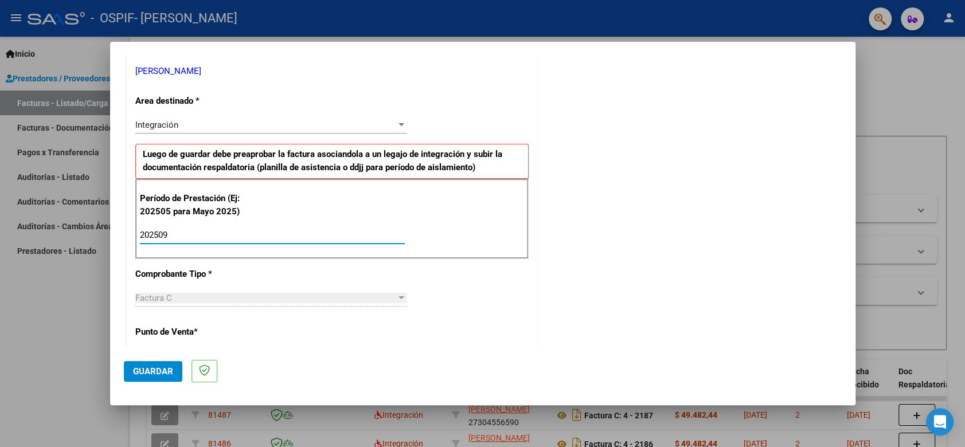
type input "202509"
click at [137, 373] on span "Guardar" at bounding box center [153, 372] width 40 height 10
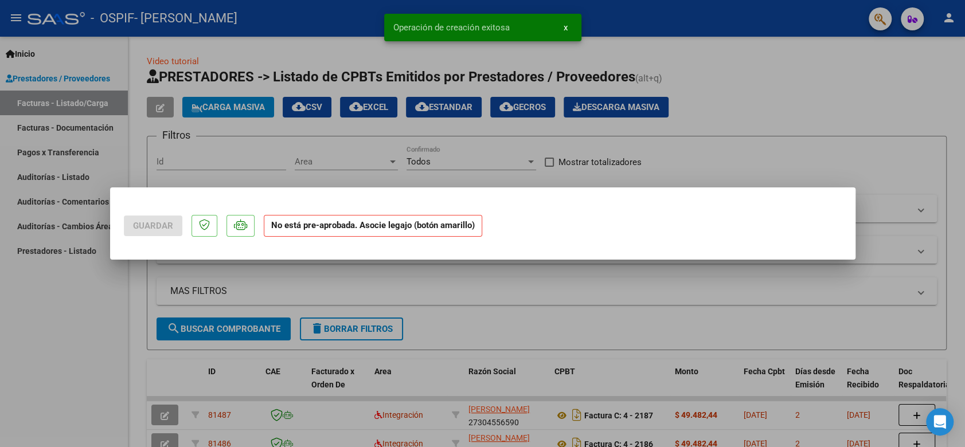
scroll to position [0, 0]
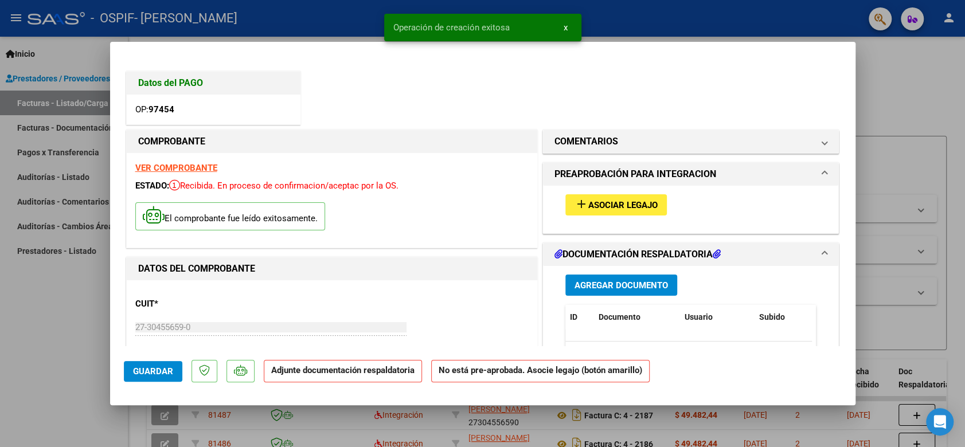
click at [640, 207] on span "Asociar Legajo" at bounding box center [623, 205] width 69 height 10
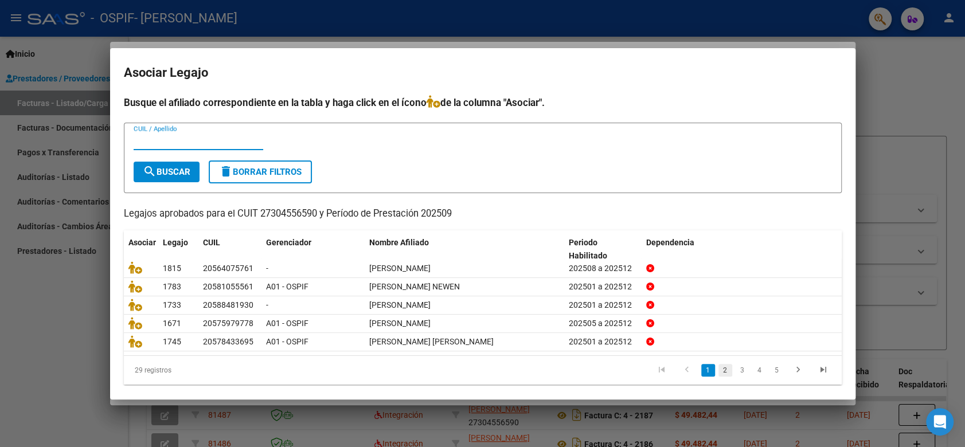
click at [719, 373] on link "2" at bounding box center [726, 370] width 14 height 13
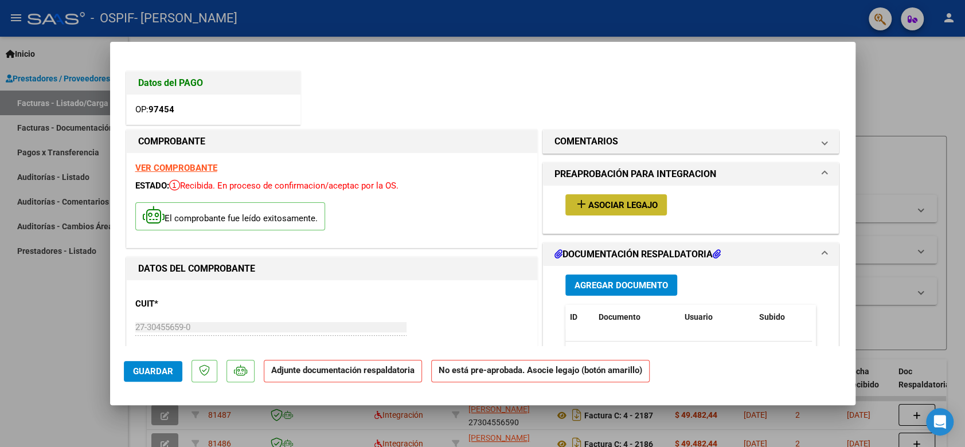
click at [634, 200] on span "add Asociar Legajo" at bounding box center [616, 205] width 83 height 10
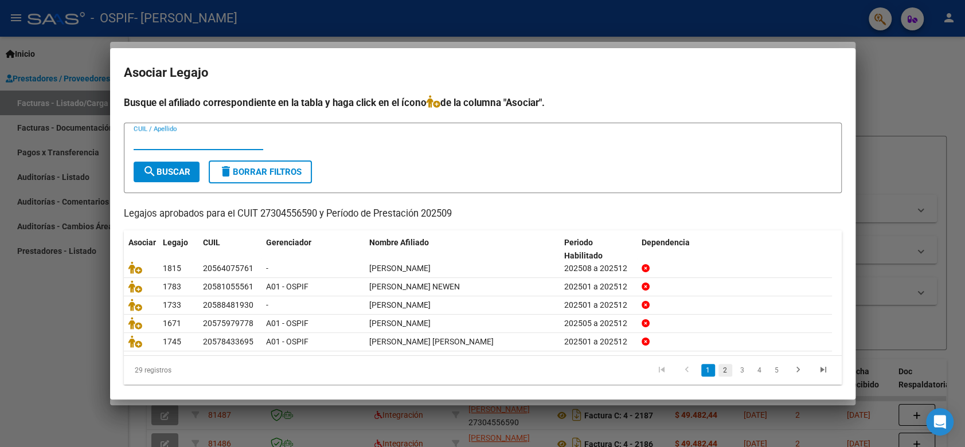
click at [719, 372] on link "2" at bounding box center [726, 370] width 14 height 13
click at [736, 371] on link "3" at bounding box center [743, 370] width 14 height 13
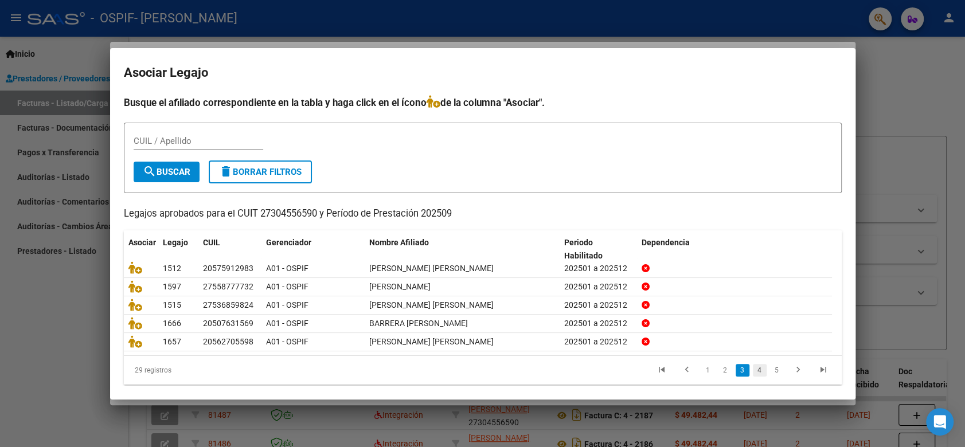
click at [753, 369] on link "4" at bounding box center [760, 370] width 14 height 13
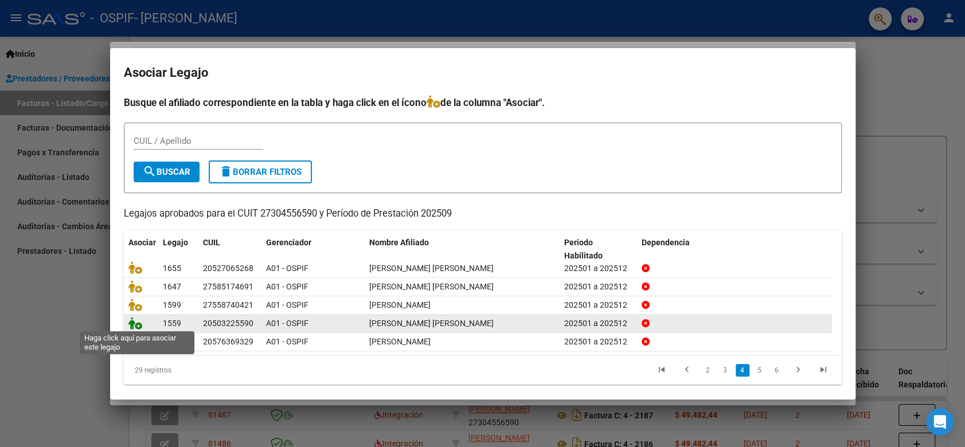
click at [131, 325] on icon at bounding box center [135, 323] width 14 height 13
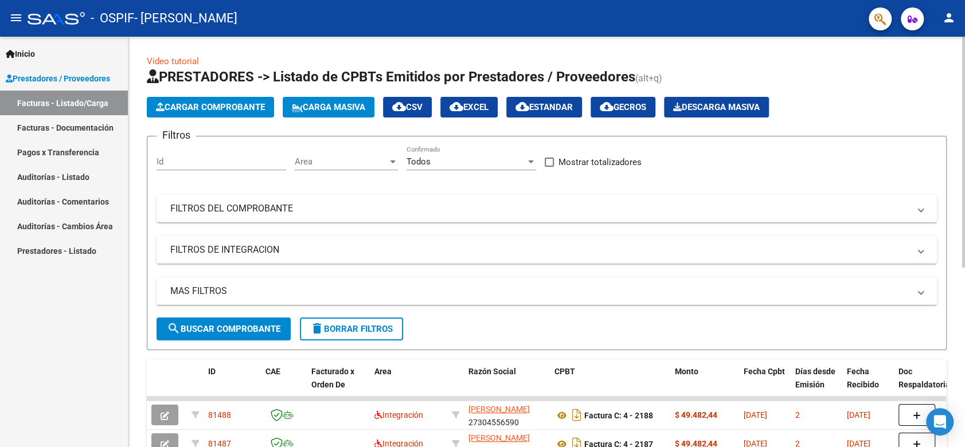
click at [231, 111] on span "Cargar Comprobante" at bounding box center [210, 107] width 109 height 10
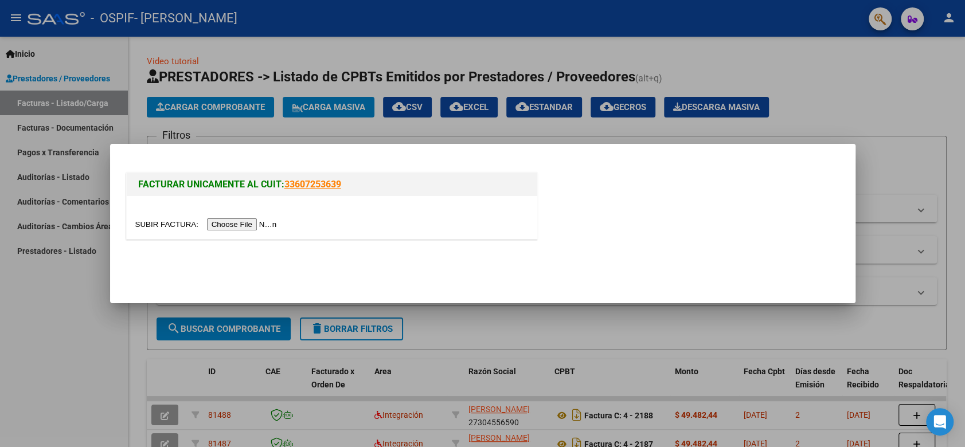
click at [240, 228] on input "file" at bounding box center [207, 225] width 145 height 12
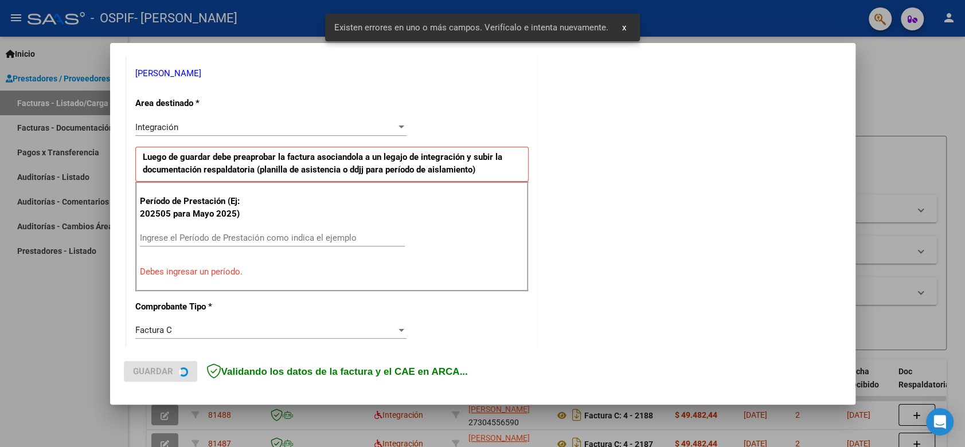
scroll to position [232, 0]
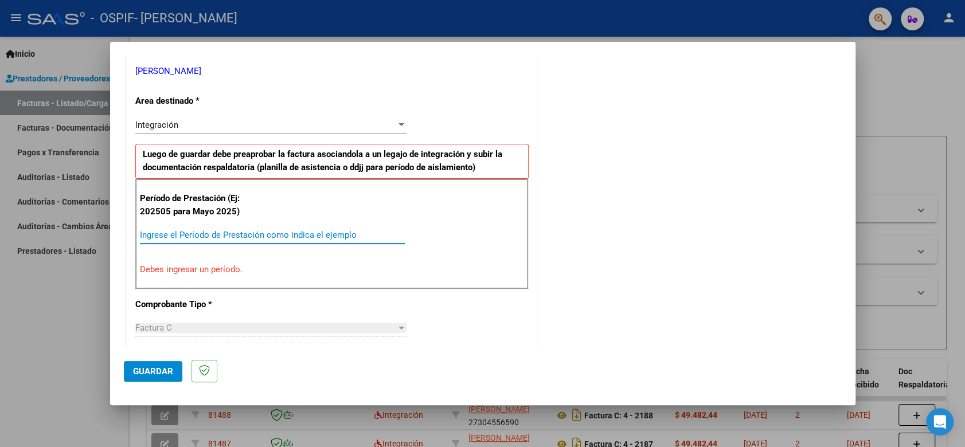
click at [270, 238] on input "Ingrese el Período de Prestación como indica el ejemplo" at bounding box center [272, 235] width 265 height 10
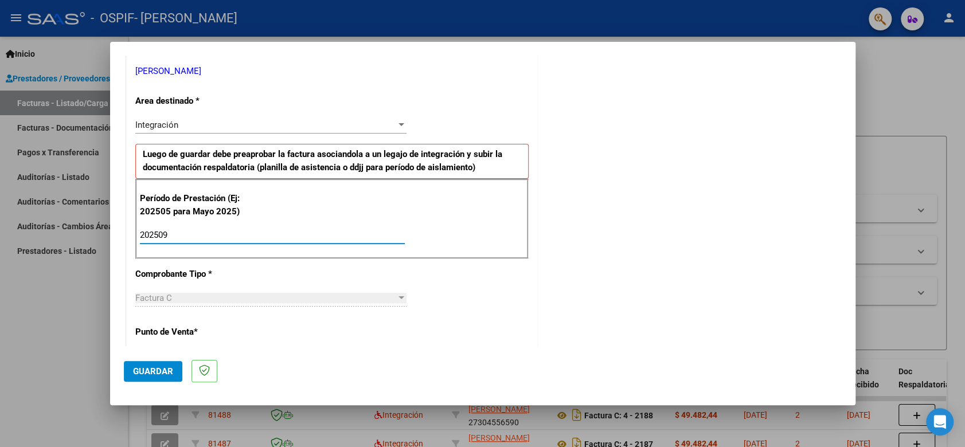
type input "202509"
click at [154, 368] on span "Guardar" at bounding box center [153, 372] width 40 height 10
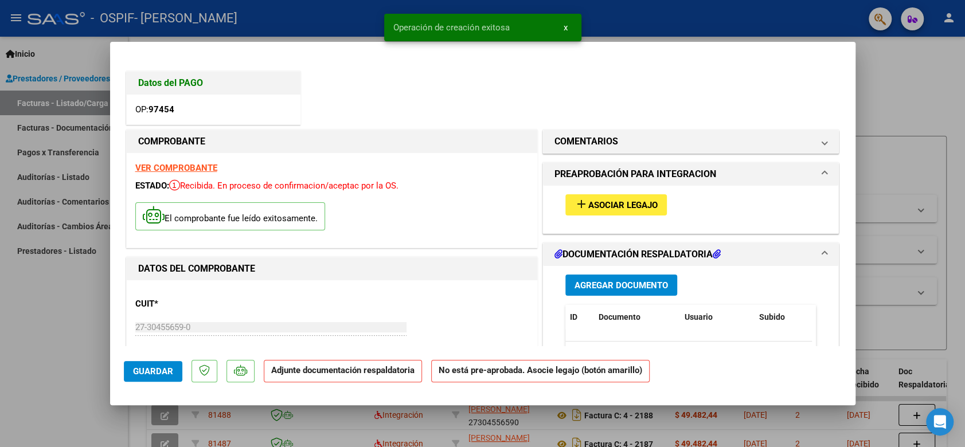
click at [621, 208] on span "Asociar Legajo" at bounding box center [623, 205] width 69 height 10
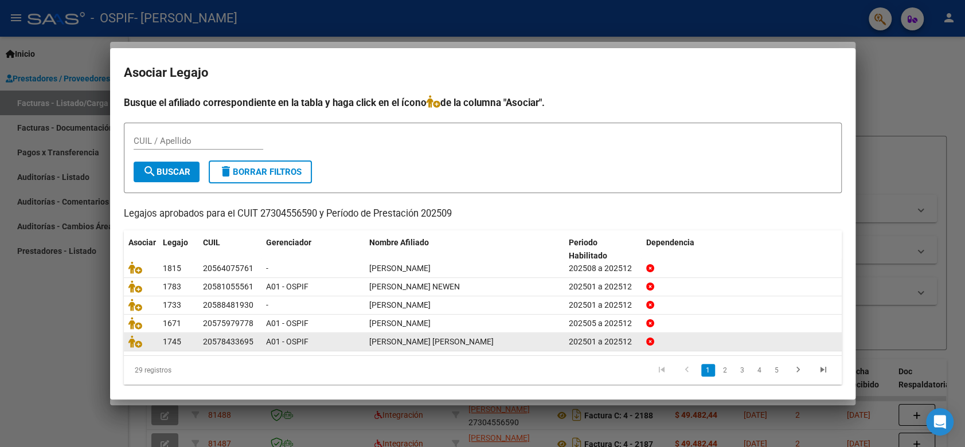
click at [137, 346] on div at bounding box center [140, 342] width 25 height 13
click at [135, 341] on icon at bounding box center [135, 342] width 14 height 13
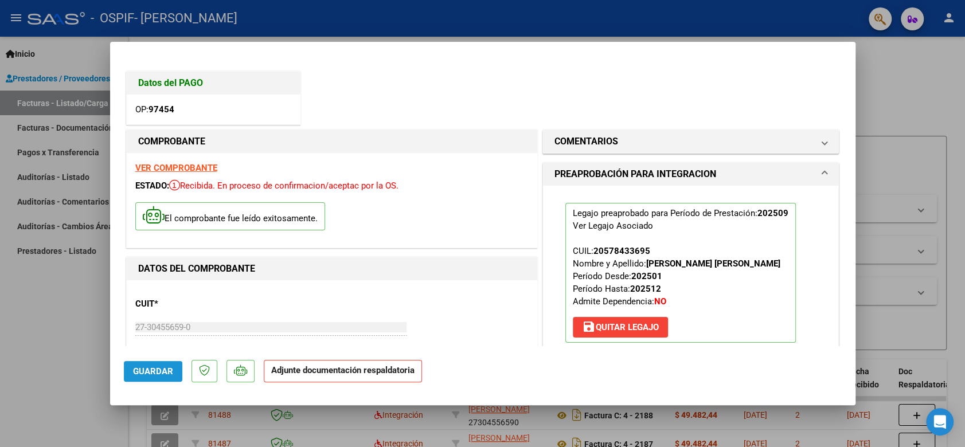
click at [147, 376] on span "Guardar" at bounding box center [153, 372] width 40 height 10
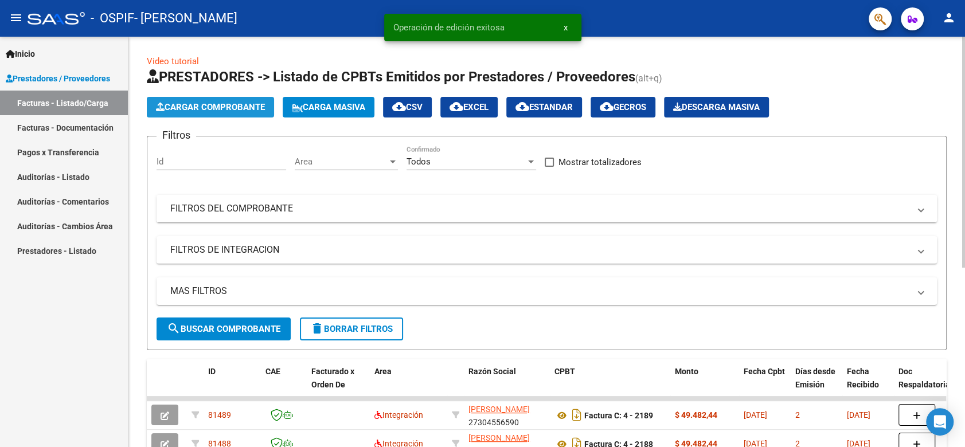
click at [202, 102] on span "Cargar Comprobante" at bounding box center [210, 107] width 109 height 10
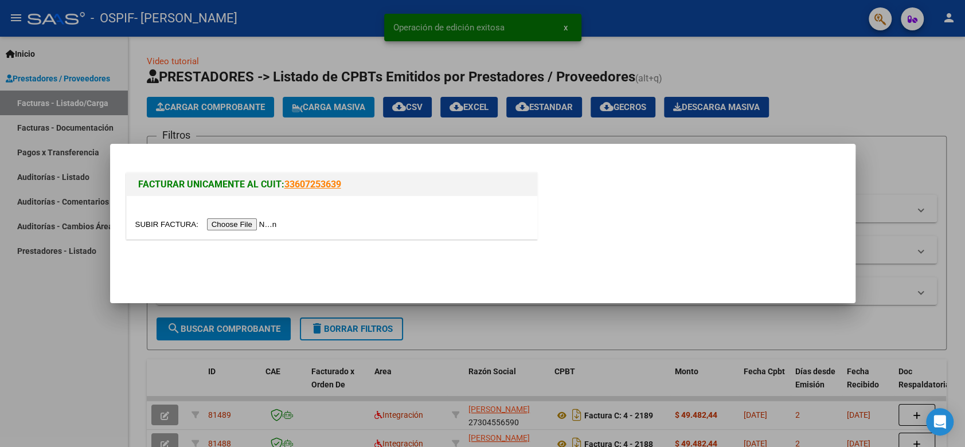
click at [242, 224] on input "file" at bounding box center [207, 225] width 145 height 12
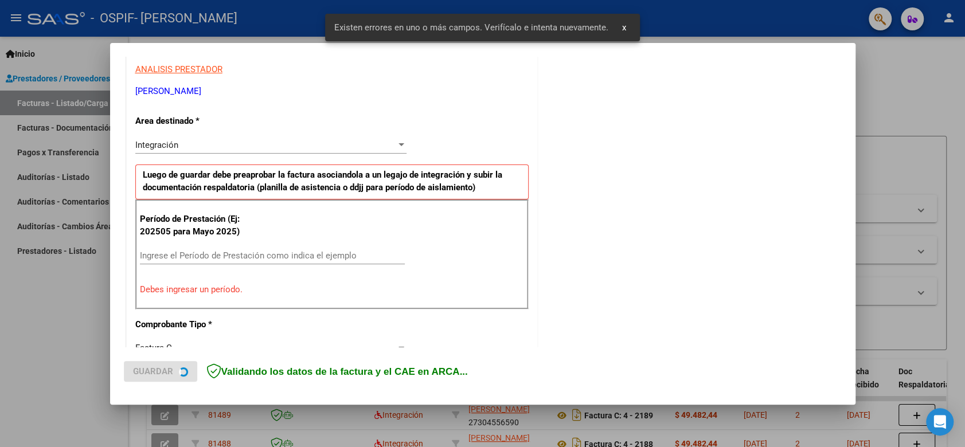
scroll to position [232, 0]
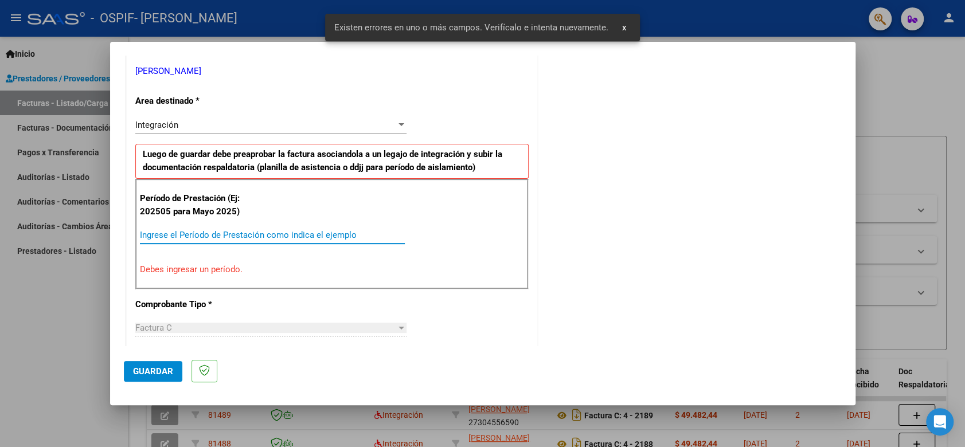
click at [375, 237] on input "Ingrese el Período de Prestación como indica el ejemplo" at bounding box center [272, 235] width 265 height 10
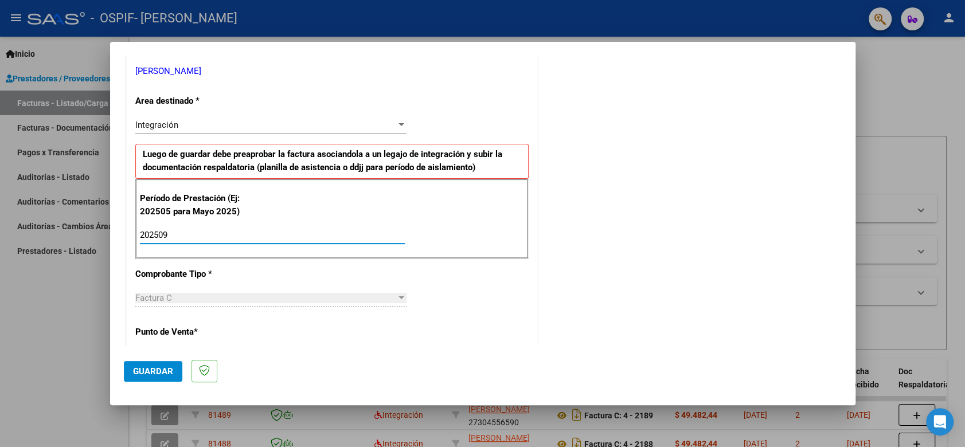
type input "202509"
click at [151, 373] on span "Guardar" at bounding box center [153, 372] width 40 height 10
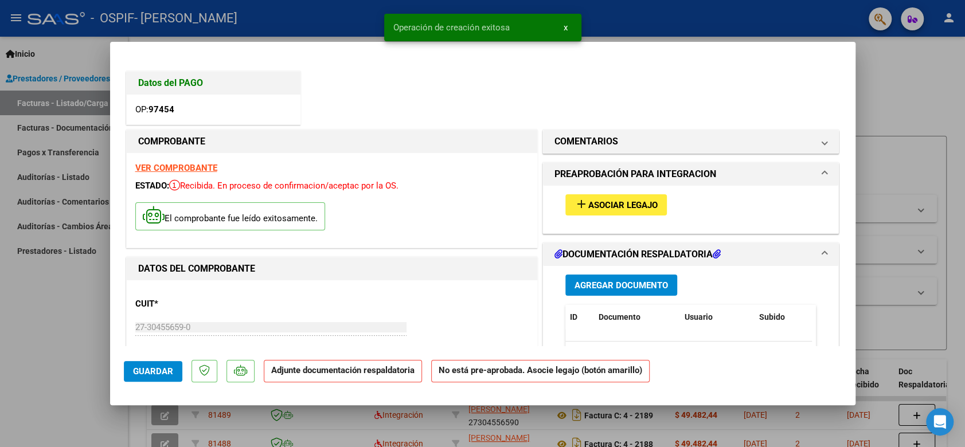
click at [613, 211] on button "add Asociar Legajo" at bounding box center [617, 204] width 102 height 21
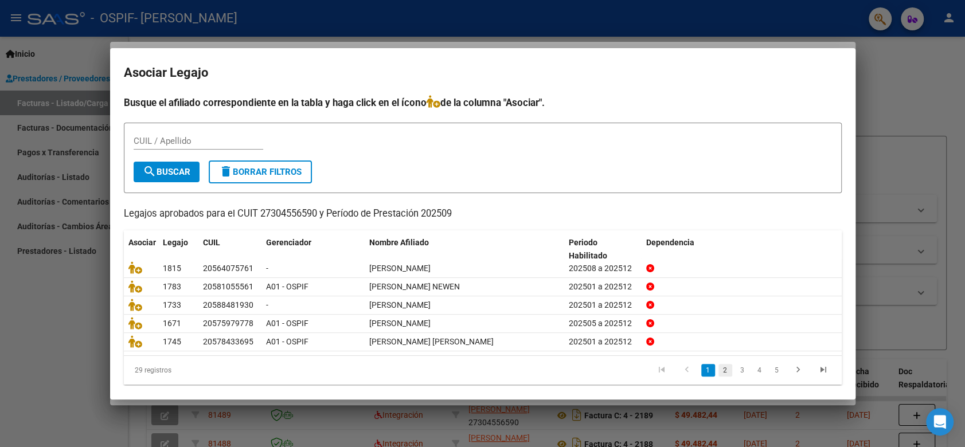
click at [719, 374] on link "2" at bounding box center [726, 370] width 14 height 13
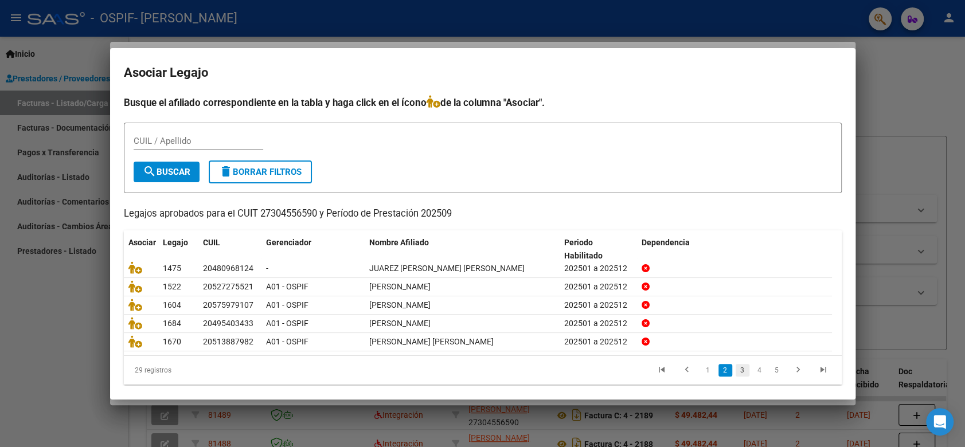
click at [736, 370] on link "3" at bounding box center [743, 370] width 14 height 13
click at [755, 367] on link "4" at bounding box center [760, 370] width 14 height 13
click at [755, 368] on link "5" at bounding box center [760, 370] width 14 height 13
click at [770, 368] on link "6" at bounding box center [777, 370] width 14 height 13
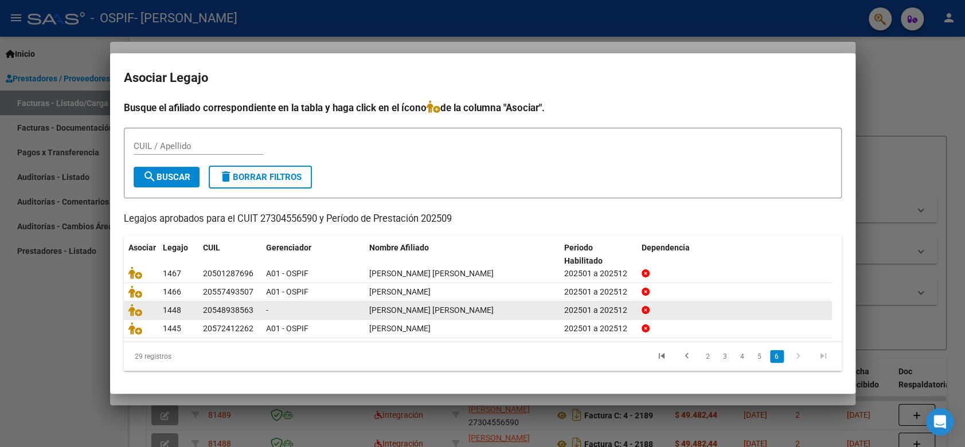
click at [131, 316] on div at bounding box center [140, 310] width 25 height 13
click at [134, 313] on icon at bounding box center [135, 310] width 14 height 13
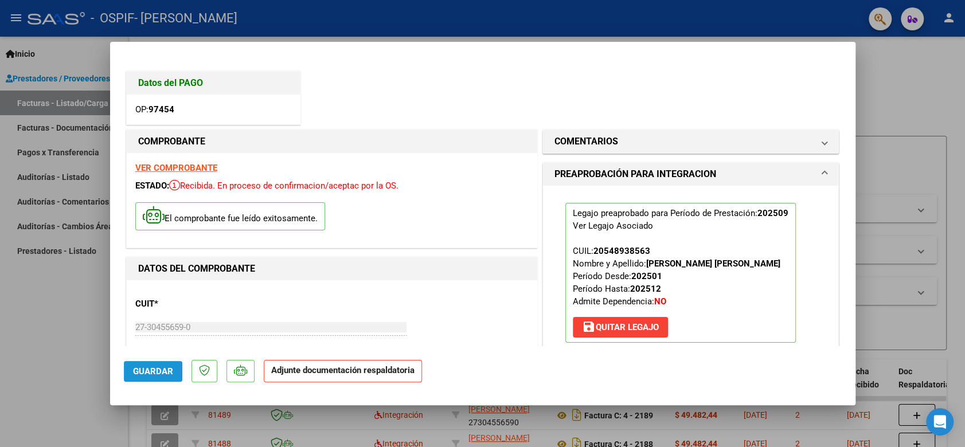
click at [143, 363] on button "Guardar" at bounding box center [153, 371] width 59 height 21
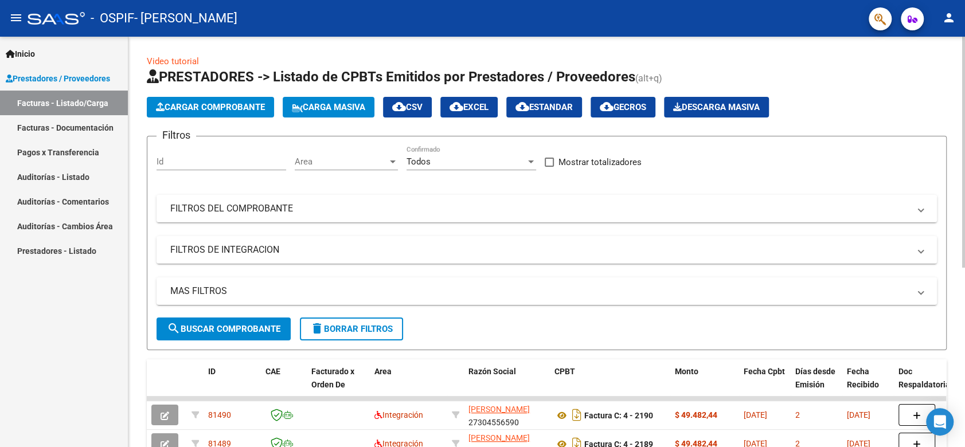
click at [213, 111] on span "Cargar Comprobante" at bounding box center [210, 107] width 109 height 10
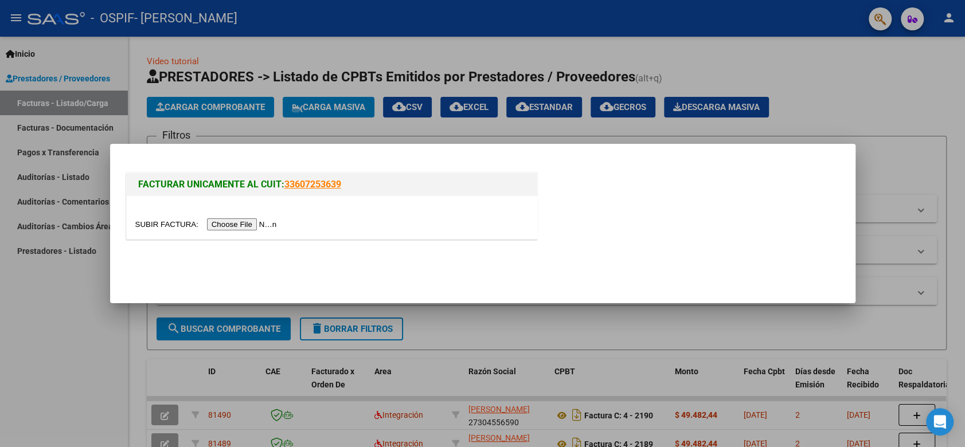
click at [222, 232] on div at bounding box center [332, 217] width 411 height 43
click at [227, 221] on input "file" at bounding box center [207, 225] width 145 height 12
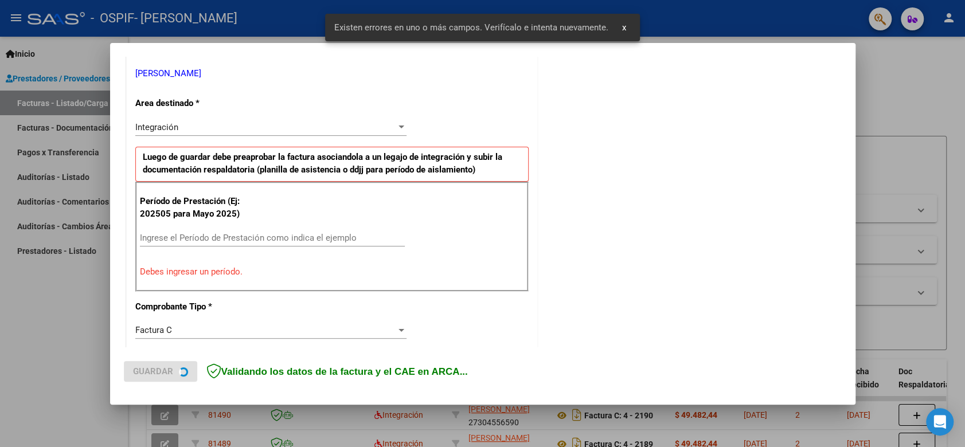
scroll to position [232, 0]
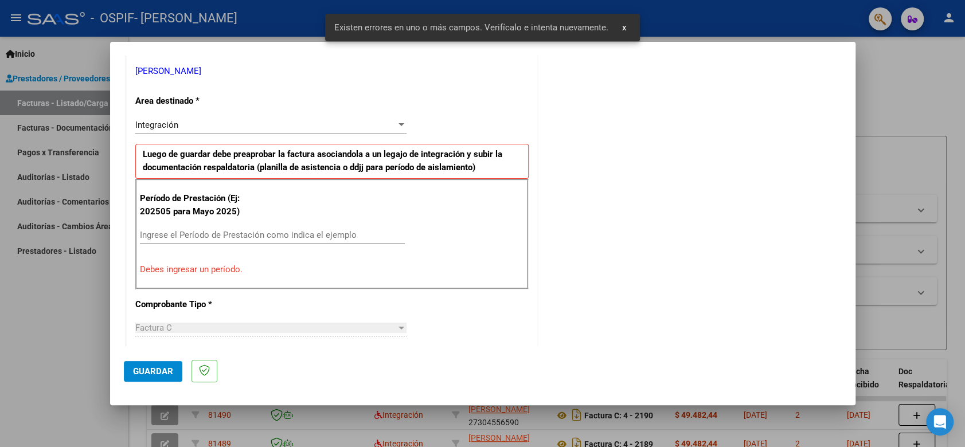
click at [235, 234] on input "Ingrese el Período de Prestación como indica el ejemplo" at bounding box center [272, 235] width 265 height 10
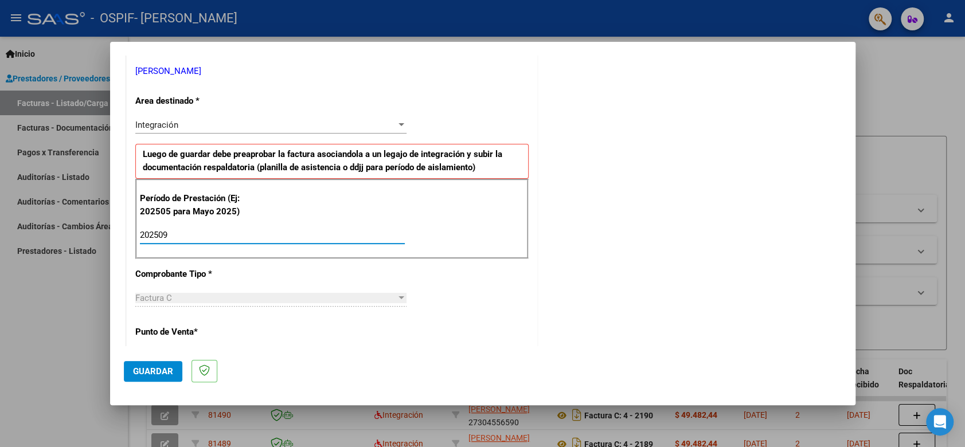
type input "202509"
click at [153, 376] on span "Guardar" at bounding box center [153, 372] width 40 height 10
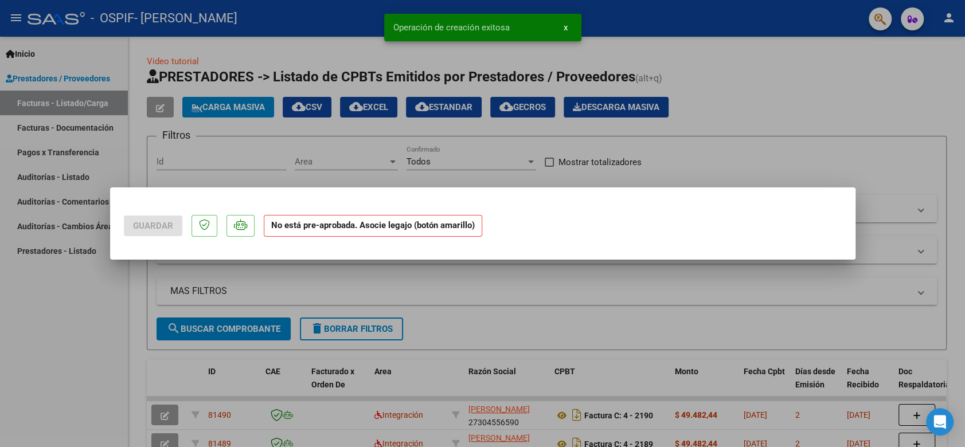
scroll to position [0, 0]
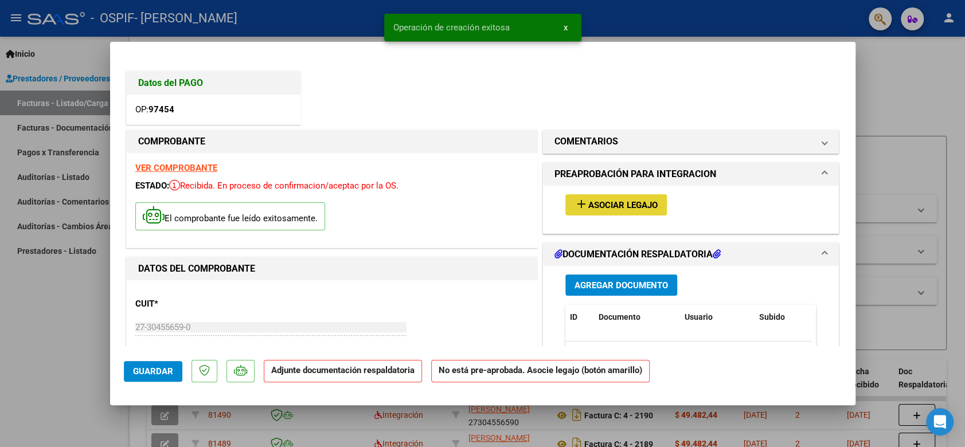
click at [632, 205] on span "Asociar Legajo" at bounding box center [623, 205] width 69 height 10
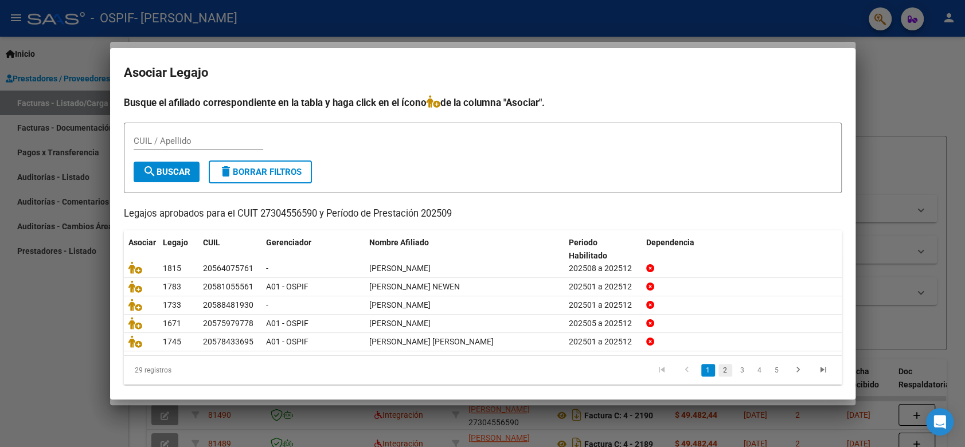
click at [720, 370] on link "2" at bounding box center [726, 370] width 14 height 13
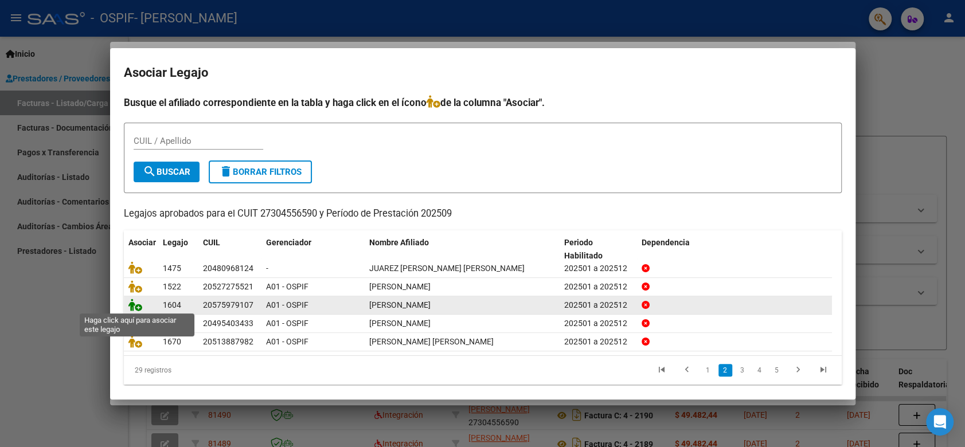
click at [133, 306] on icon at bounding box center [135, 305] width 14 height 13
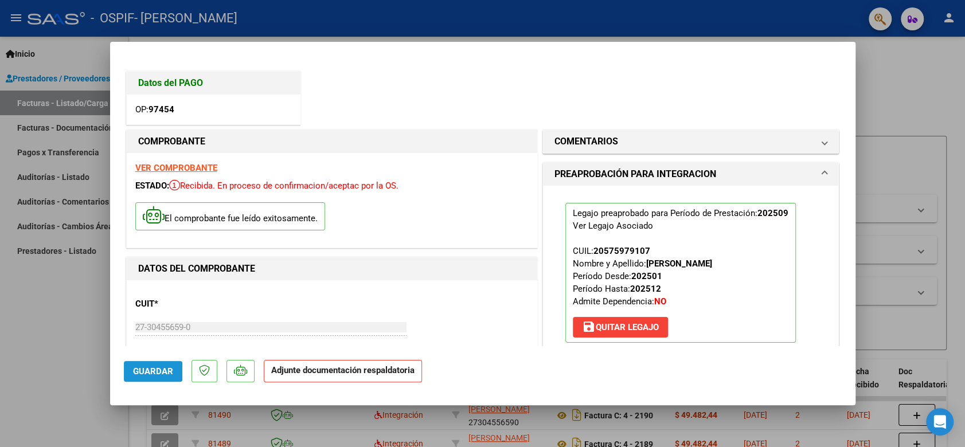
click at [146, 371] on span "Guardar" at bounding box center [153, 372] width 40 height 10
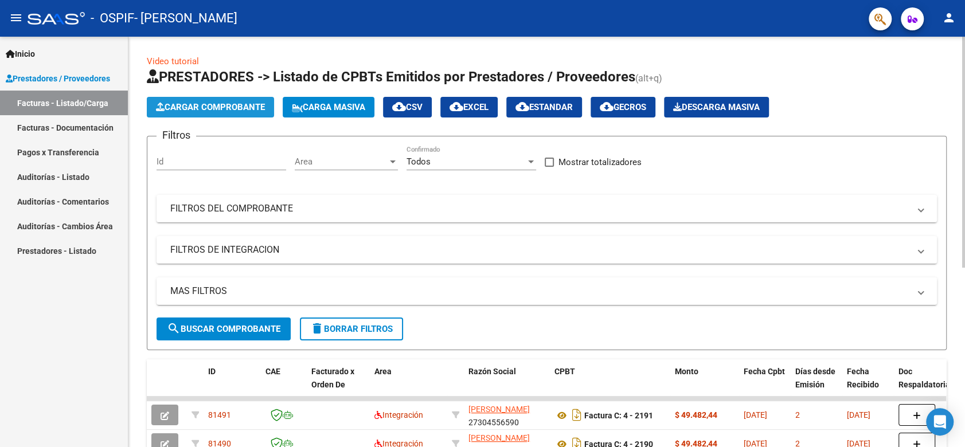
click at [208, 113] on button "Cargar Comprobante" at bounding box center [210, 107] width 127 height 21
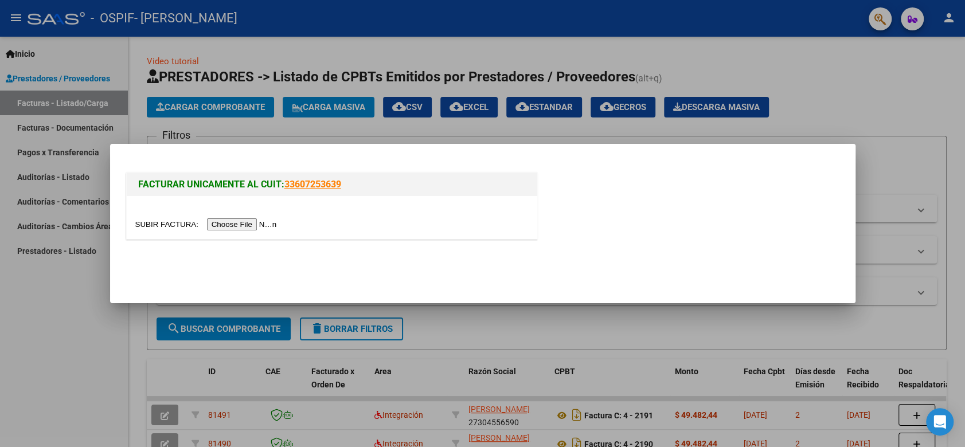
click at [239, 222] on input "file" at bounding box center [207, 225] width 145 height 12
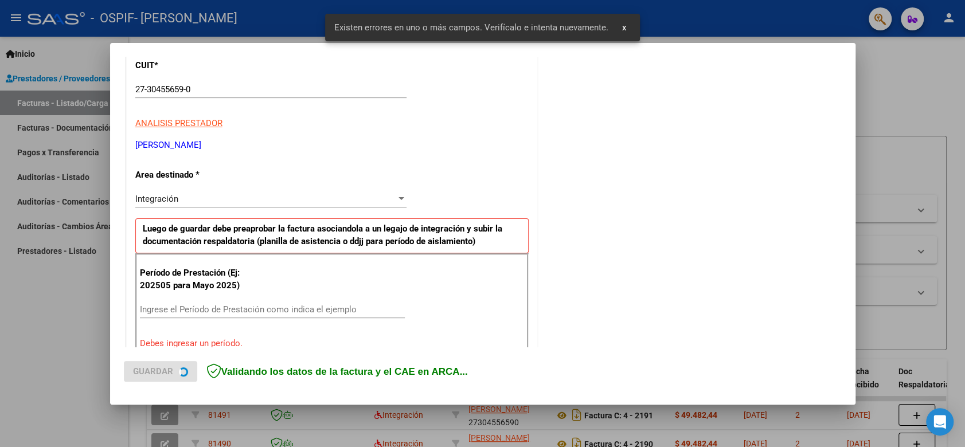
scroll to position [232, 0]
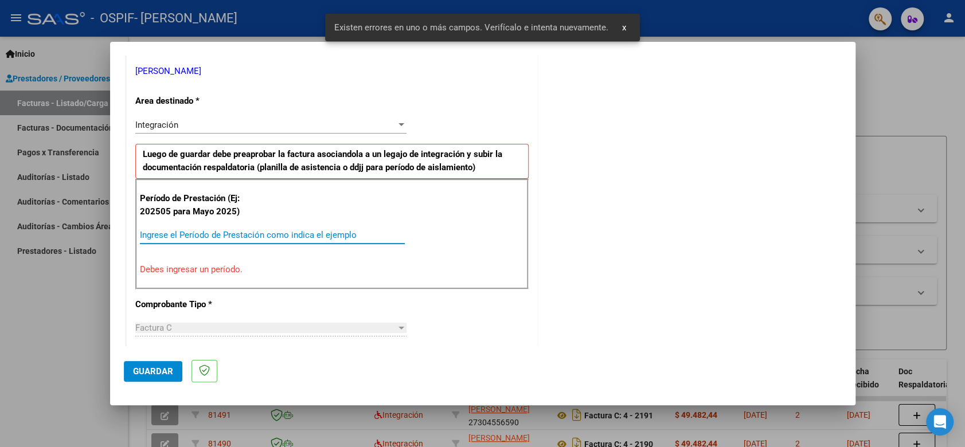
click at [300, 230] on input "Ingrese el Período de Prestación como indica el ejemplo" at bounding box center [272, 235] width 265 height 10
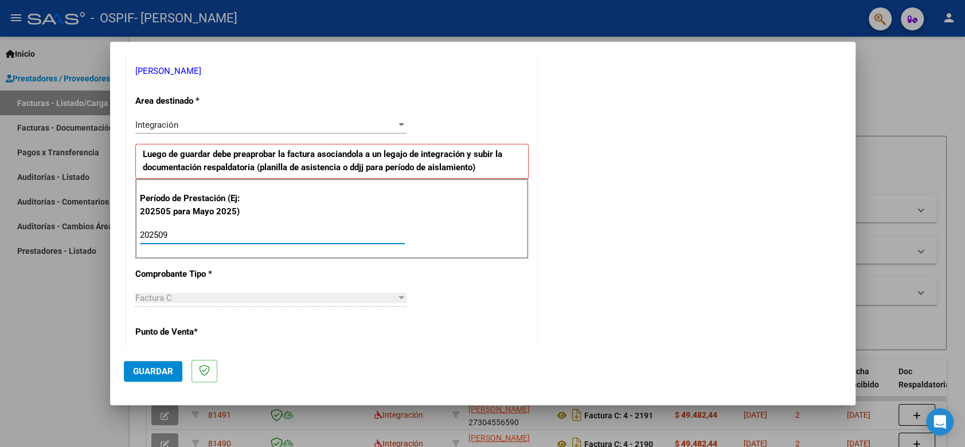
type input "202509"
click at [152, 365] on button "Guardar" at bounding box center [153, 371] width 59 height 21
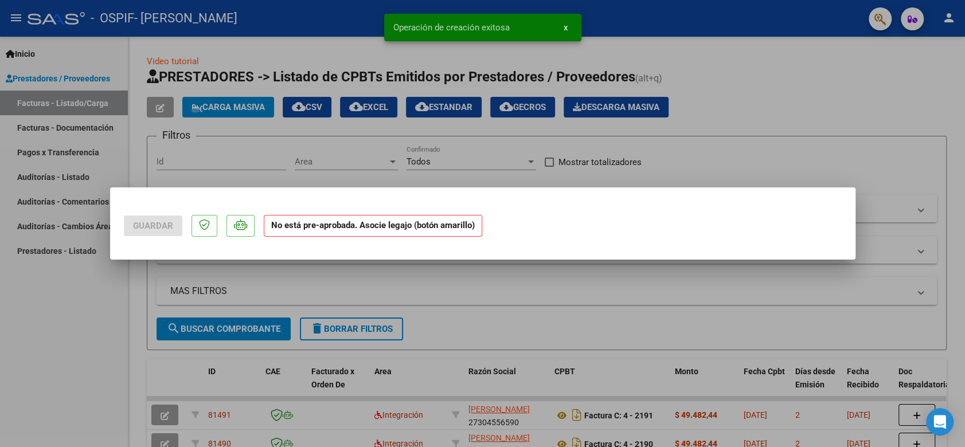
scroll to position [0, 0]
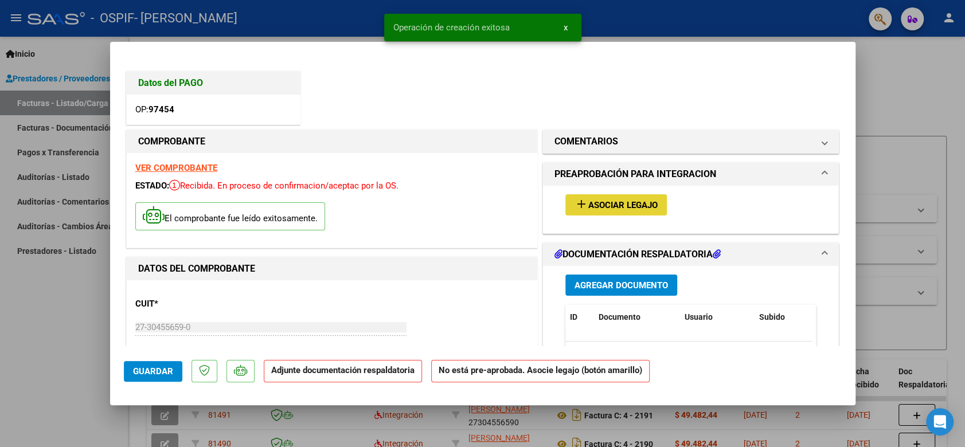
click at [638, 204] on span "Asociar Legajo" at bounding box center [623, 205] width 69 height 10
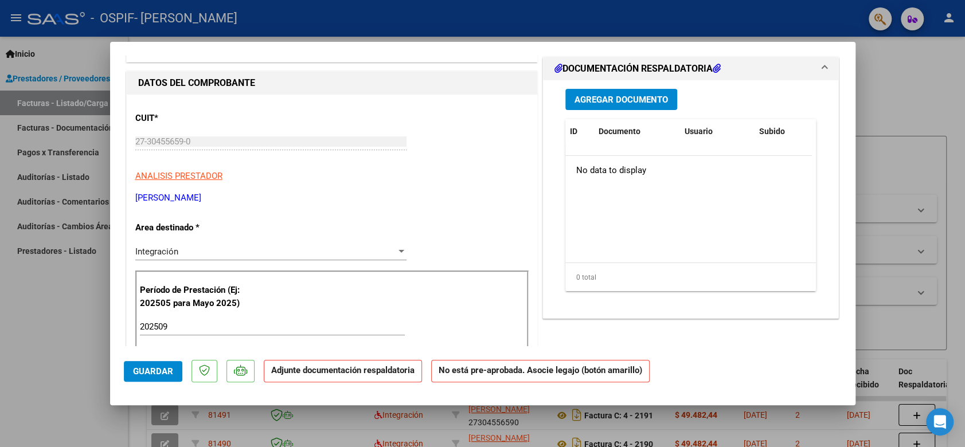
scroll to position [127, 0]
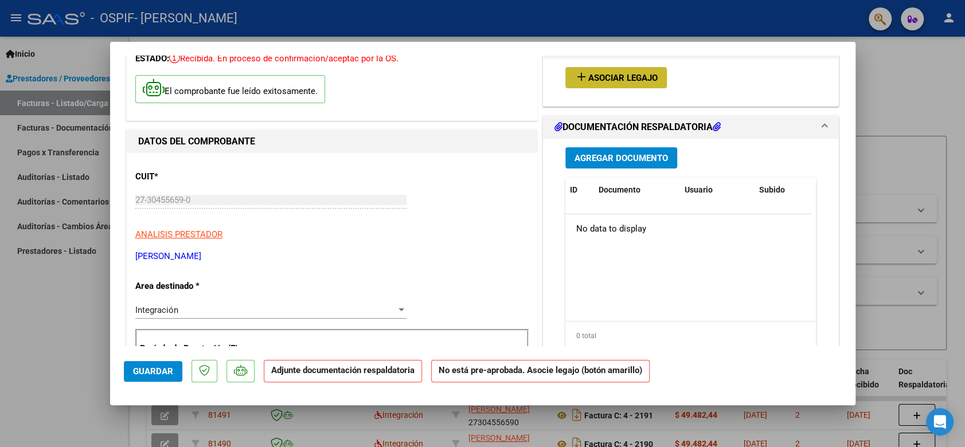
click at [630, 70] on button "add Asociar Legajo" at bounding box center [617, 77] width 102 height 21
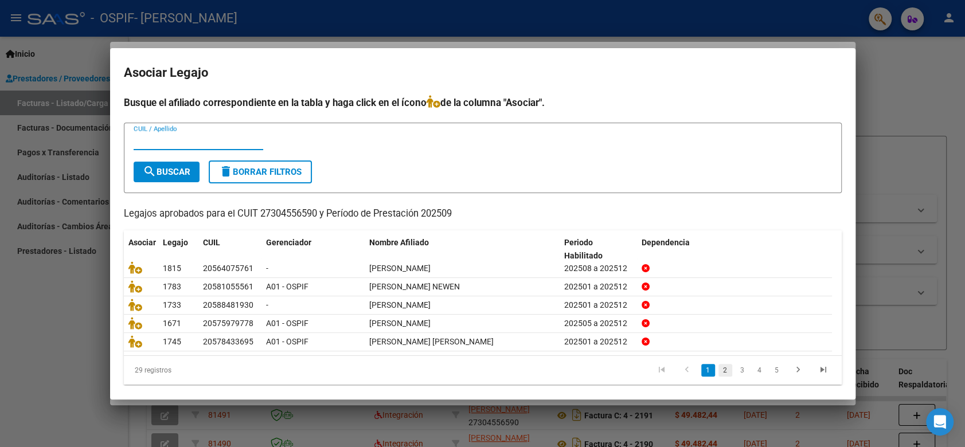
click at [719, 371] on link "2" at bounding box center [726, 370] width 14 height 13
click at [736, 368] on link "3" at bounding box center [743, 370] width 14 height 13
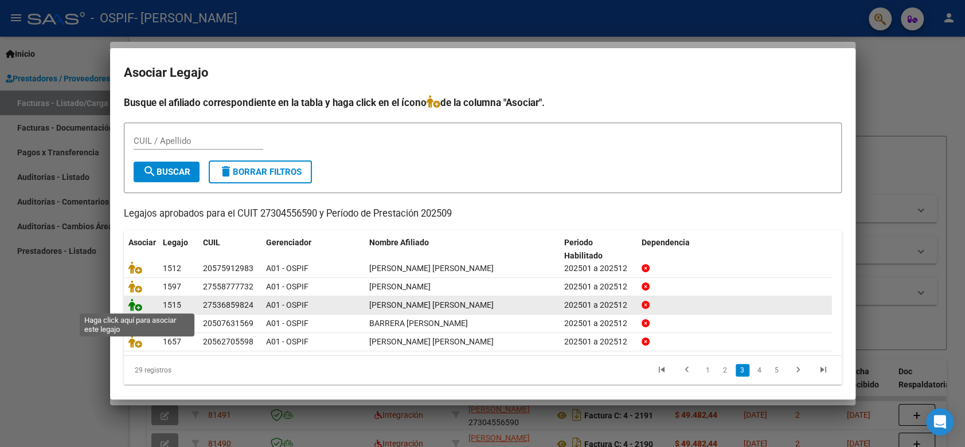
click at [133, 309] on icon at bounding box center [135, 305] width 14 height 13
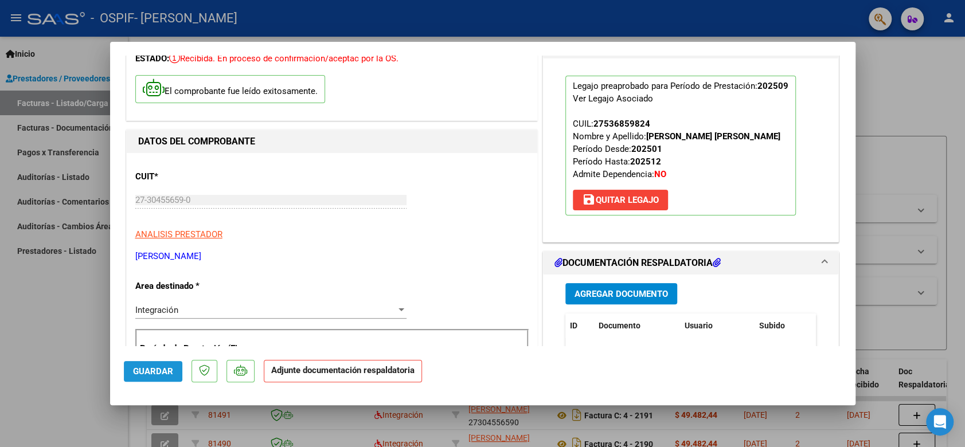
click at [145, 368] on span "Guardar" at bounding box center [153, 372] width 40 height 10
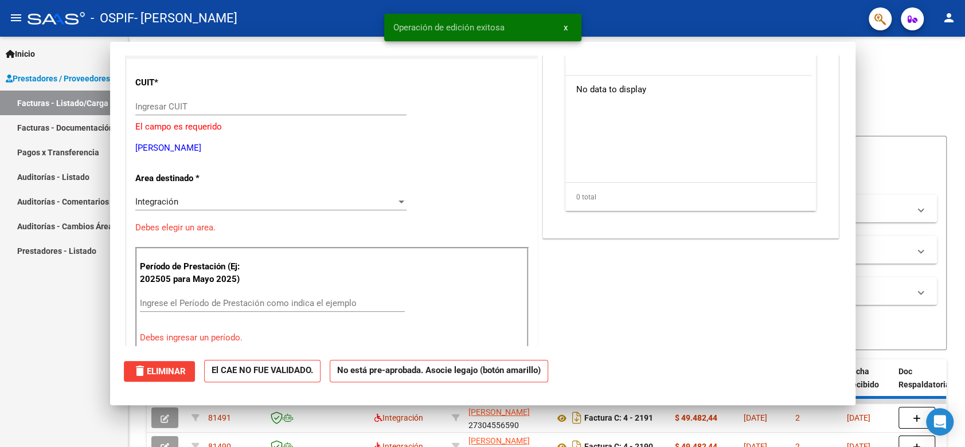
scroll to position [0, 0]
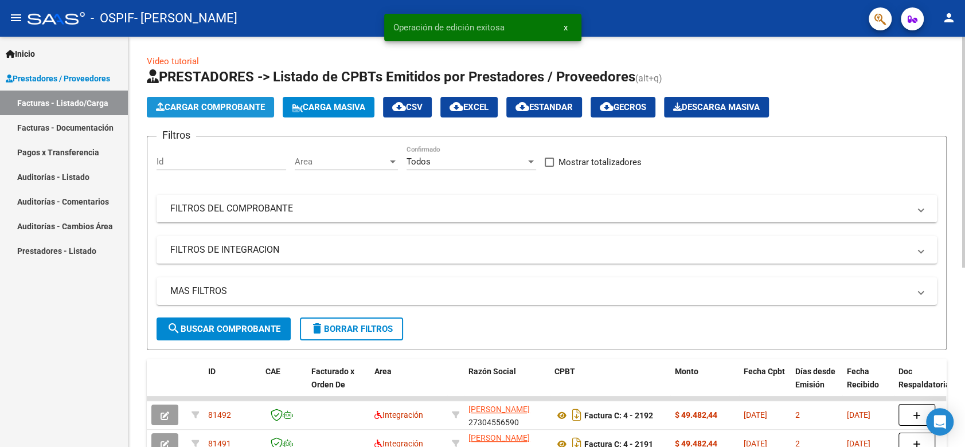
click at [165, 98] on button "Cargar Comprobante" at bounding box center [210, 107] width 127 height 21
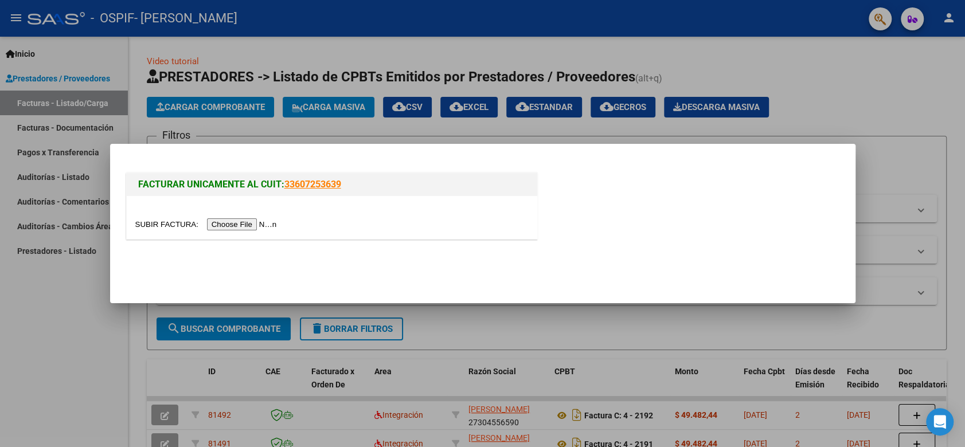
click at [239, 227] on input "file" at bounding box center [207, 225] width 145 height 12
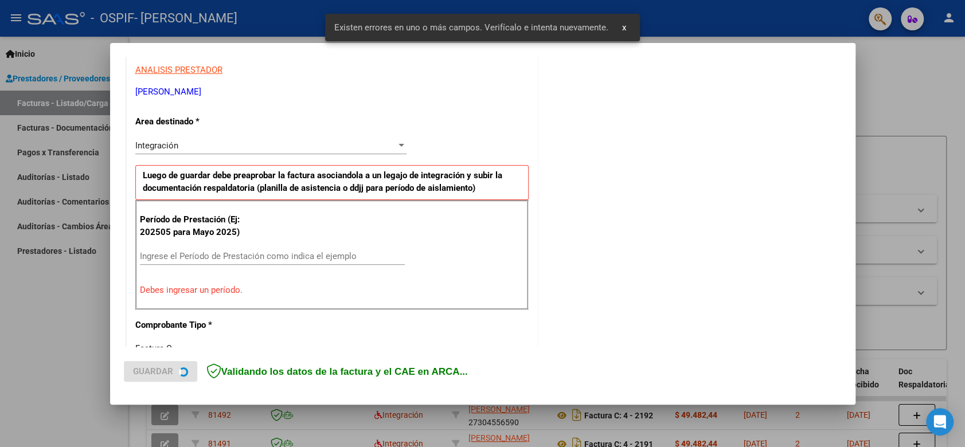
scroll to position [232, 0]
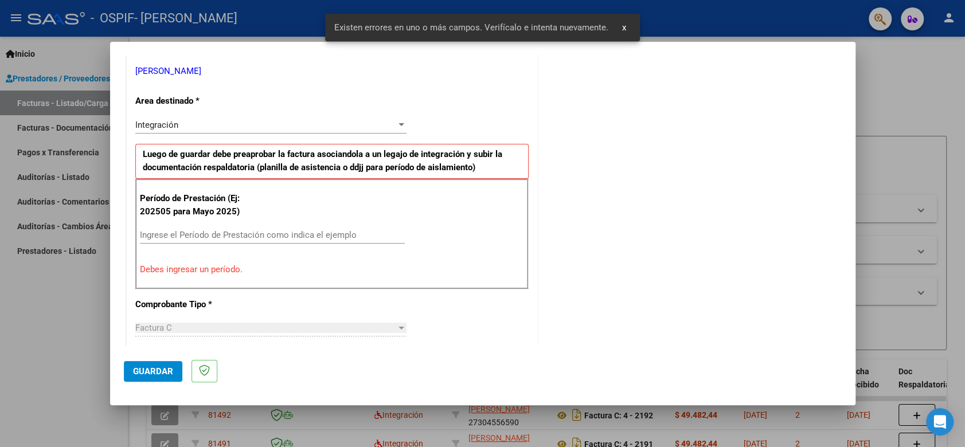
click at [234, 233] on input "Ingrese el Período de Prestación como indica el ejemplo" at bounding box center [272, 235] width 265 height 10
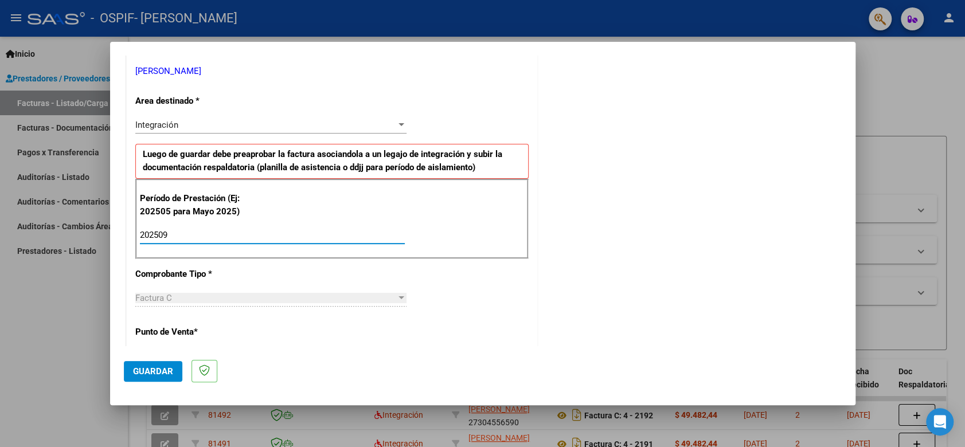
type input "202509"
drag, startPoint x: 170, startPoint y: 360, endPoint x: 172, endPoint y: 368, distance: 7.7
click at [172, 367] on button "Guardar" at bounding box center [153, 371] width 59 height 21
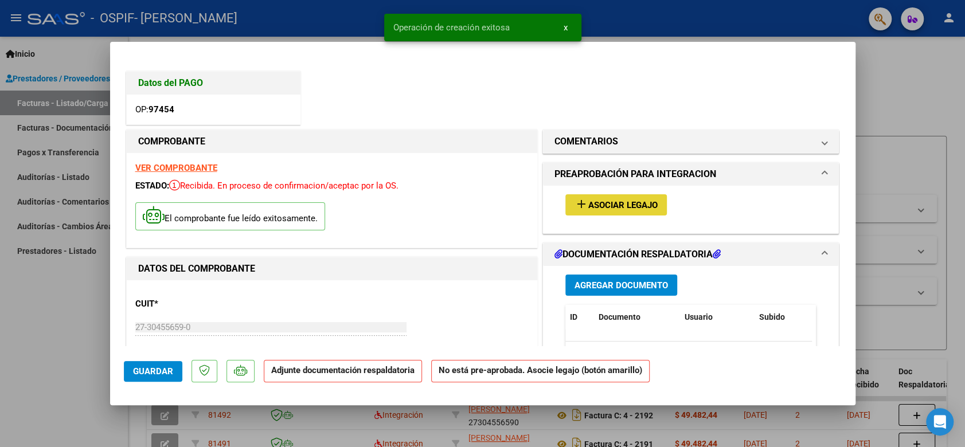
drag, startPoint x: 617, startPoint y: 205, endPoint x: 603, endPoint y: 207, distance: 14.5
click at [603, 207] on span "Asociar Legajo" at bounding box center [623, 205] width 69 height 10
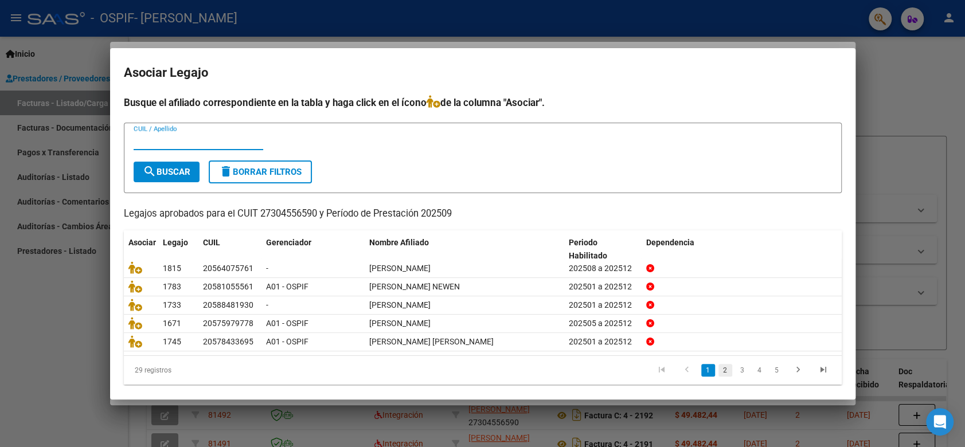
click at [719, 373] on link "2" at bounding box center [726, 370] width 14 height 13
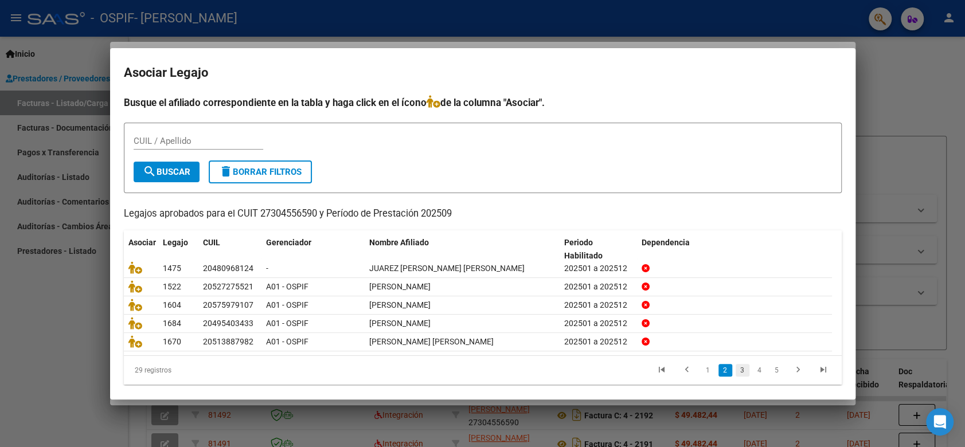
click at [736, 370] on link "3" at bounding box center [743, 370] width 14 height 13
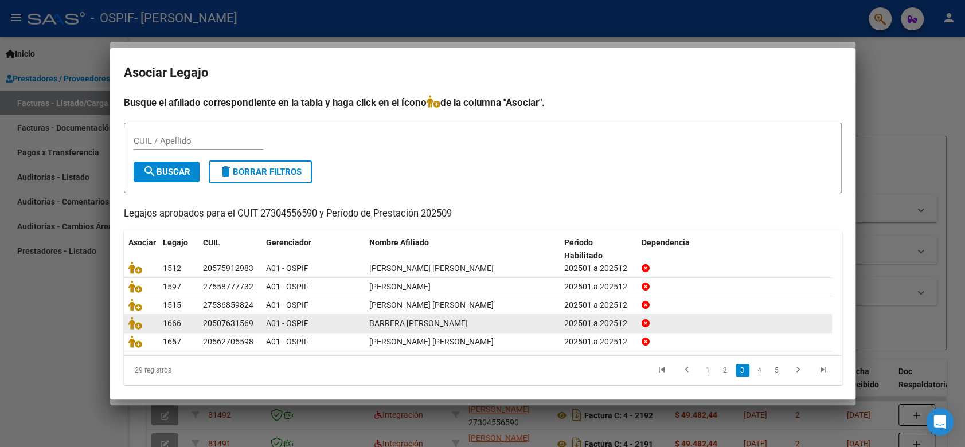
click at [753, 367] on link "4" at bounding box center [760, 370] width 14 height 13
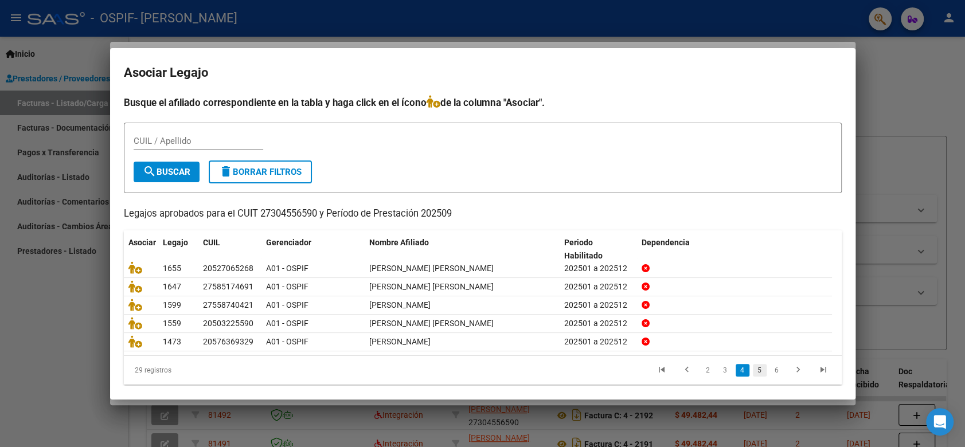
click at [753, 368] on link "5" at bounding box center [760, 370] width 14 height 13
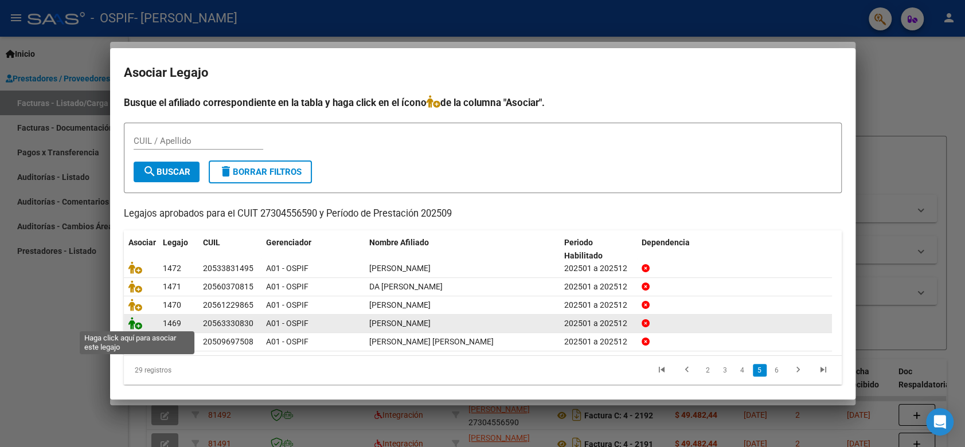
click at [134, 327] on icon at bounding box center [135, 323] width 14 height 13
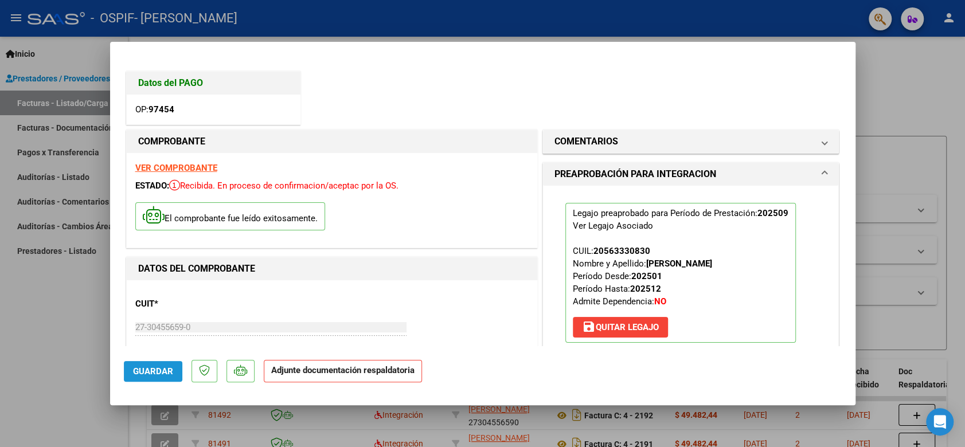
click at [153, 375] on span "Guardar" at bounding box center [153, 372] width 40 height 10
click at [158, 372] on span "Guardar" at bounding box center [153, 372] width 40 height 10
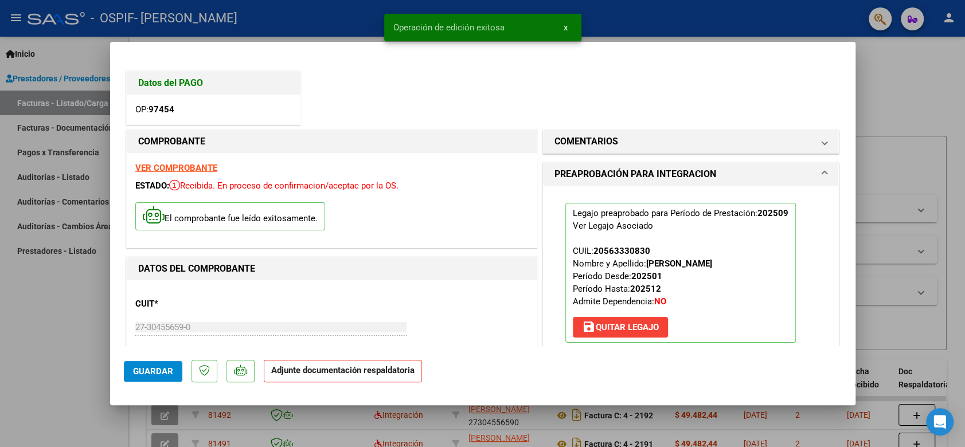
type input "$ 0,00"
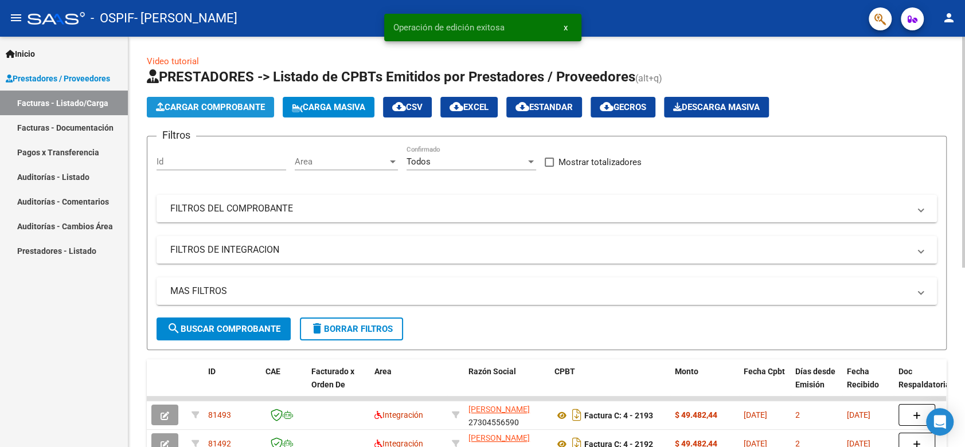
click at [214, 107] on span "Cargar Comprobante" at bounding box center [210, 107] width 109 height 10
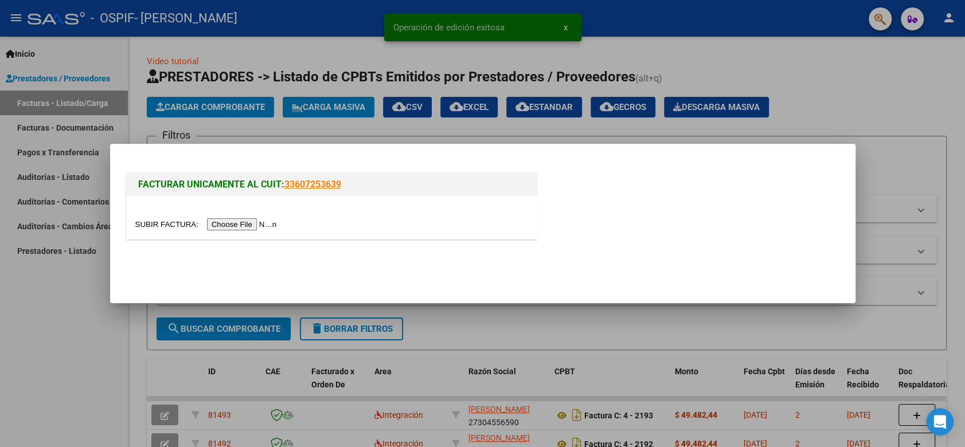
click at [223, 226] on input "file" at bounding box center [207, 225] width 145 height 12
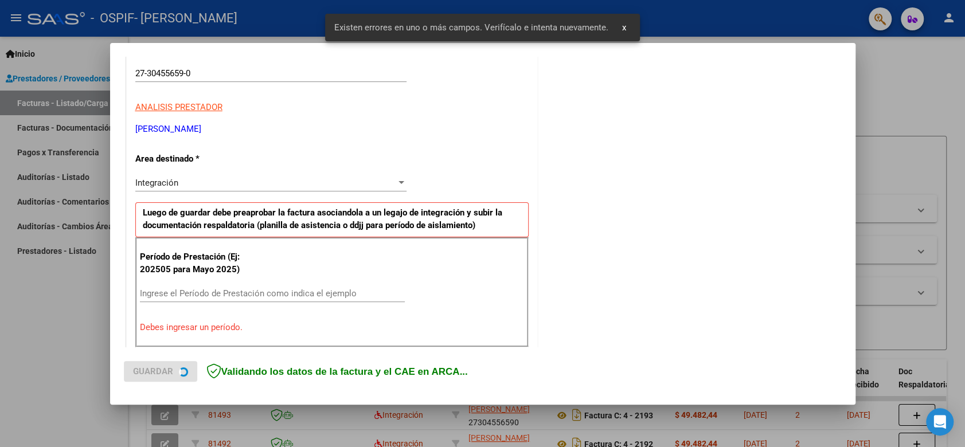
scroll to position [232, 0]
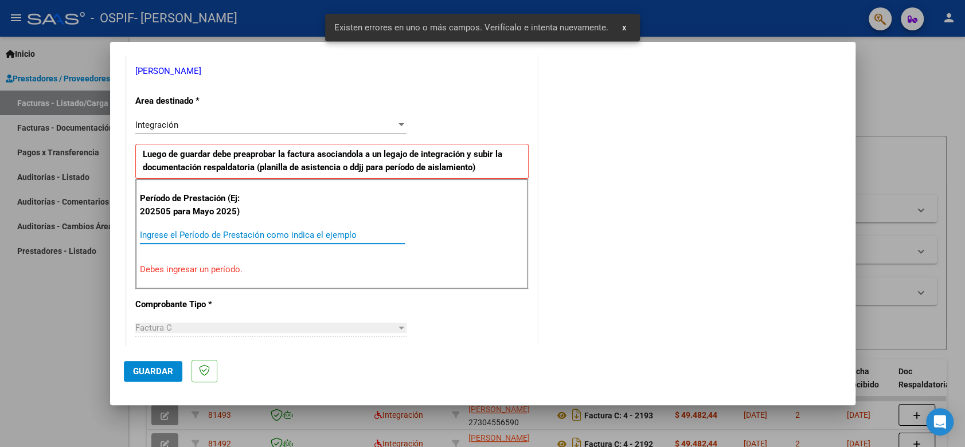
click at [303, 232] on input "Ingrese el Período de Prestación como indica el ejemplo" at bounding box center [272, 235] width 265 height 10
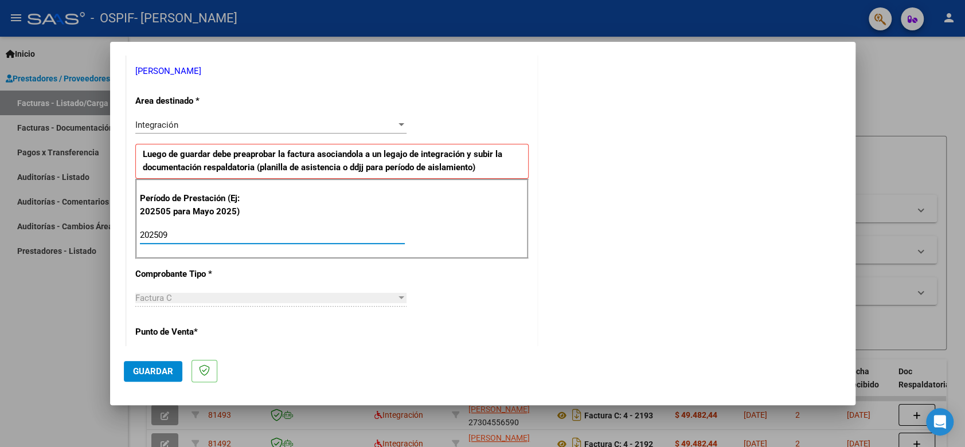
type input "202509"
click at [165, 377] on button "Guardar" at bounding box center [153, 371] width 59 height 21
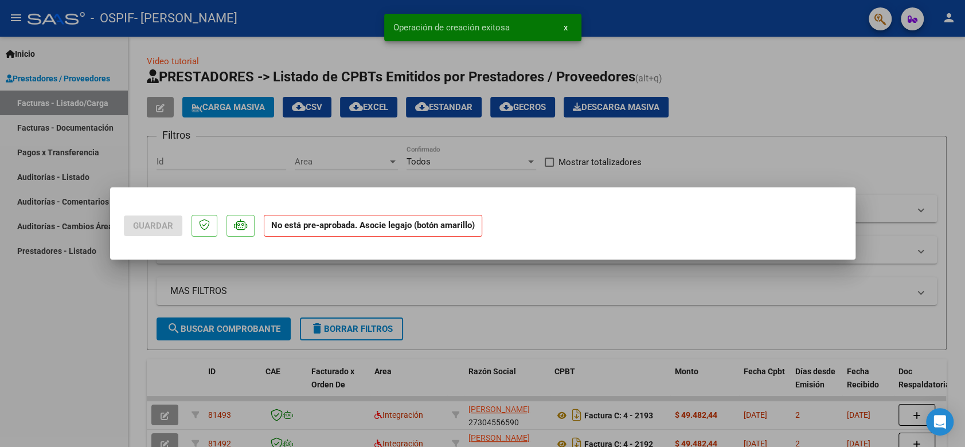
scroll to position [0, 0]
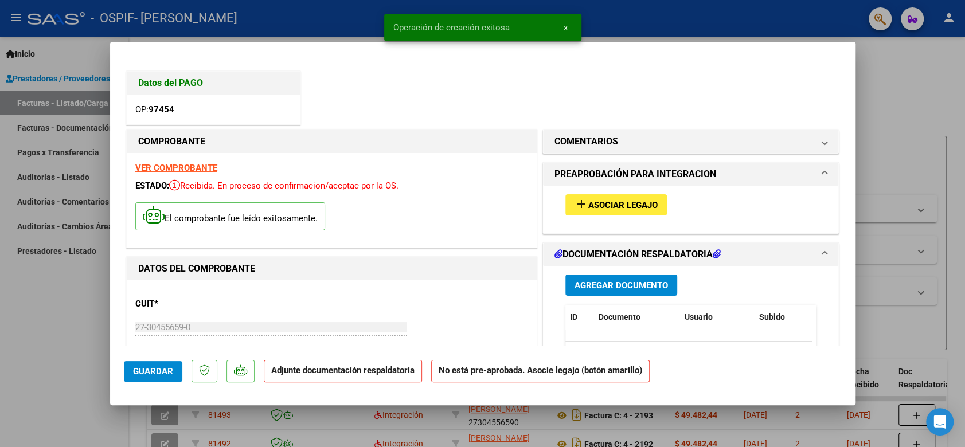
drag, startPoint x: 623, startPoint y: 208, endPoint x: 617, endPoint y: 211, distance: 6.9
click at [617, 211] on button "add Asociar Legajo" at bounding box center [617, 204] width 102 height 21
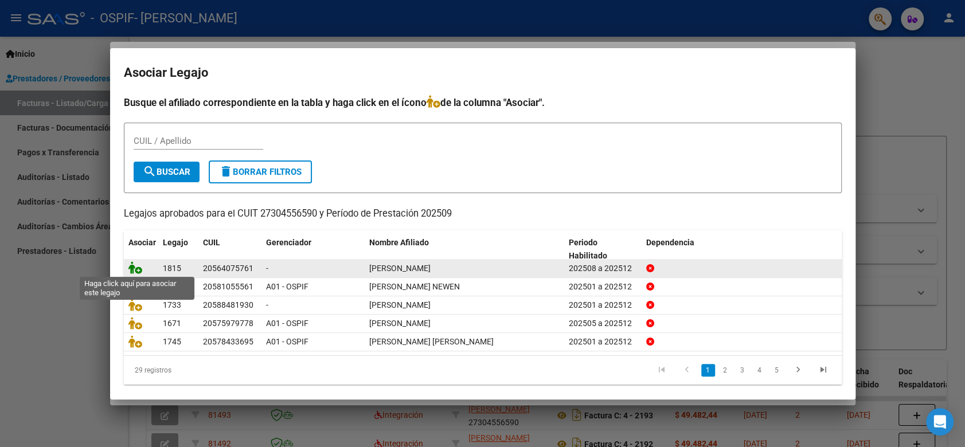
click at [138, 272] on icon at bounding box center [135, 268] width 14 height 13
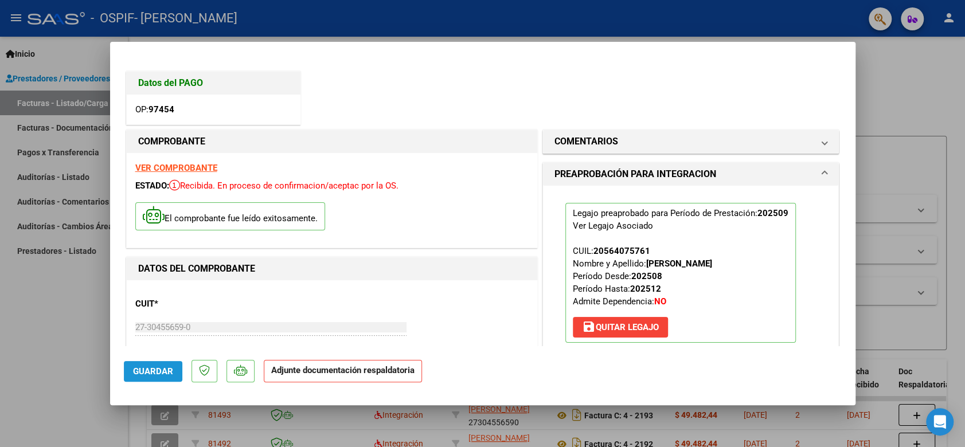
click at [158, 369] on span "Guardar" at bounding box center [153, 372] width 40 height 10
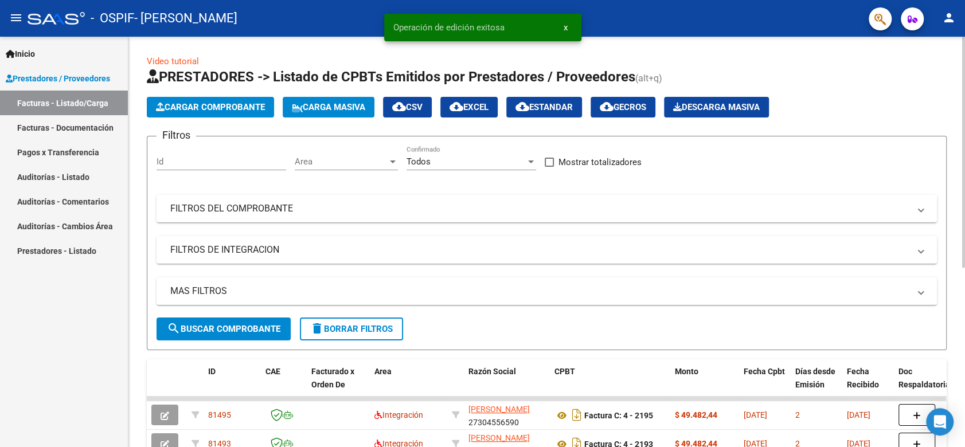
click at [211, 113] on button "Cargar Comprobante" at bounding box center [210, 107] width 127 height 21
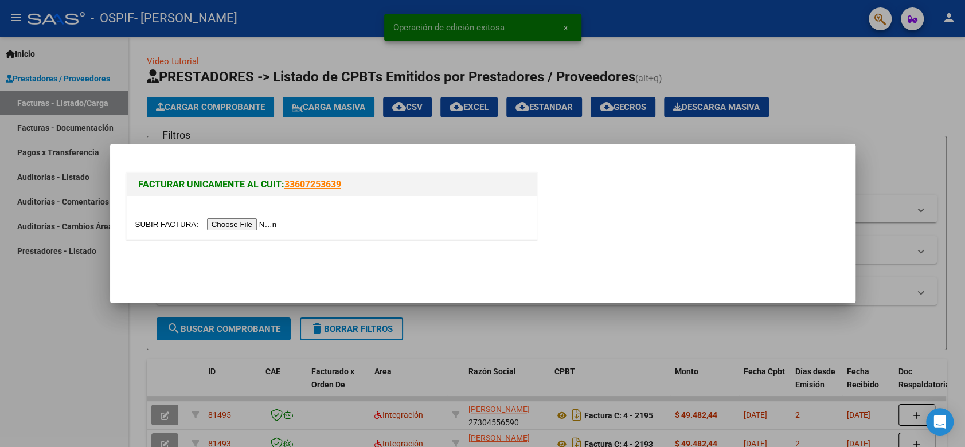
click at [240, 220] on input "file" at bounding box center [207, 225] width 145 height 12
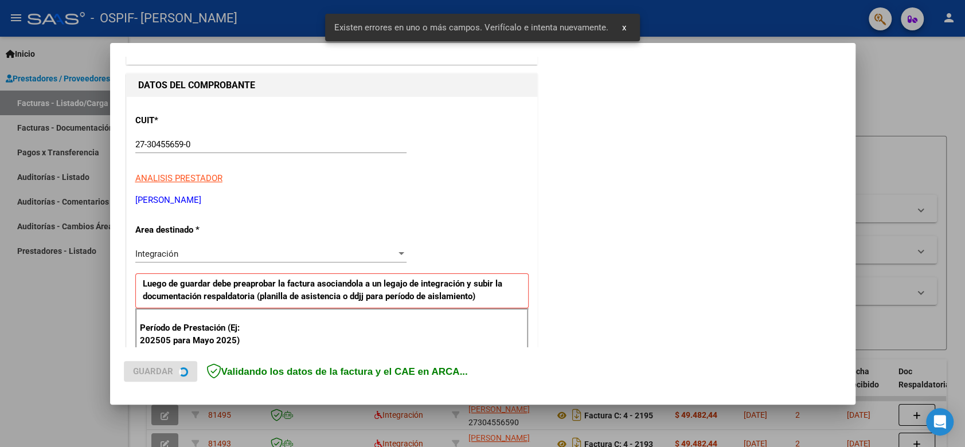
scroll to position [232, 0]
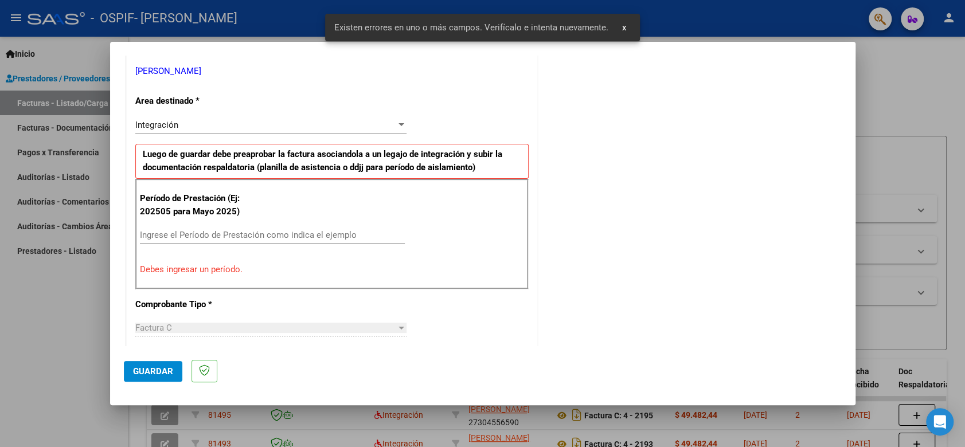
click at [198, 230] on input "Ingrese el Período de Prestación como indica el ejemplo" at bounding box center [272, 235] width 265 height 10
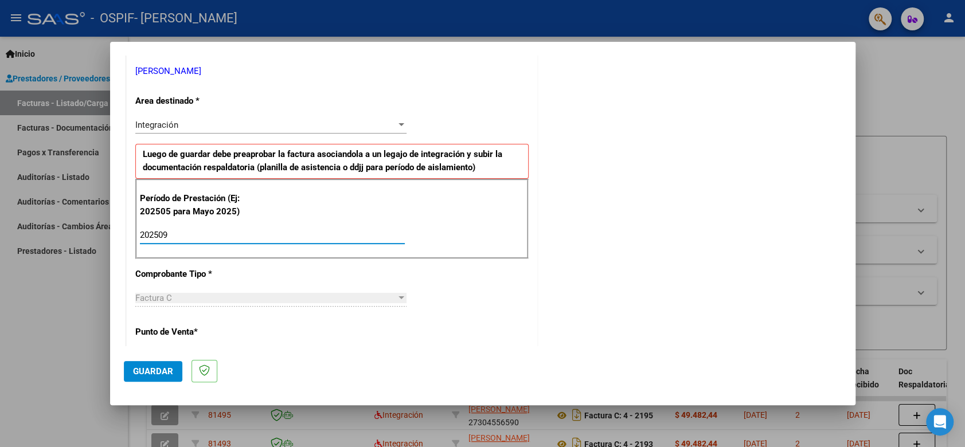
type input "202509"
click at [167, 372] on span "Guardar" at bounding box center [153, 372] width 40 height 10
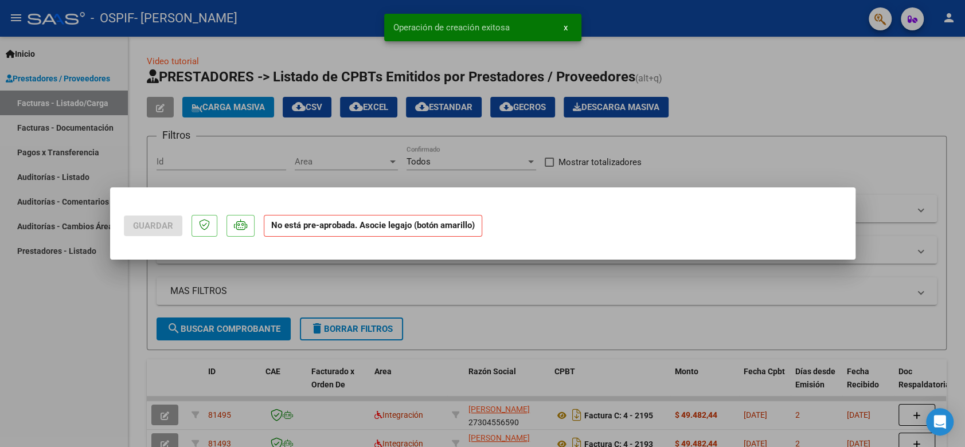
scroll to position [0, 0]
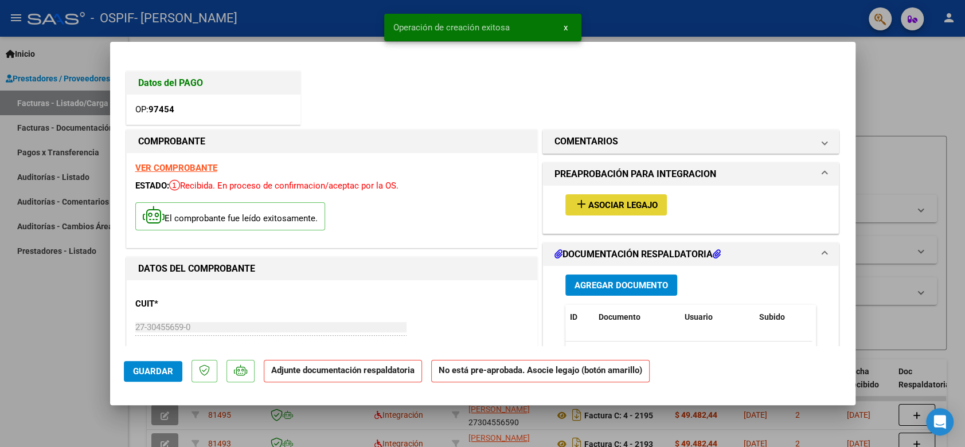
drag, startPoint x: 625, startPoint y: 201, endPoint x: 617, endPoint y: 205, distance: 9.5
click at [617, 205] on span "Asociar Legajo" at bounding box center [623, 205] width 69 height 10
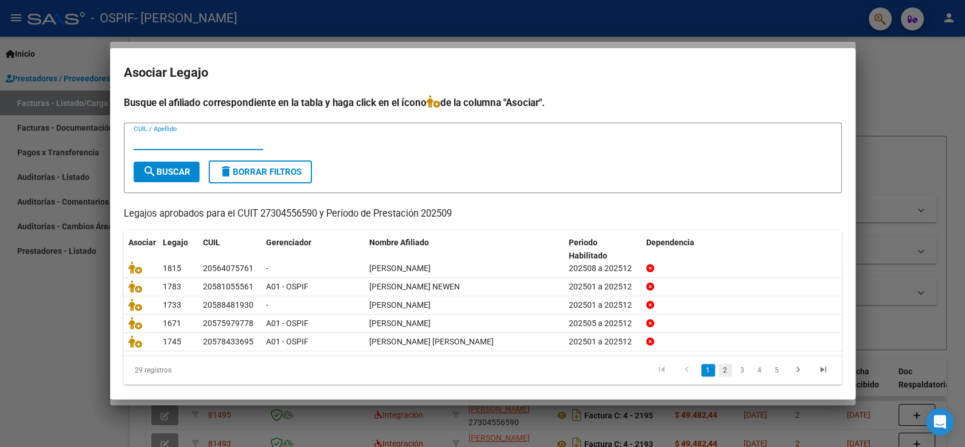
click at [719, 371] on link "2" at bounding box center [726, 370] width 14 height 13
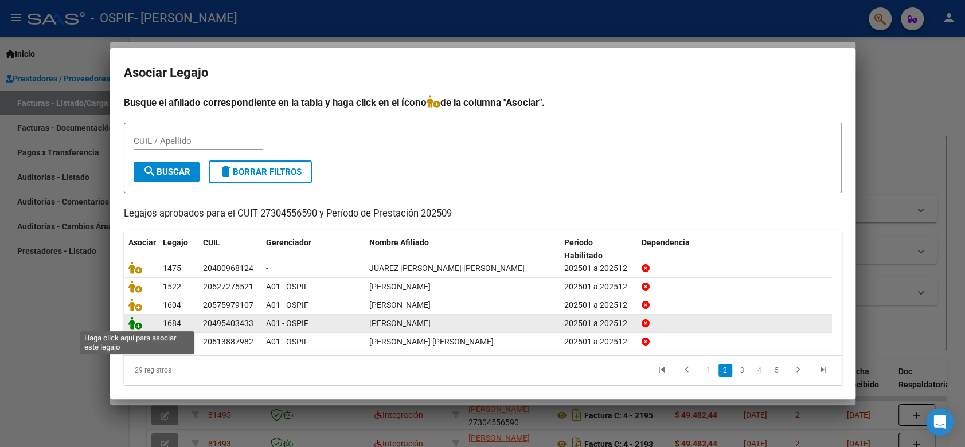
click at [134, 322] on icon at bounding box center [135, 323] width 14 height 13
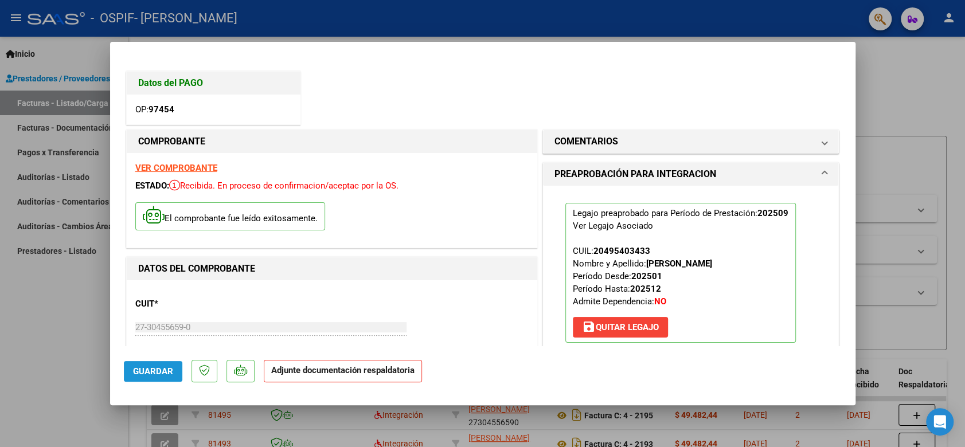
click at [142, 377] on button "Guardar" at bounding box center [153, 371] width 59 height 21
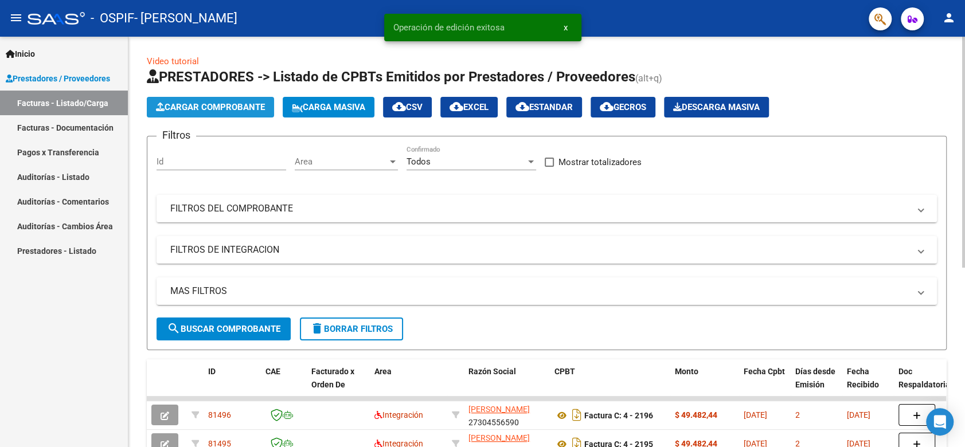
click at [191, 111] on span "Cargar Comprobante" at bounding box center [210, 107] width 109 height 10
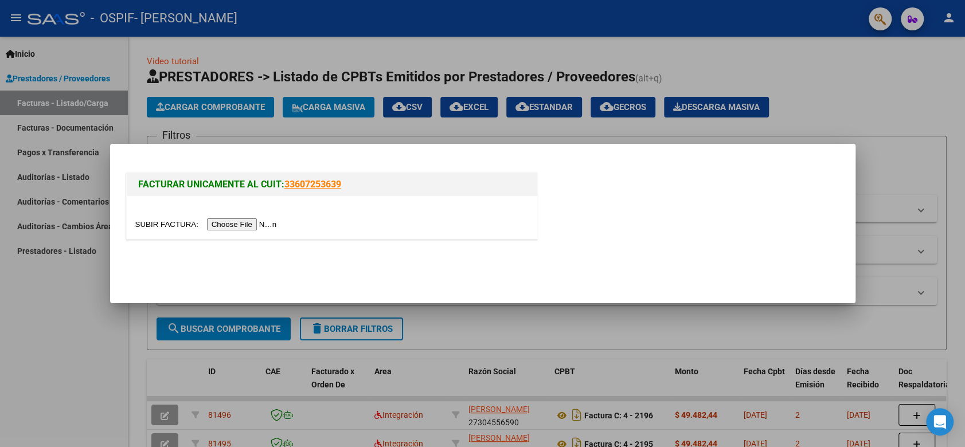
click at [229, 221] on input "file" at bounding box center [207, 225] width 145 height 12
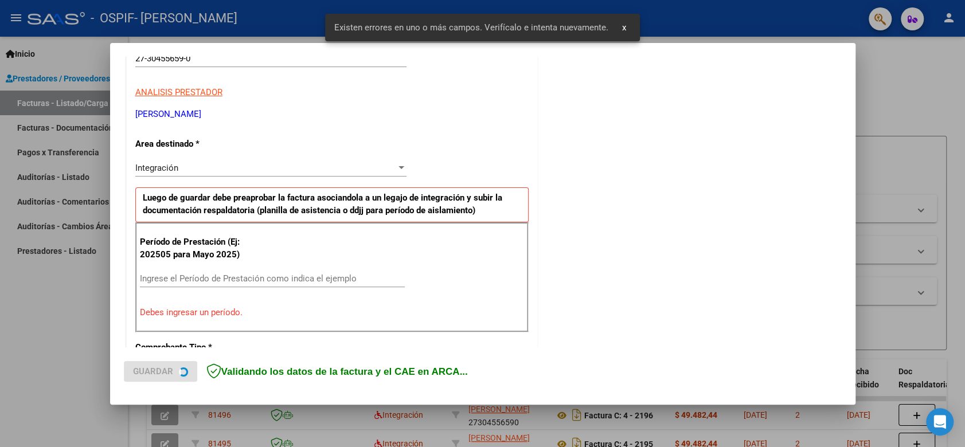
scroll to position [232, 0]
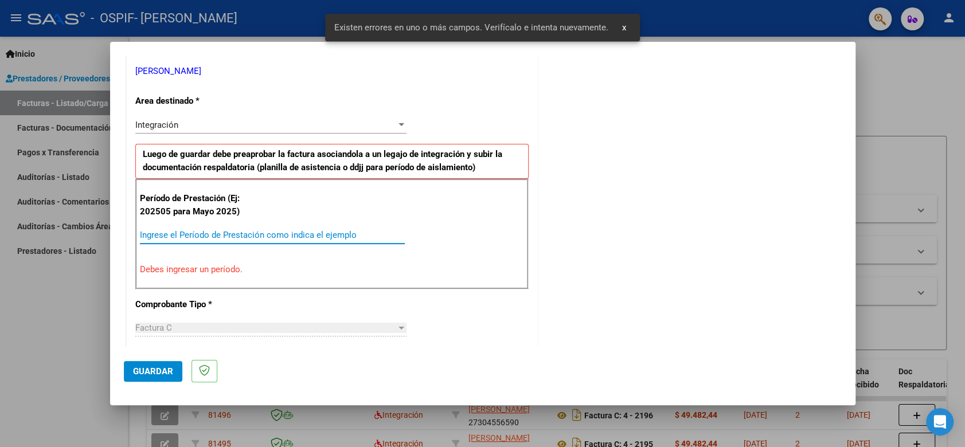
click at [236, 231] on input "Ingrese el Período de Prestación como indica el ejemplo" at bounding box center [272, 235] width 265 height 10
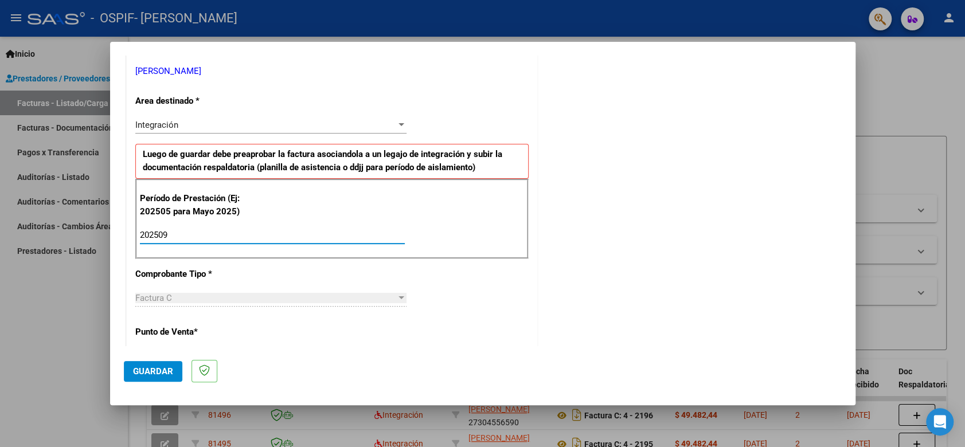
type input "202509"
click at [154, 370] on span "Guardar" at bounding box center [153, 372] width 40 height 10
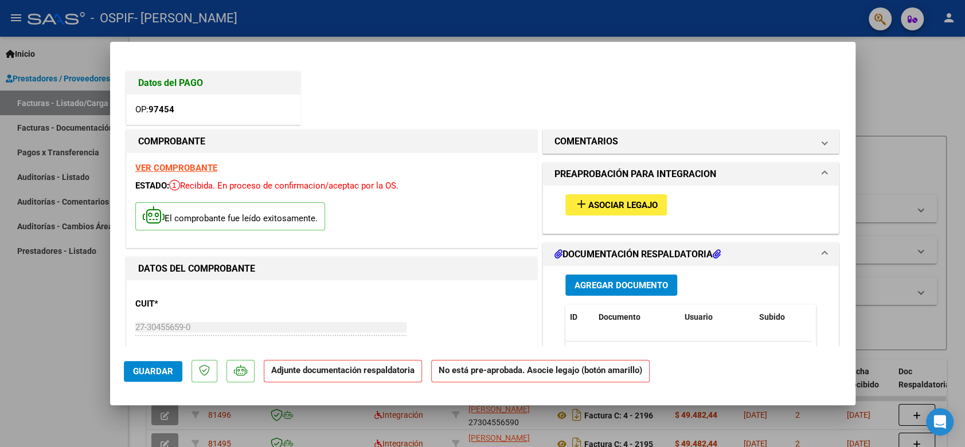
click at [575, 208] on mat-icon "add" at bounding box center [582, 204] width 14 height 14
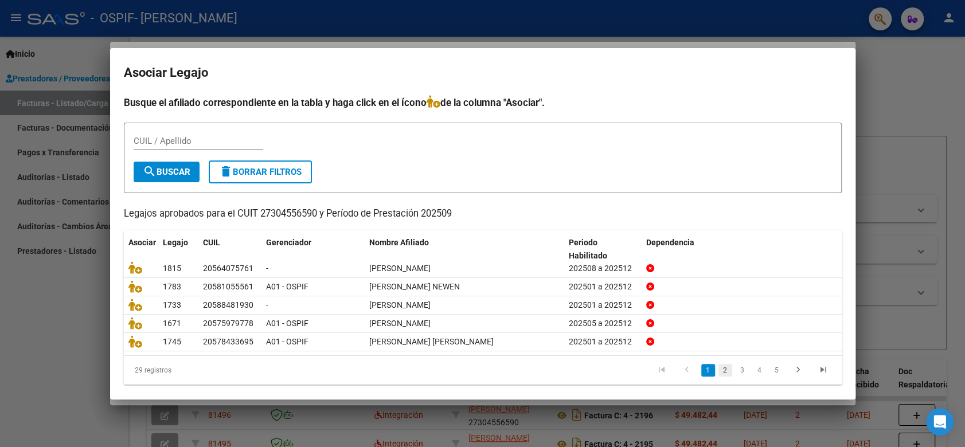
click at [719, 368] on link "2" at bounding box center [726, 370] width 14 height 13
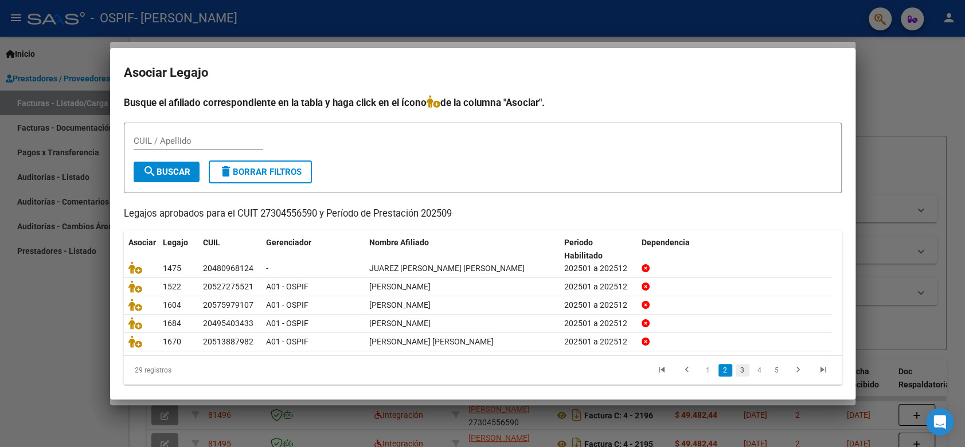
click at [736, 369] on link "3" at bounding box center [743, 370] width 14 height 13
click at [753, 371] on link "4" at bounding box center [760, 370] width 14 height 13
click at [753, 371] on link "5" at bounding box center [760, 370] width 14 height 13
click at [770, 369] on link "6" at bounding box center [777, 370] width 14 height 13
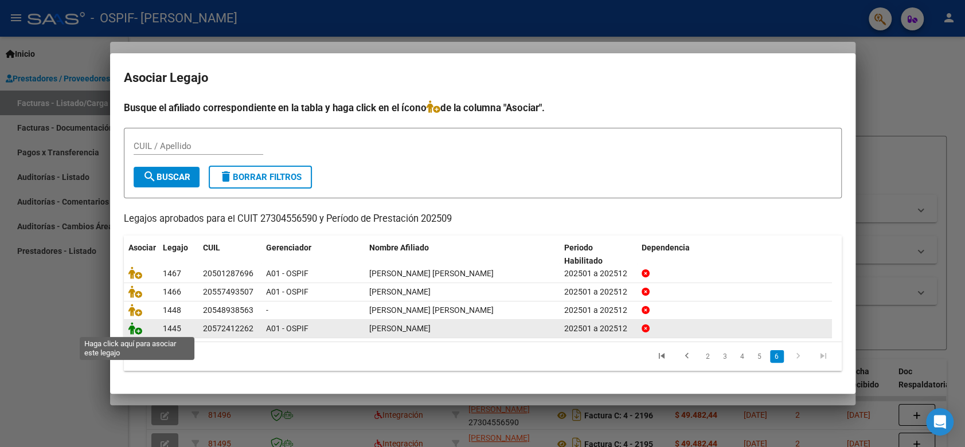
click at [135, 331] on icon at bounding box center [135, 328] width 14 height 13
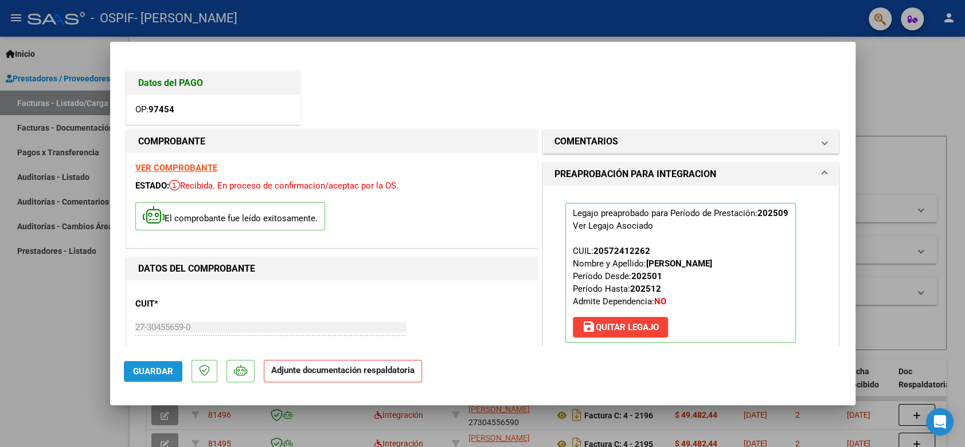
click at [147, 373] on span "Guardar" at bounding box center [153, 372] width 40 height 10
click at [150, 371] on span "Guardar" at bounding box center [153, 372] width 40 height 10
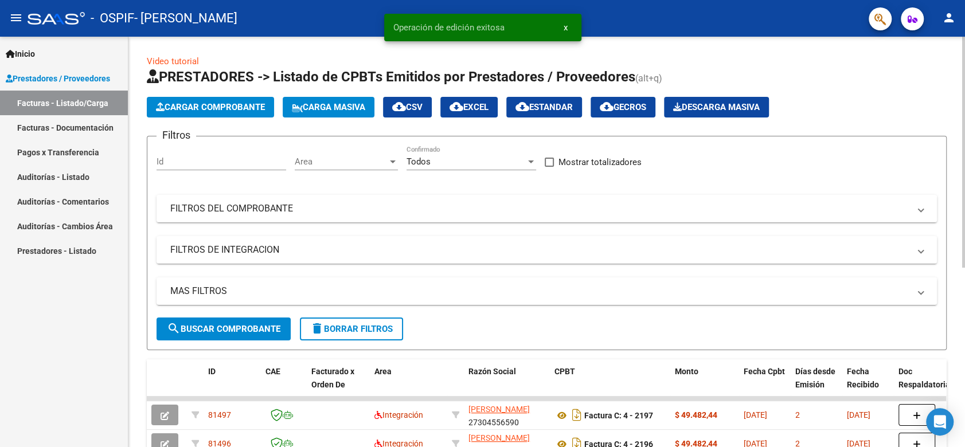
click at [198, 108] on span "Cargar Comprobante" at bounding box center [210, 107] width 109 height 10
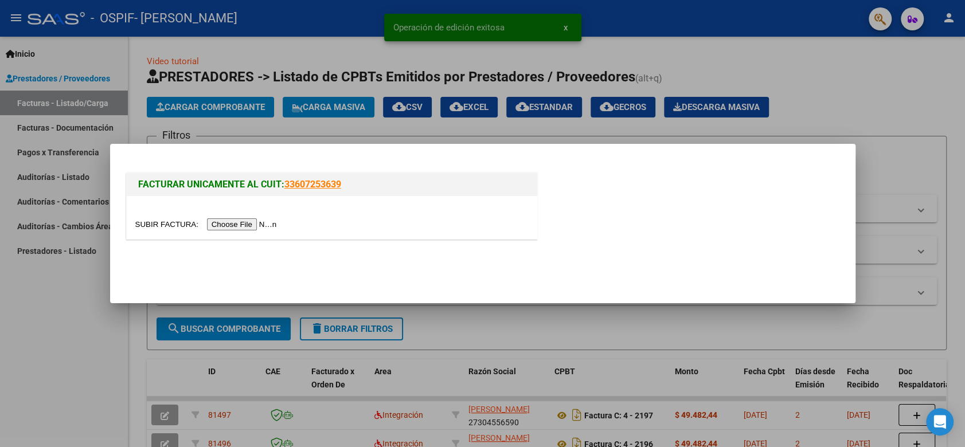
click at [242, 229] on input "file" at bounding box center [207, 225] width 145 height 12
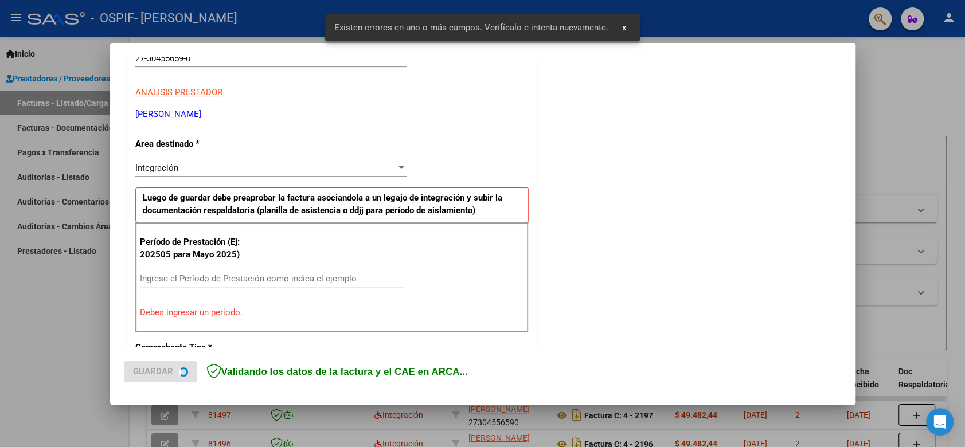
scroll to position [232, 0]
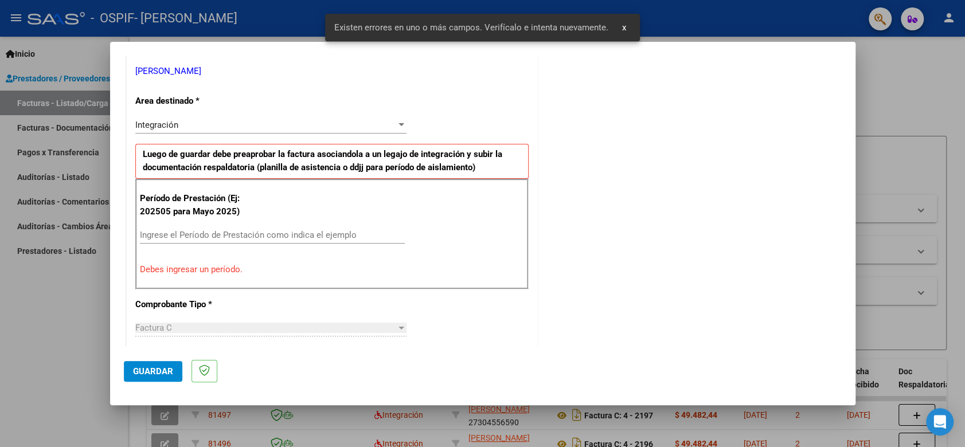
click at [311, 233] on input "Ingrese el Período de Prestación como indica el ejemplo" at bounding box center [272, 235] width 265 height 10
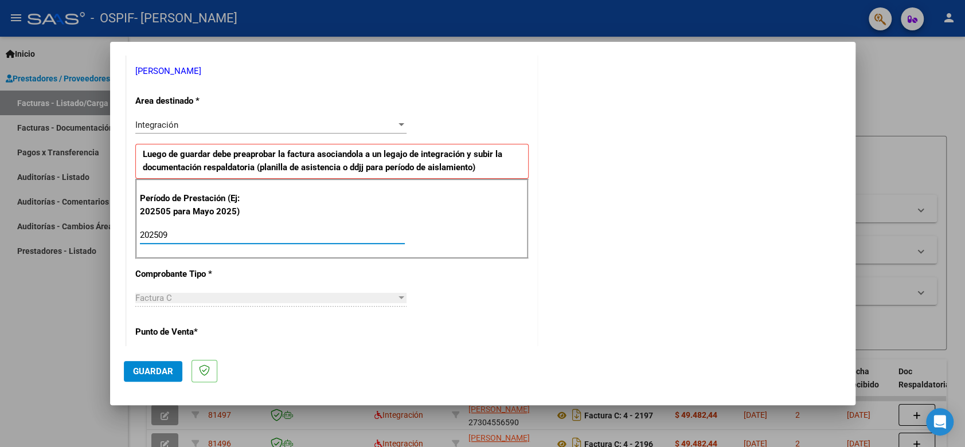
type input "202509"
click at [151, 368] on span "Guardar" at bounding box center [153, 372] width 40 height 10
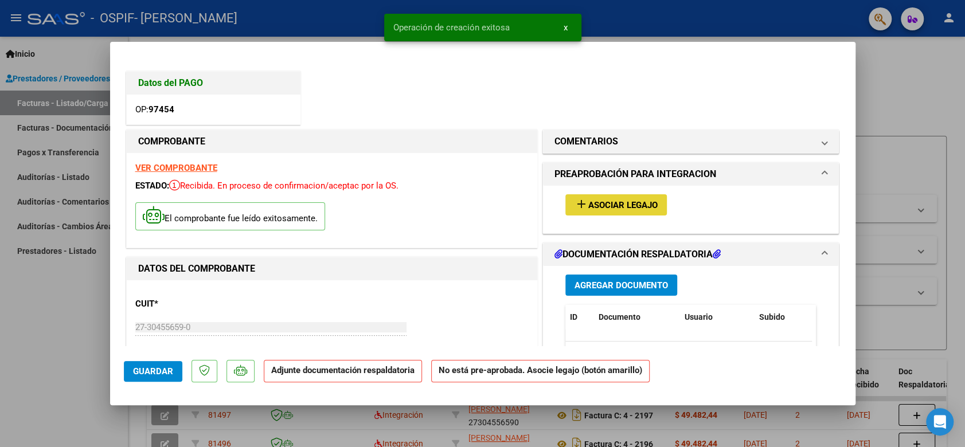
click at [617, 197] on button "add Asociar Legajo" at bounding box center [617, 204] width 102 height 21
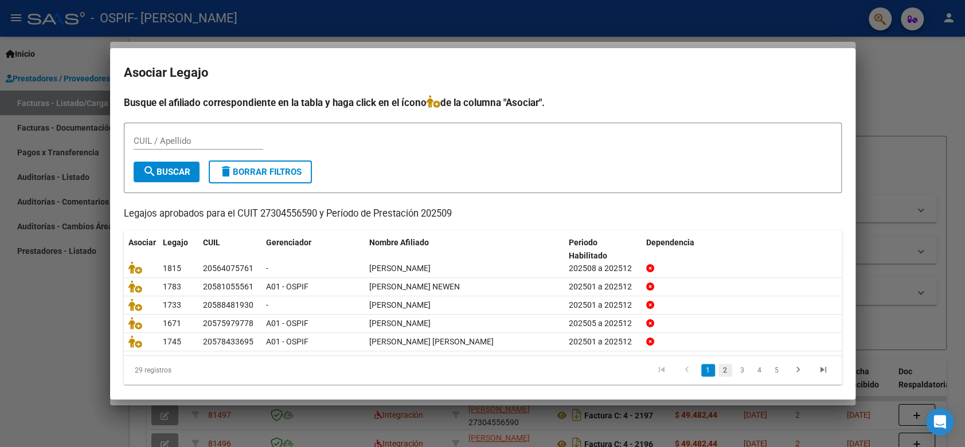
click at [719, 369] on link "2" at bounding box center [726, 370] width 14 height 13
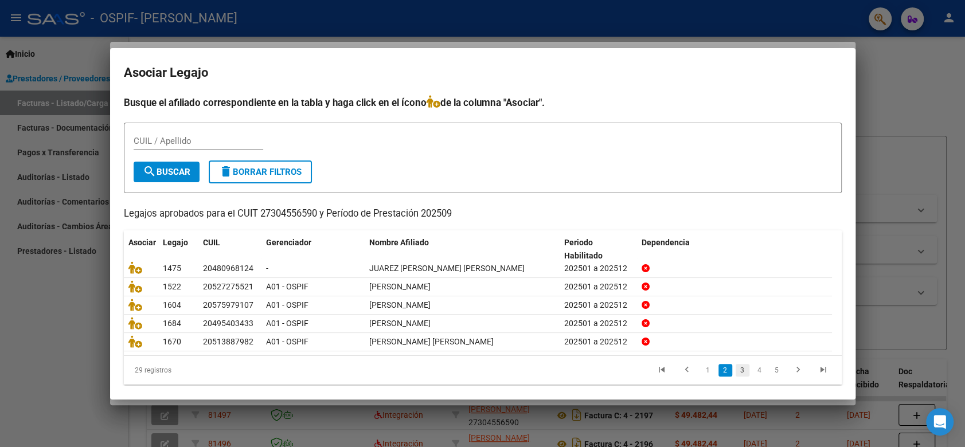
click at [736, 366] on link "3" at bounding box center [743, 370] width 14 height 13
click at [753, 371] on link "4" at bounding box center [760, 370] width 14 height 13
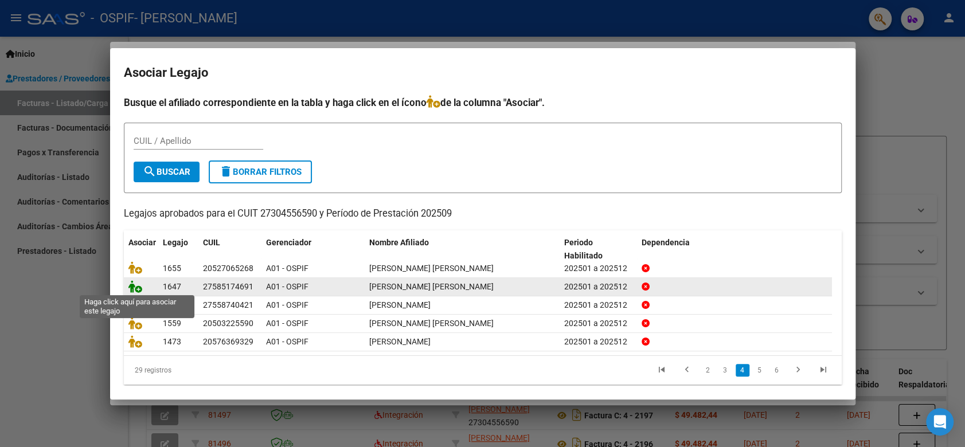
click at [131, 287] on icon at bounding box center [135, 287] width 14 height 13
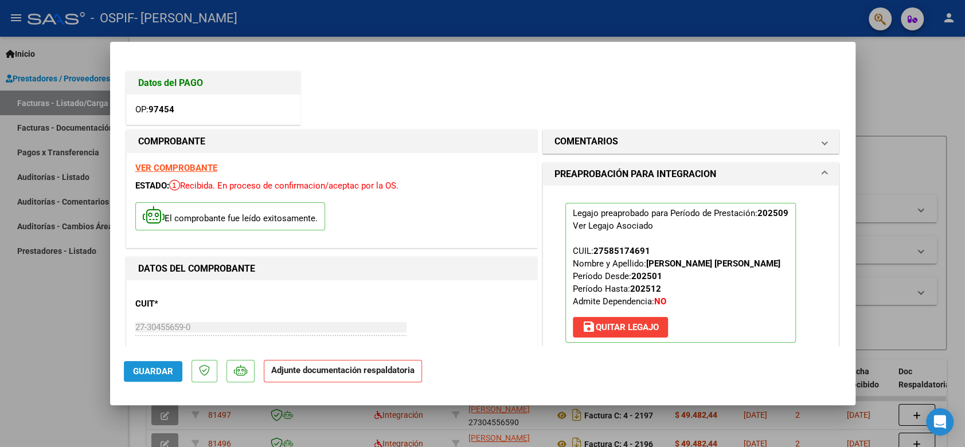
click at [142, 367] on span "Guardar" at bounding box center [153, 372] width 40 height 10
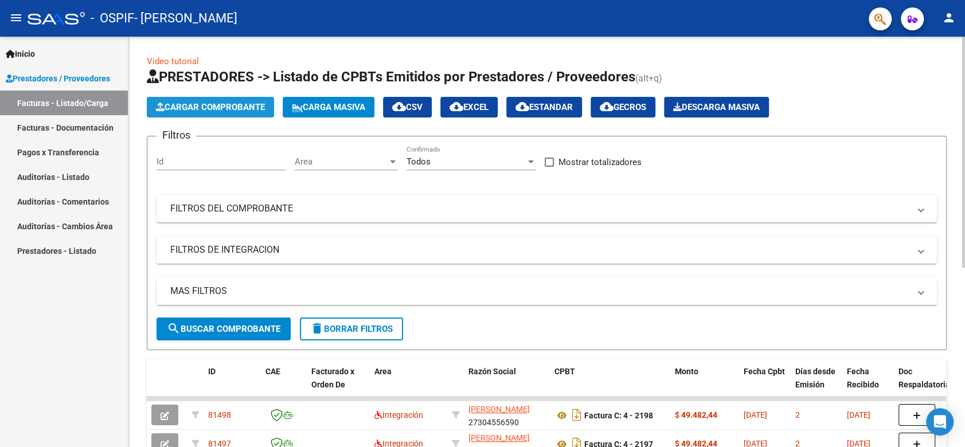
click at [202, 106] on span "Cargar Comprobante" at bounding box center [210, 107] width 109 height 10
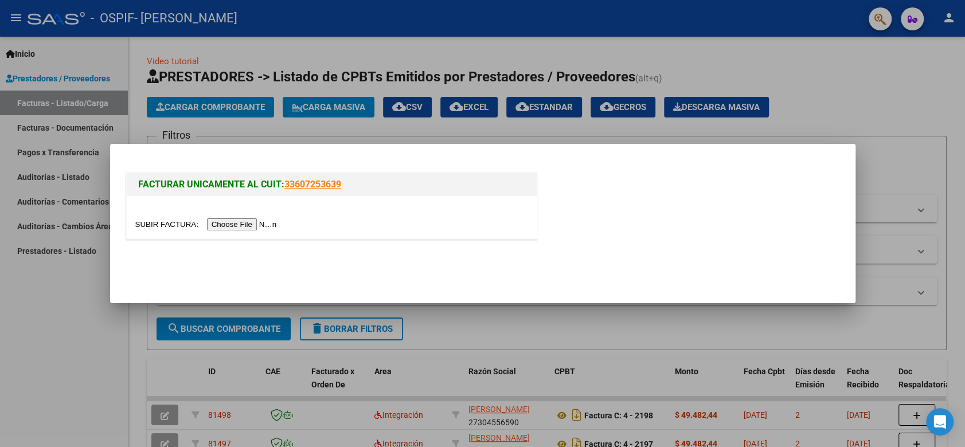
click at [244, 221] on input "file" at bounding box center [207, 225] width 145 height 12
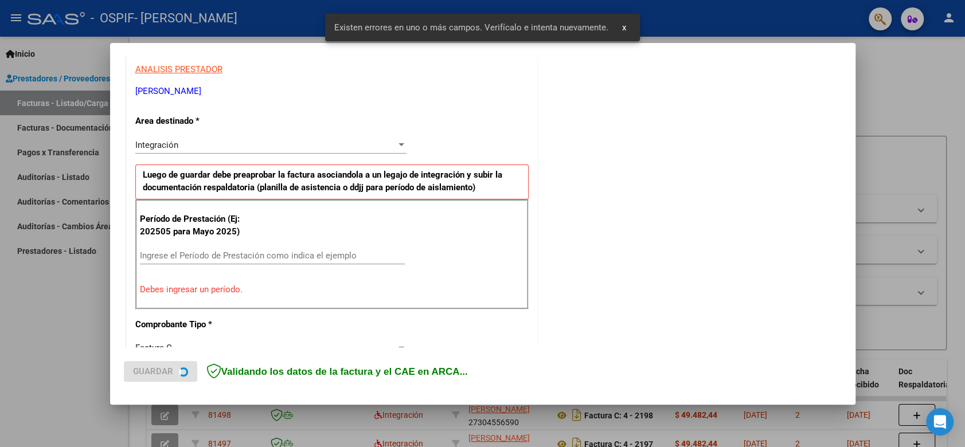
scroll to position [232, 0]
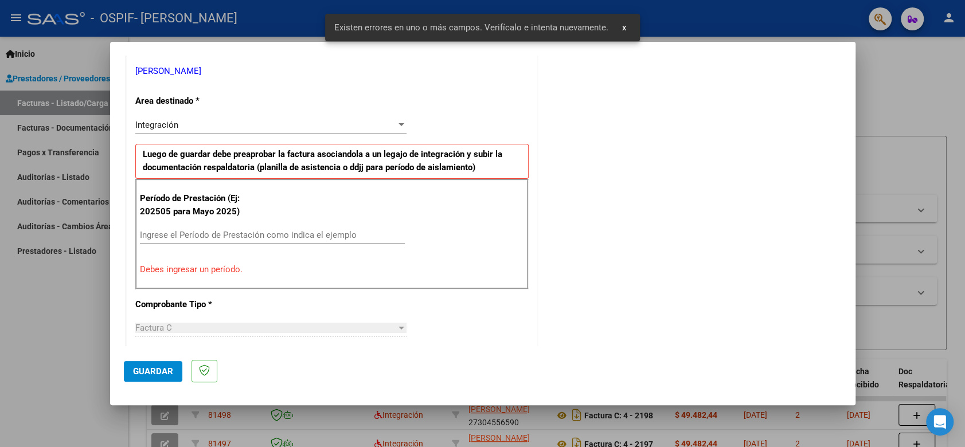
click at [310, 242] on div "Ingrese el Período de Prestación como indica el ejemplo" at bounding box center [272, 235] width 265 height 17
click at [310, 234] on input "Ingrese el Período de Prestación como indica el ejemplo" at bounding box center [272, 235] width 265 height 10
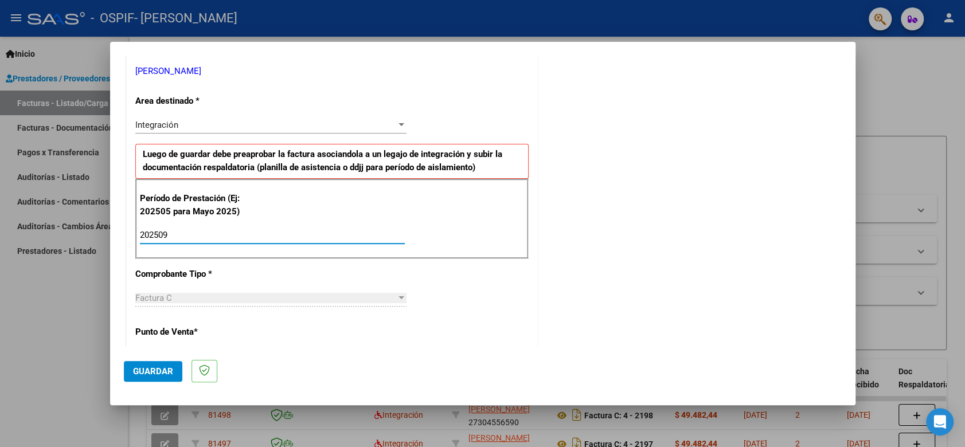
type input "202509"
click at [176, 369] on button "Guardar" at bounding box center [153, 371] width 59 height 21
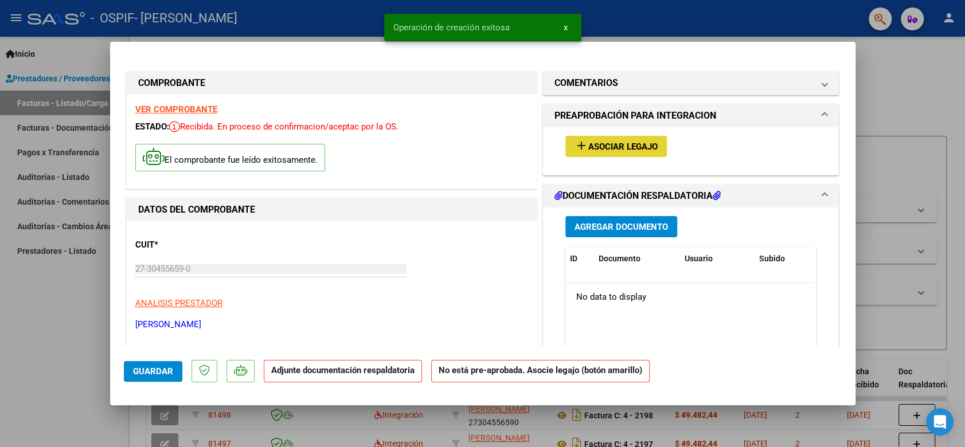
click at [640, 143] on span "Asociar Legajo" at bounding box center [623, 147] width 69 height 10
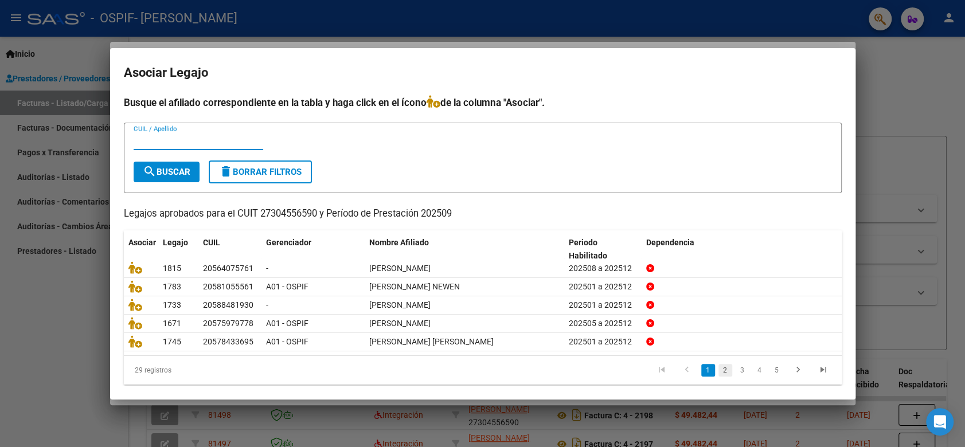
click at [719, 368] on link "2" at bounding box center [726, 370] width 14 height 13
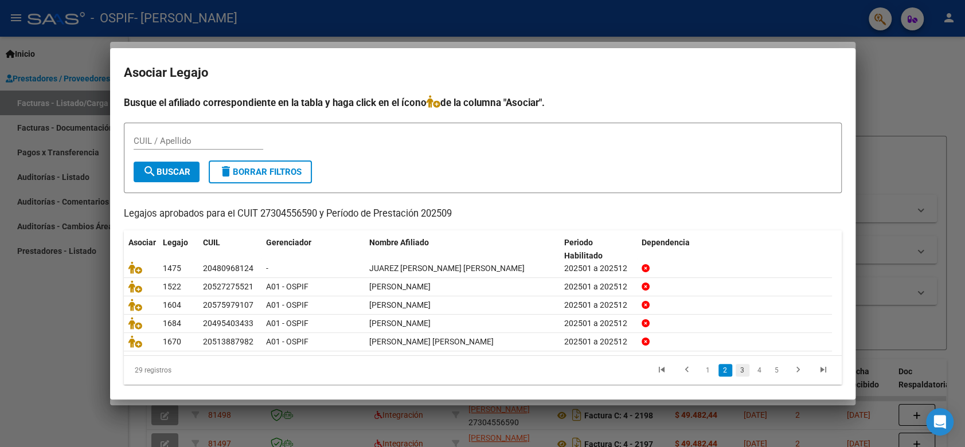
click at [736, 370] on link "3" at bounding box center [743, 370] width 14 height 13
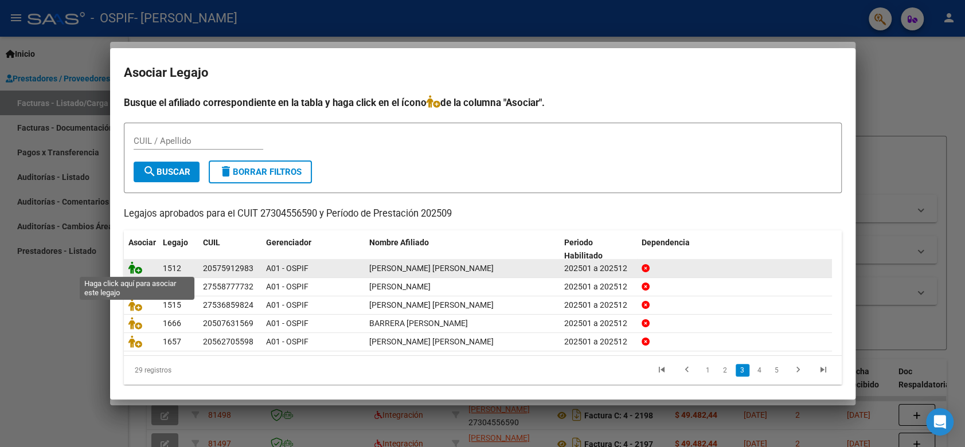
click at [138, 273] on icon at bounding box center [135, 268] width 14 height 13
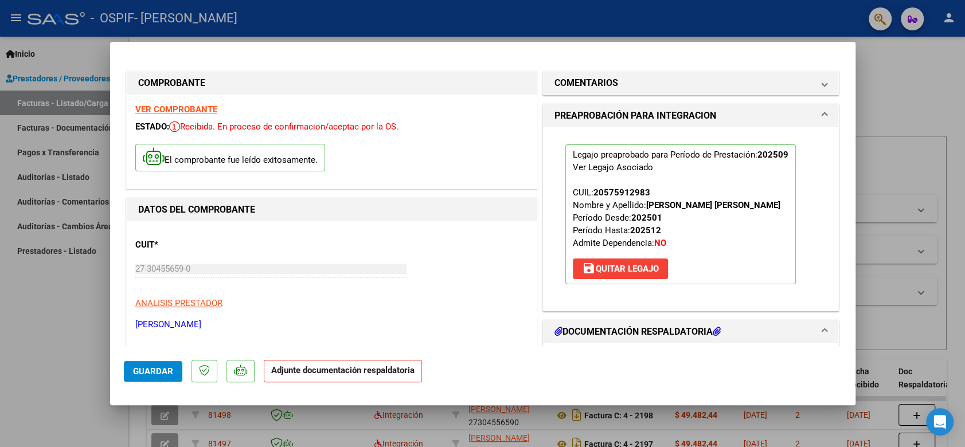
click at [151, 383] on mat-dialog-actions "Guardar Adjunte documentación respaldatoria" at bounding box center [483, 368] width 718 height 45
click at [152, 364] on button "Guardar" at bounding box center [153, 371] width 59 height 21
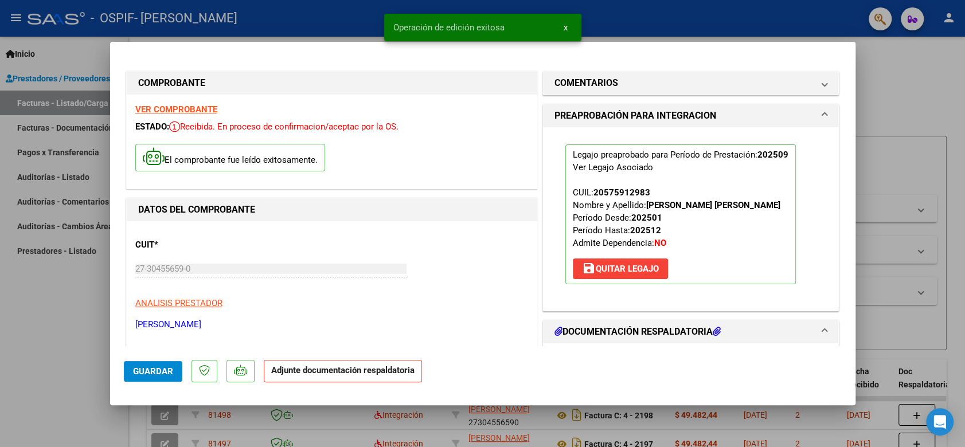
drag, startPoint x: 159, startPoint y: 364, endPoint x: 163, endPoint y: 356, distance: 9.2
click at [159, 364] on button "Guardar" at bounding box center [153, 371] width 59 height 21
type input "$ 0,00"
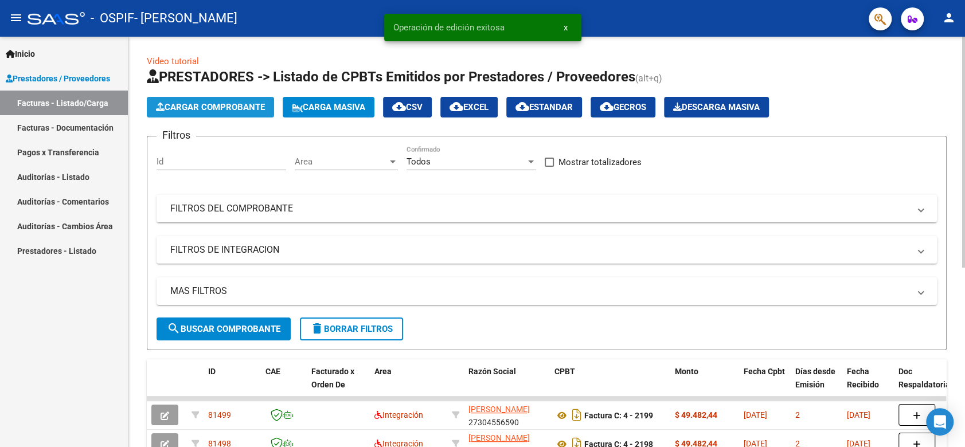
click at [179, 110] on span "Cargar Comprobante" at bounding box center [210, 107] width 109 height 10
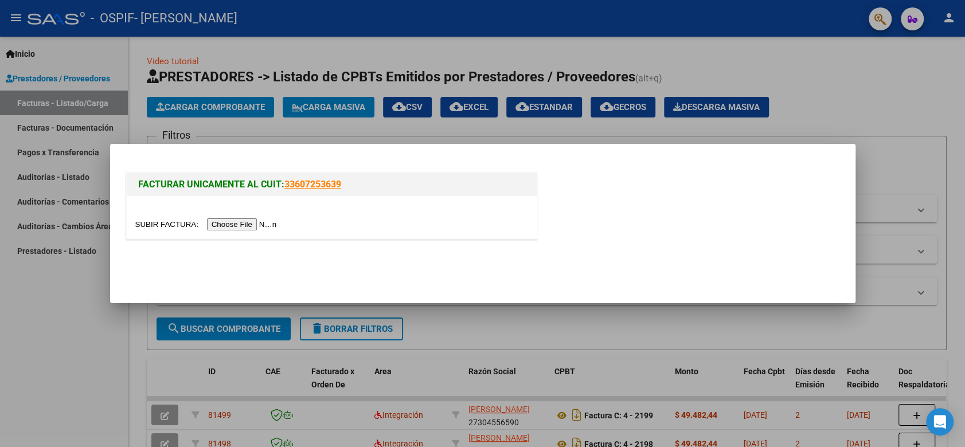
click at [242, 225] on input "file" at bounding box center [207, 225] width 145 height 12
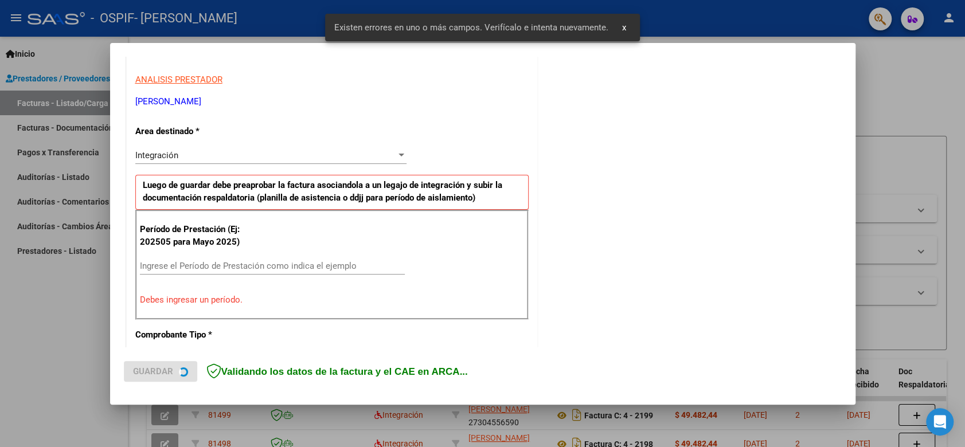
scroll to position [232, 0]
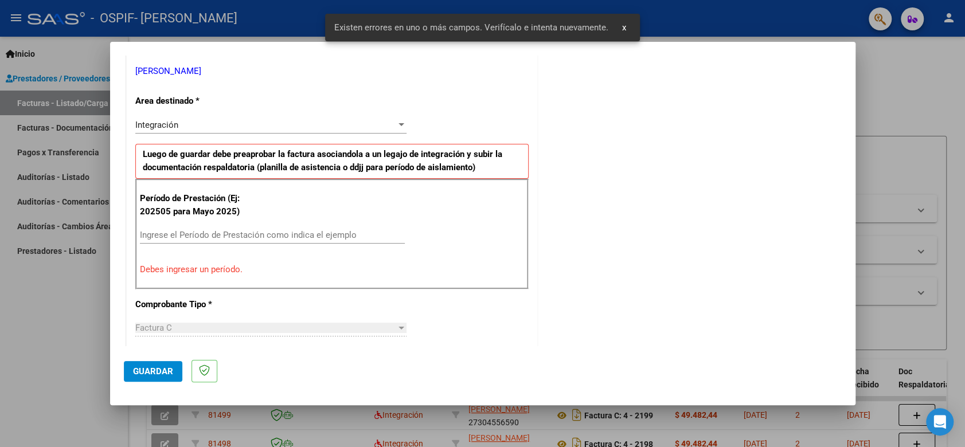
click at [319, 219] on div "Período de Prestación (Ej: 202505 para Mayo 2025) Ingrese el Período de Prestac…" at bounding box center [332, 234] width 394 height 110
click at [314, 237] on input "Ingrese el Período de Prestación como indica el ejemplo" at bounding box center [272, 235] width 265 height 10
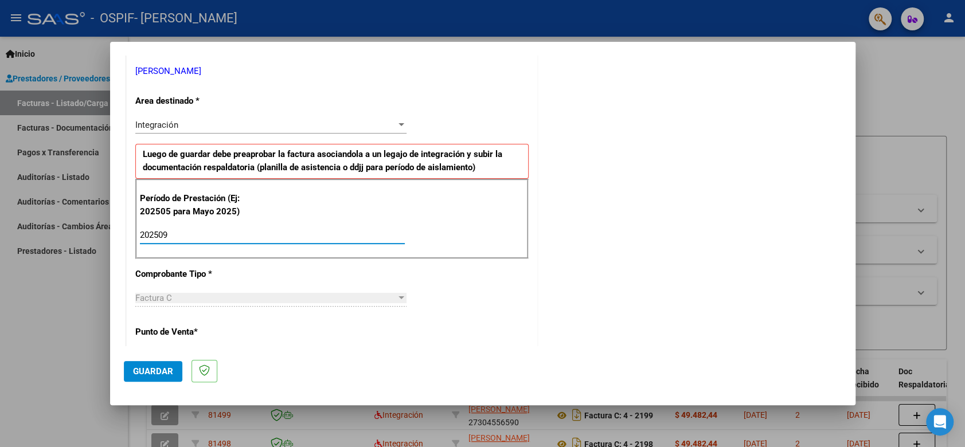
type input "202509"
click at [155, 377] on button "Guardar" at bounding box center [153, 371] width 59 height 21
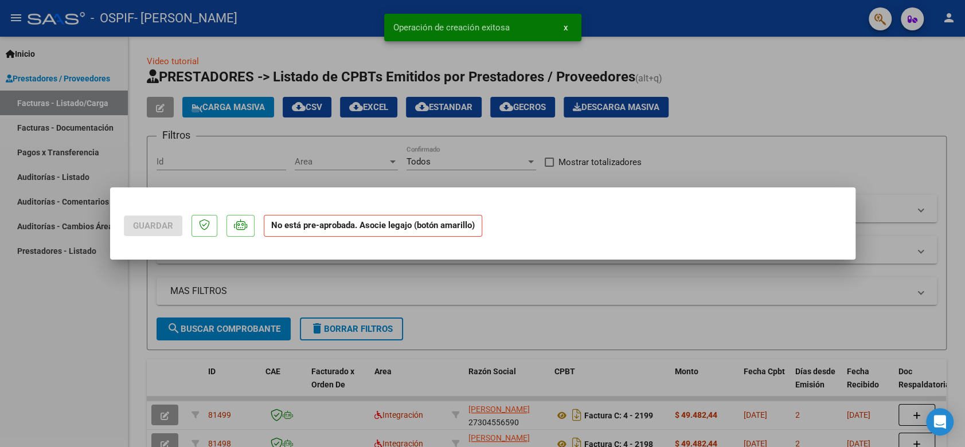
scroll to position [0, 0]
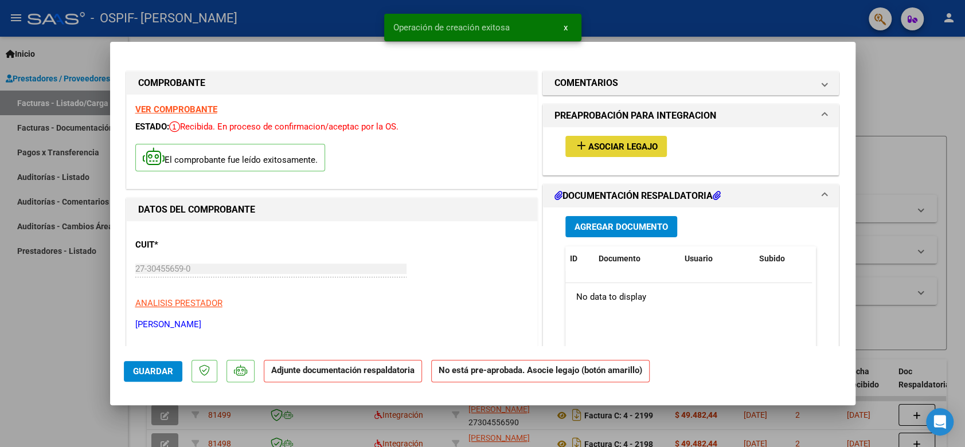
click at [598, 151] on span "Asociar Legajo" at bounding box center [623, 147] width 69 height 10
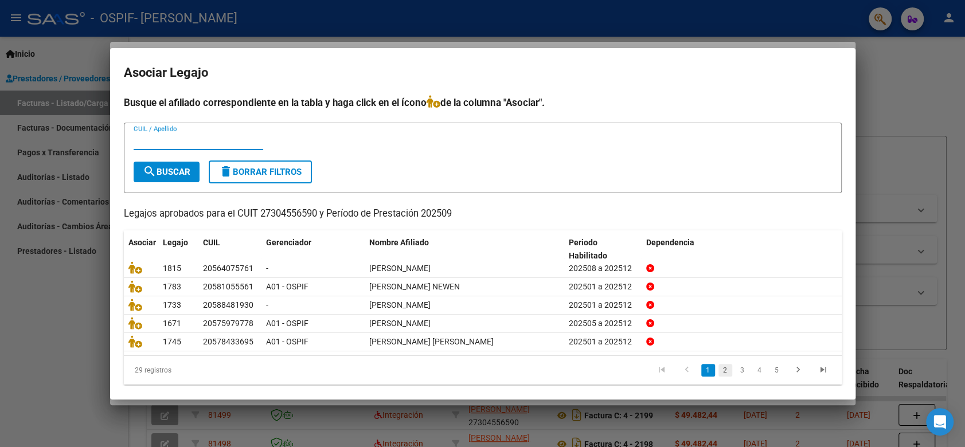
click at [719, 372] on link "2" at bounding box center [726, 370] width 14 height 13
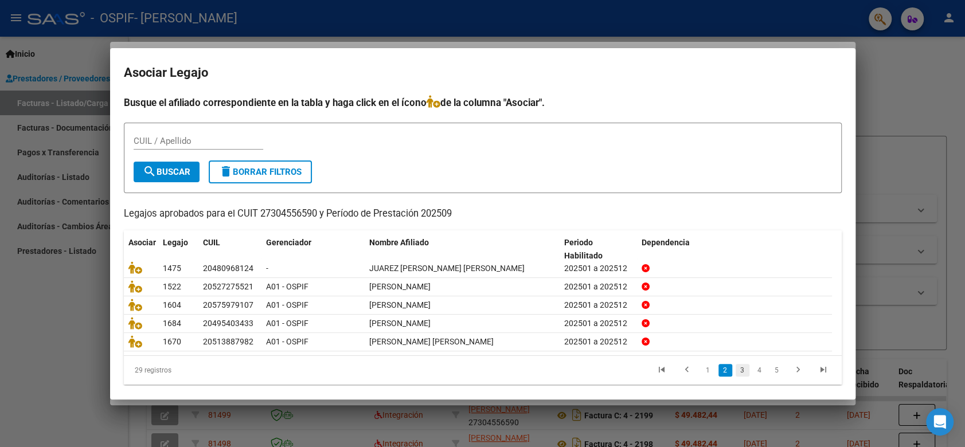
click at [736, 367] on link "3" at bounding box center [743, 370] width 14 height 13
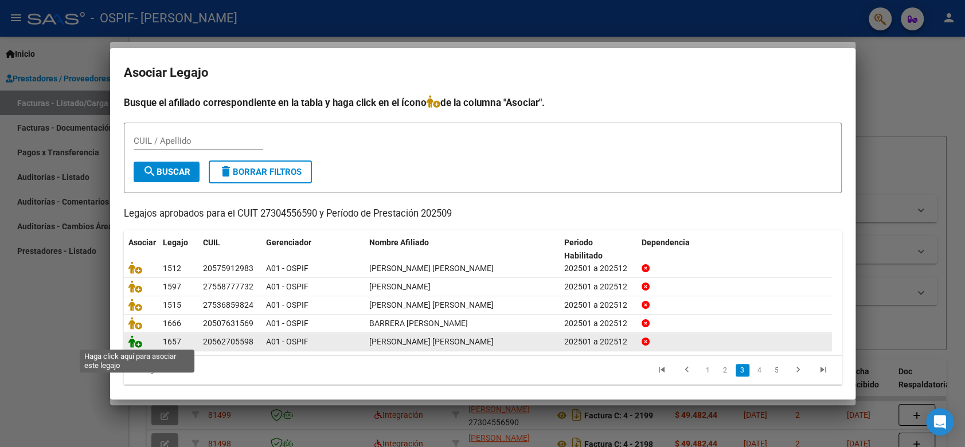
click at [133, 340] on icon at bounding box center [135, 342] width 14 height 13
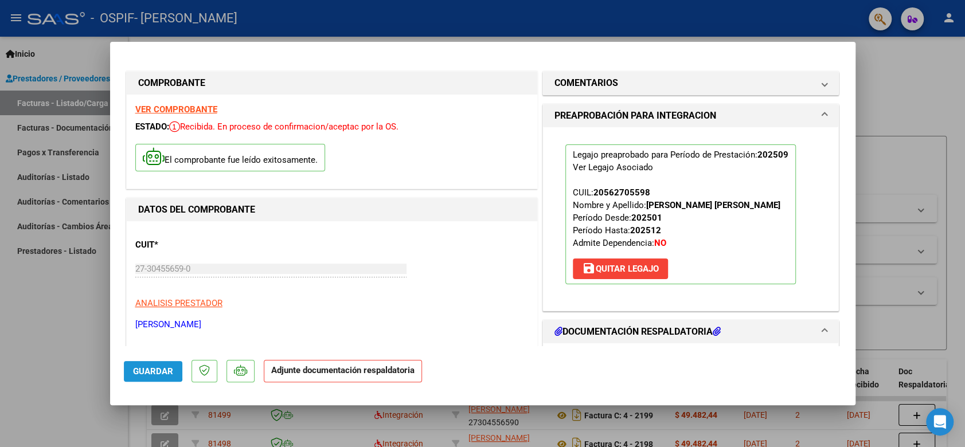
click at [127, 364] on button "Guardar" at bounding box center [153, 371] width 59 height 21
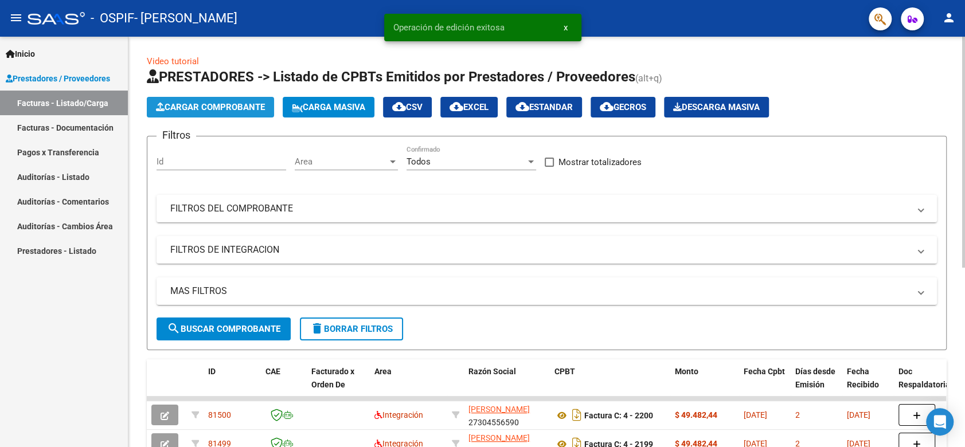
click at [193, 102] on span "Cargar Comprobante" at bounding box center [210, 107] width 109 height 10
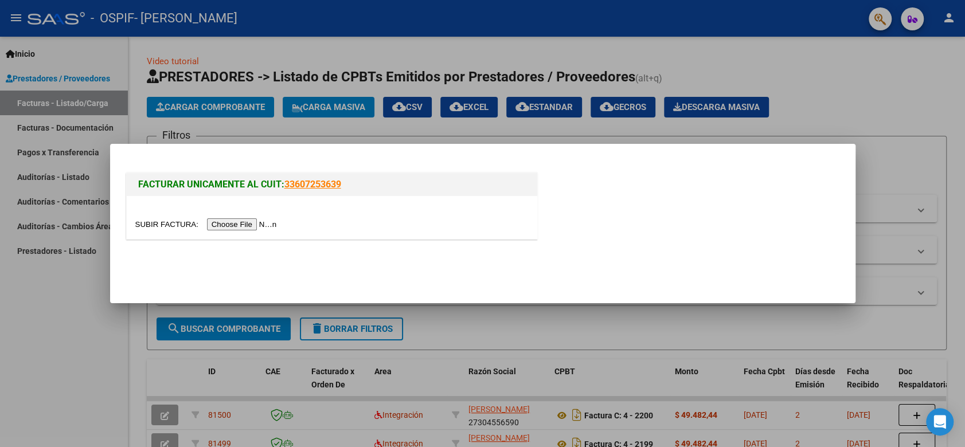
click at [243, 230] on div at bounding box center [332, 224] width 394 height 13
click at [247, 221] on input "file" at bounding box center [207, 225] width 145 height 12
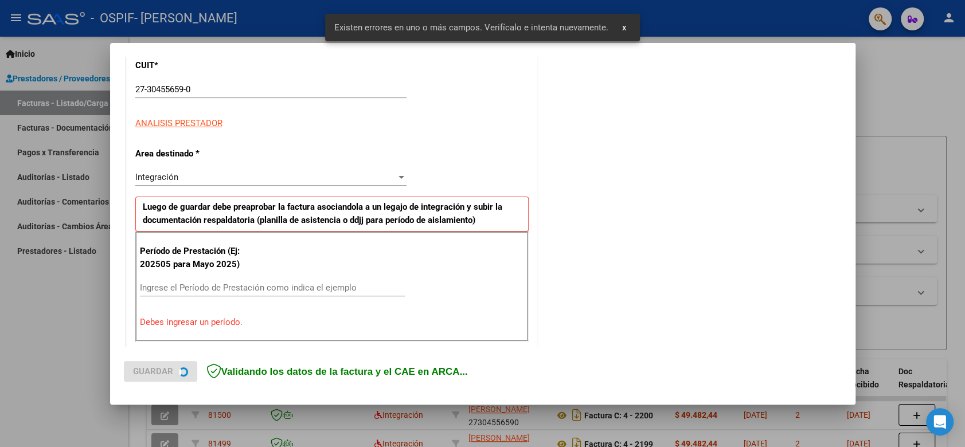
scroll to position [232, 0]
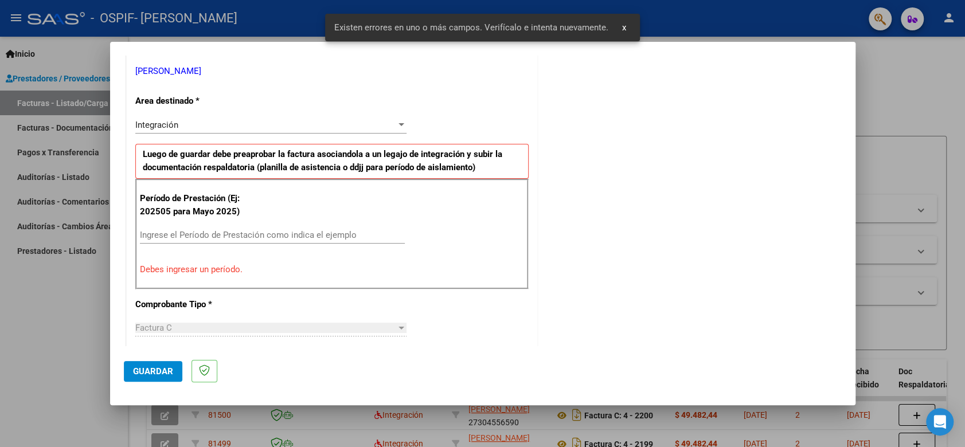
click at [329, 234] on input "Ingrese el Período de Prestación como indica el ejemplo" at bounding box center [272, 235] width 265 height 10
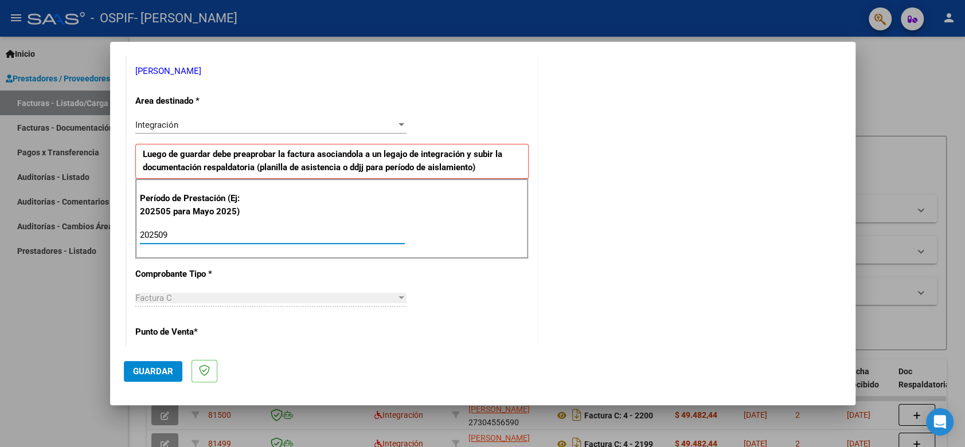
type input "202509"
click at [147, 371] on span "Guardar" at bounding box center [153, 372] width 40 height 10
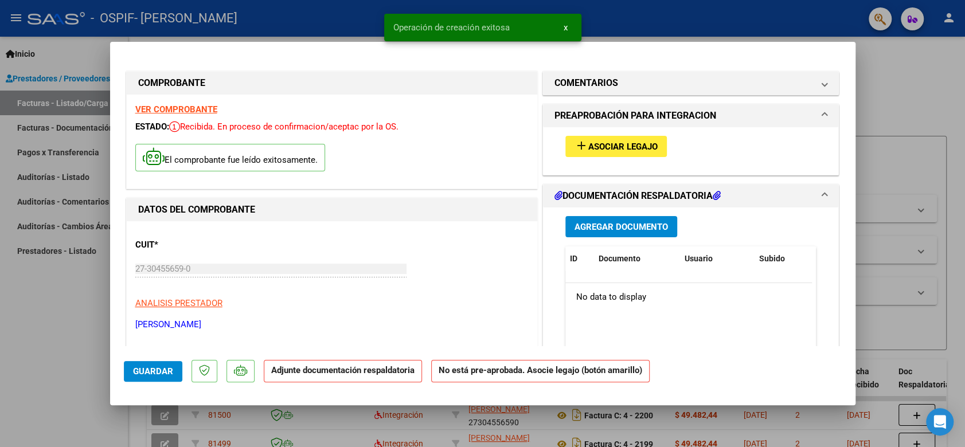
click at [610, 152] on button "add Asociar Legajo" at bounding box center [617, 146] width 102 height 21
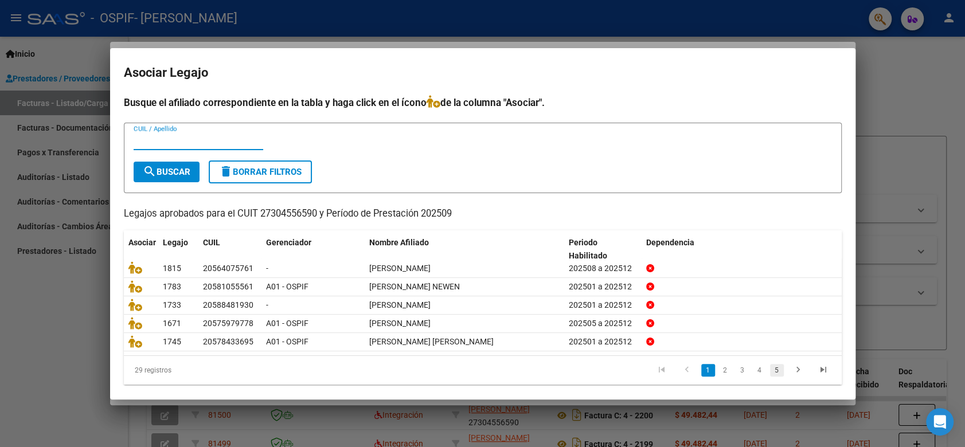
click at [770, 364] on link "5" at bounding box center [777, 370] width 14 height 13
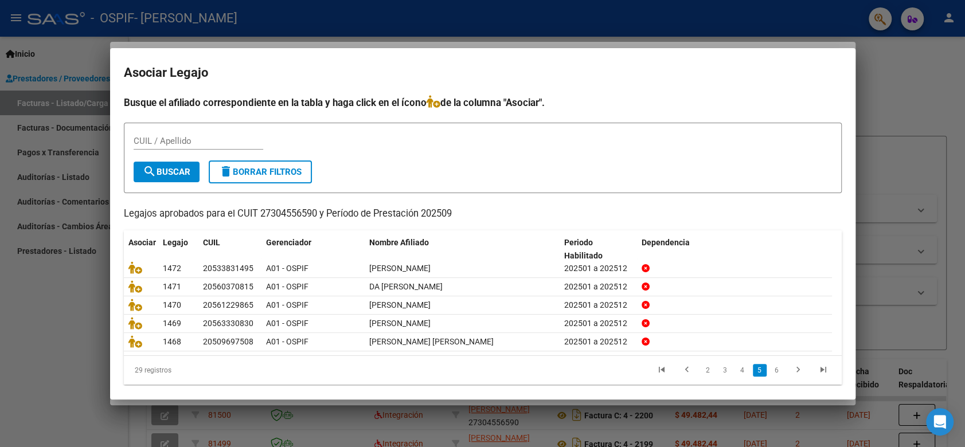
click at [751, 375] on li "5" at bounding box center [759, 371] width 17 height 20
click at [770, 369] on link "6" at bounding box center [777, 370] width 14 height 13
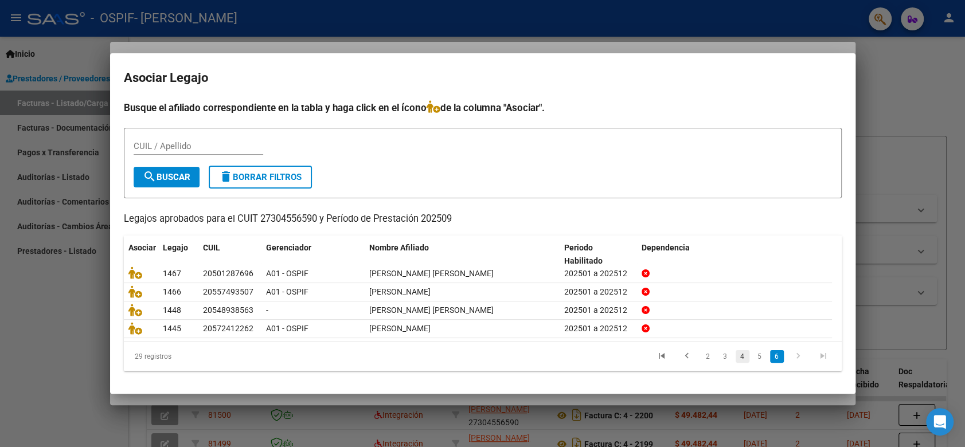
click at [747, 353] on link "4" at bounding box center [743, 356] width 14 height 13
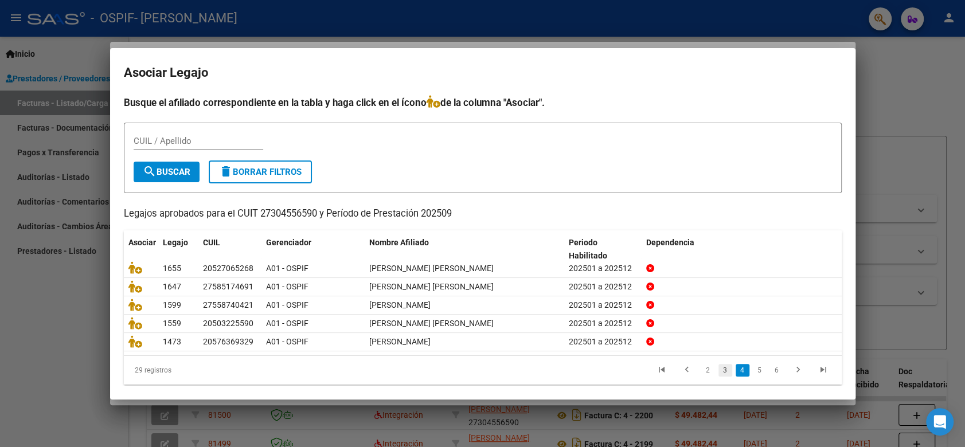
click at [719, 366] on link "3" at bounding box center [726, 370] width 14 height 13
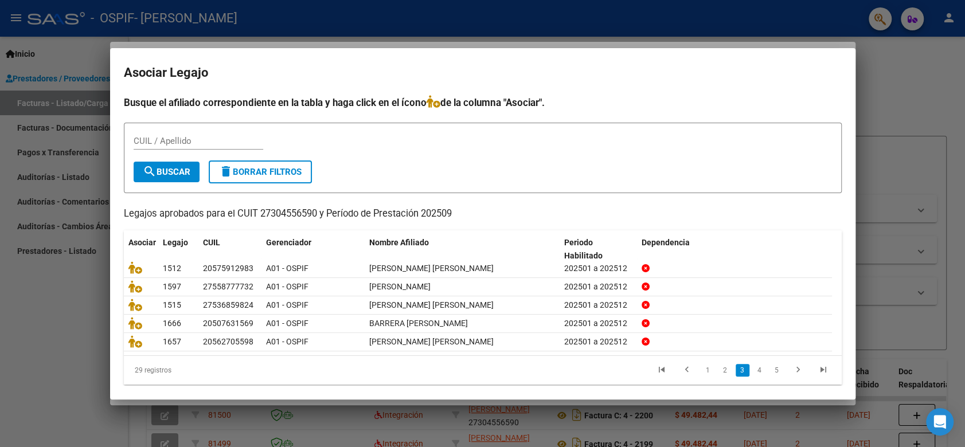
click at [719, 366] on link "2" at bounding box center [726, 370] width 14 height 13
click at [702, 373] on link "1" at bounding box center [709, 370] width 14 height 13
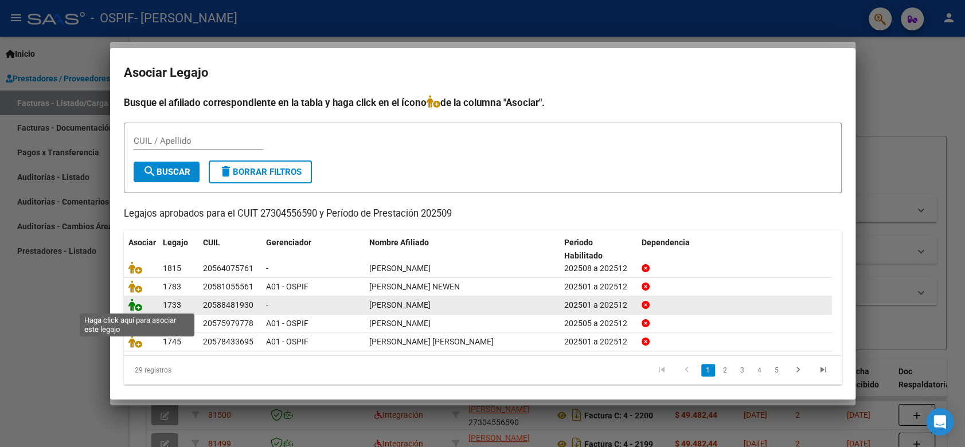
click at [135, 302] on icon at bounding box center [135, 305] width 14 height 13
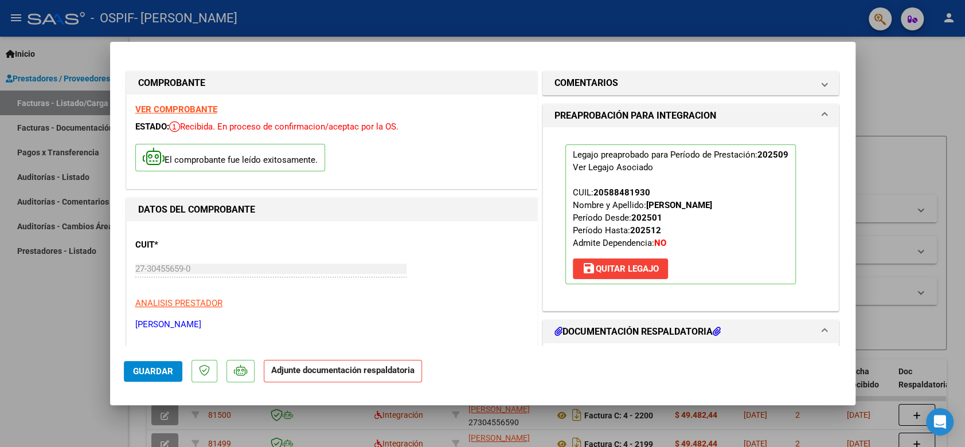
click at [147, 373] on span "Guardar" at bounding box center [153, 372] width 40 height 10
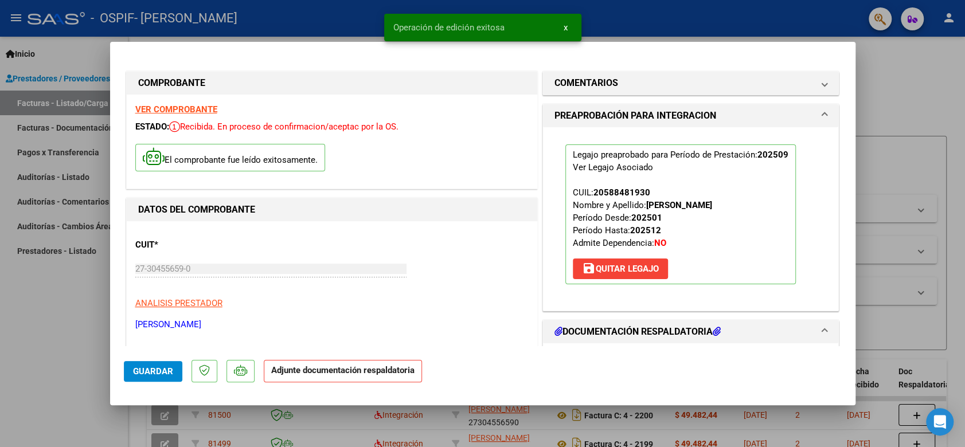
type input "$ 0,00"
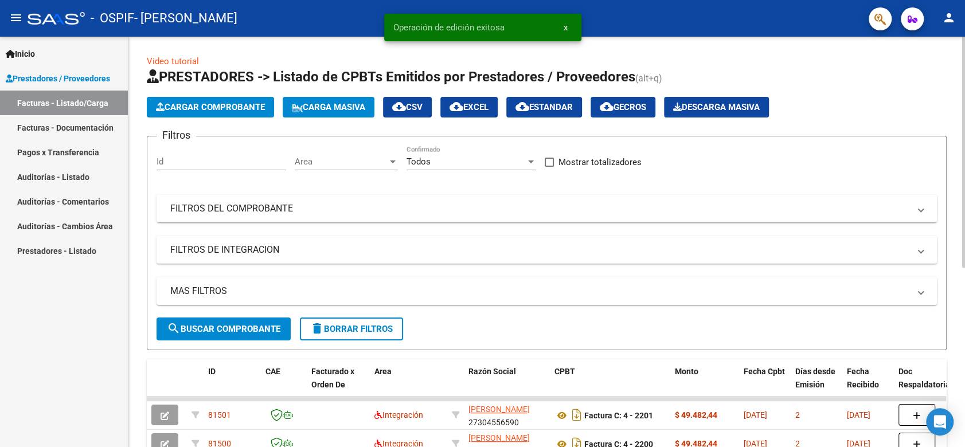
click at [229, 110] on span "Cargar Comprobante" at bounding box center [210, 107] width 109 height 10
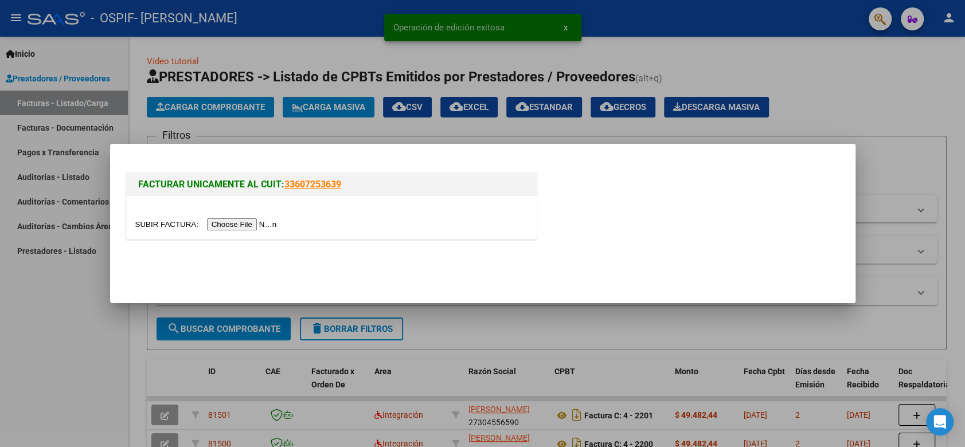
click at [227, 222] on input "file" at bounding box center [207, 225] width 145 height 12
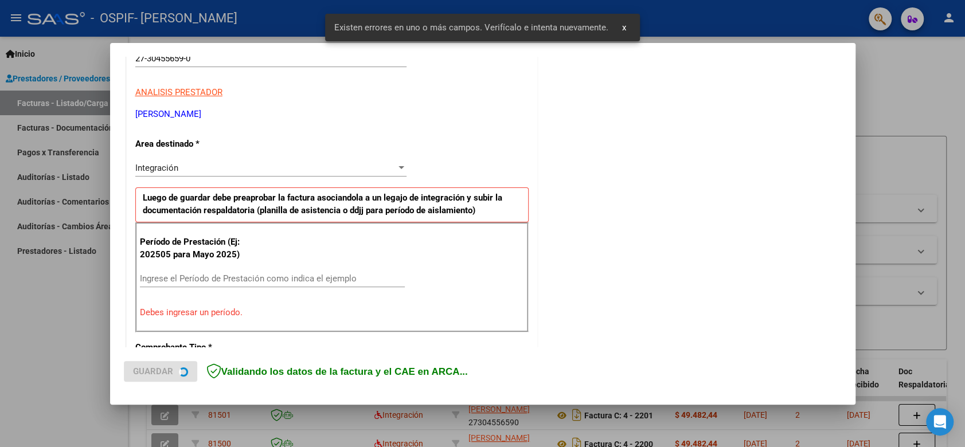
scroll to position [232, 0]
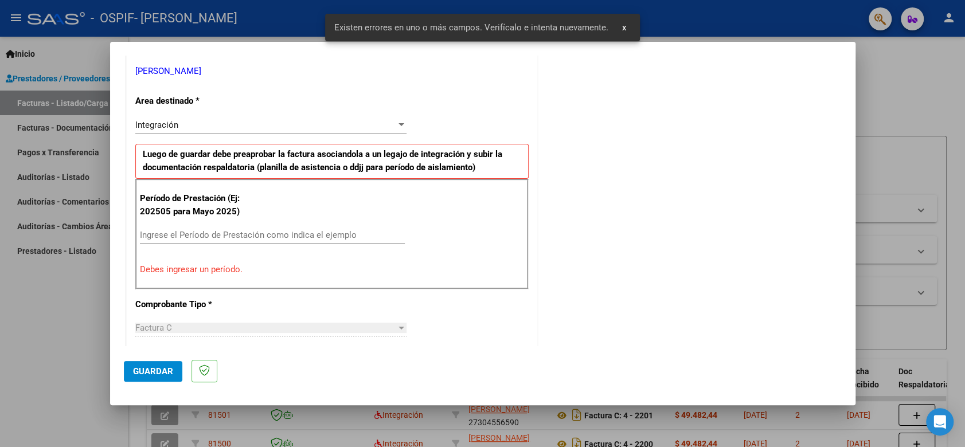
click at [312, 238] on input "Ingrese el Período de Prestación como indica el ejemplo" at bounding box center [272, 235] width 265 height 10
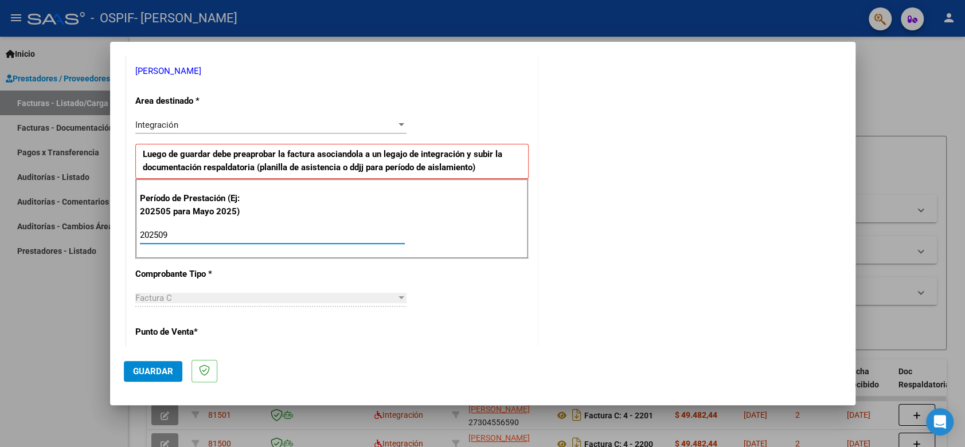
type input "202509"
click at [160, 377] on button "Guardar" at bounding box center [153, 371] width 59 height 21
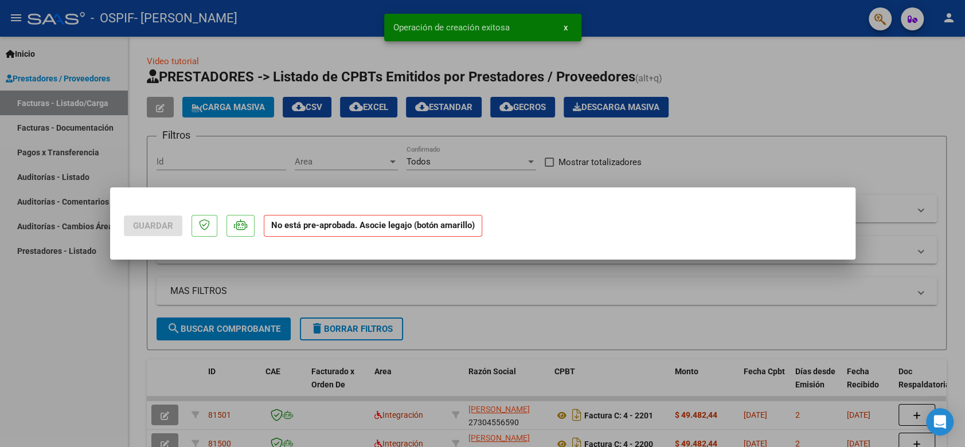
scroll to position [0, 0]
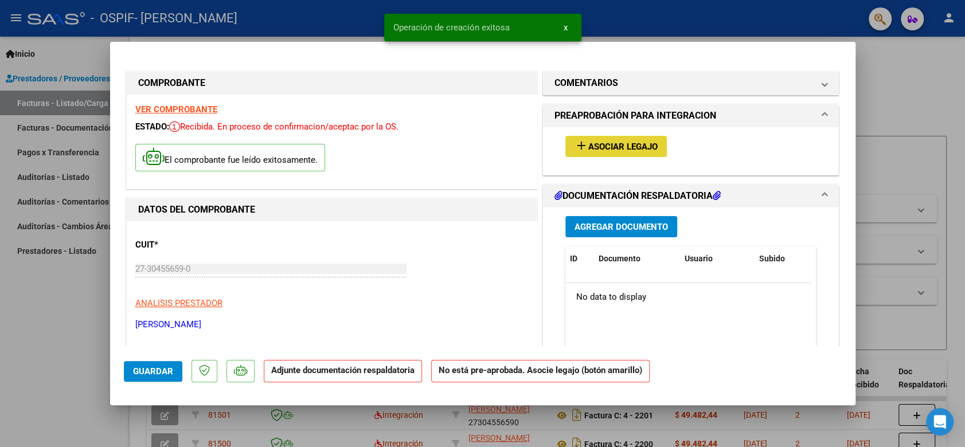
click at [577, 139] on mat-icon "add" at bounding box center [582, 146] width 14 height 14
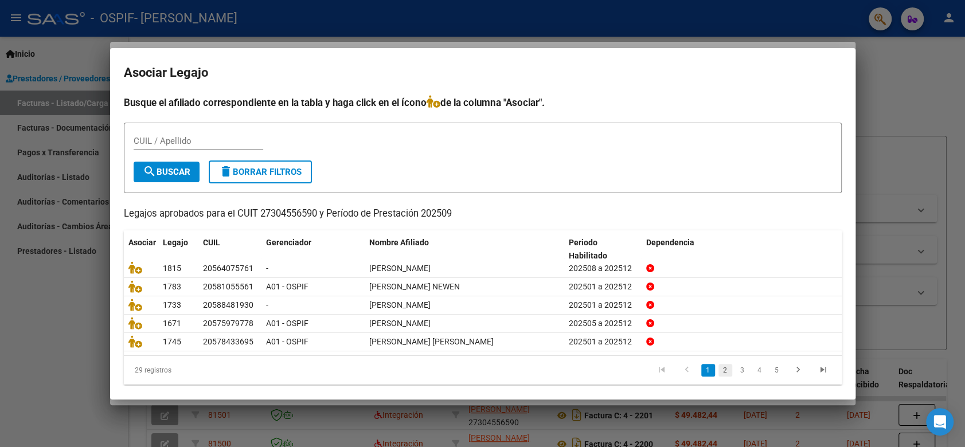
click at [719, 370] on link "2" at bounding box center [726, 370] width 14 height 13
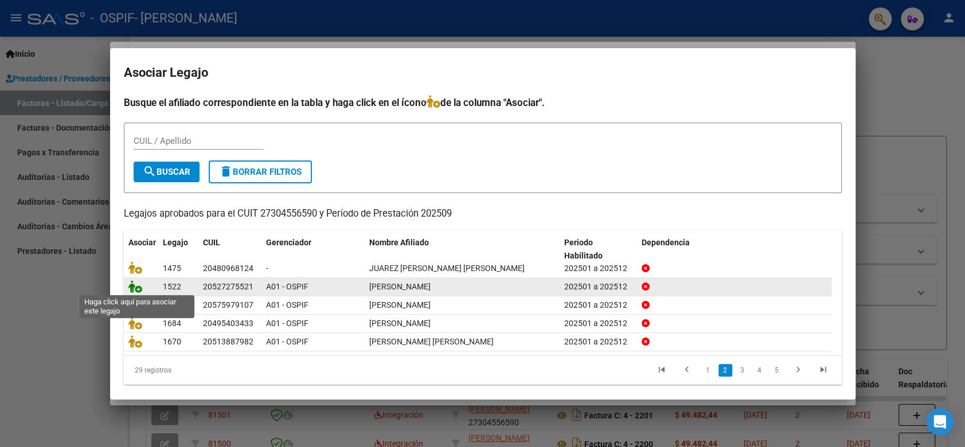
click at [138, 287] on icon at bounding box center [135, 287] width 14 height 13
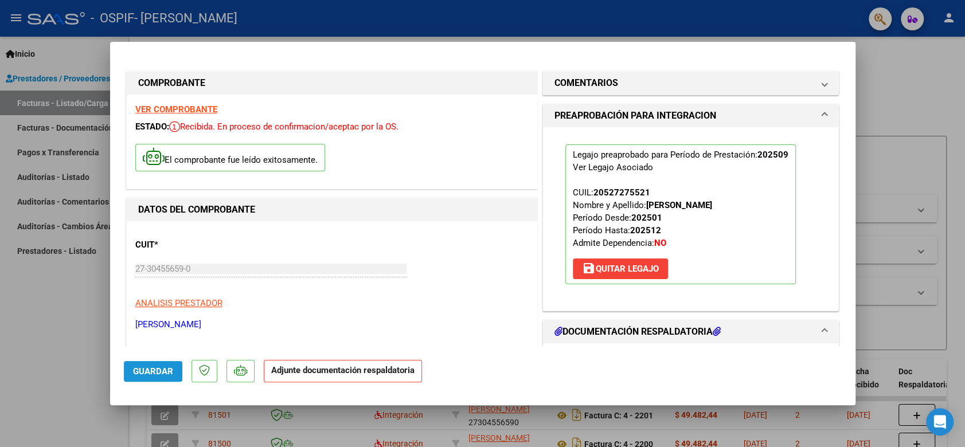
click at [163, 371] on span "Guardar" at bounding box center [153, 372] width 40 height 10
